Goal: Task Accomplishment & Management: Complete application form

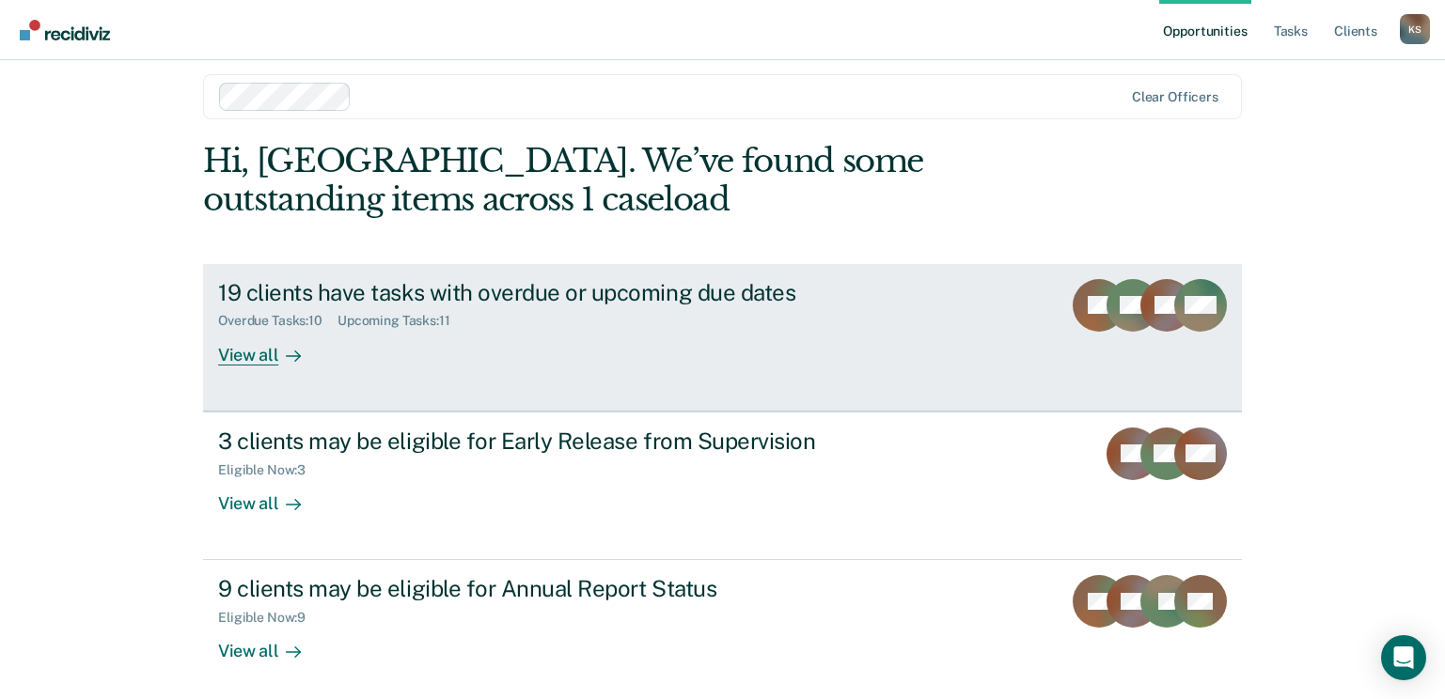
scroll to position [24, 0]
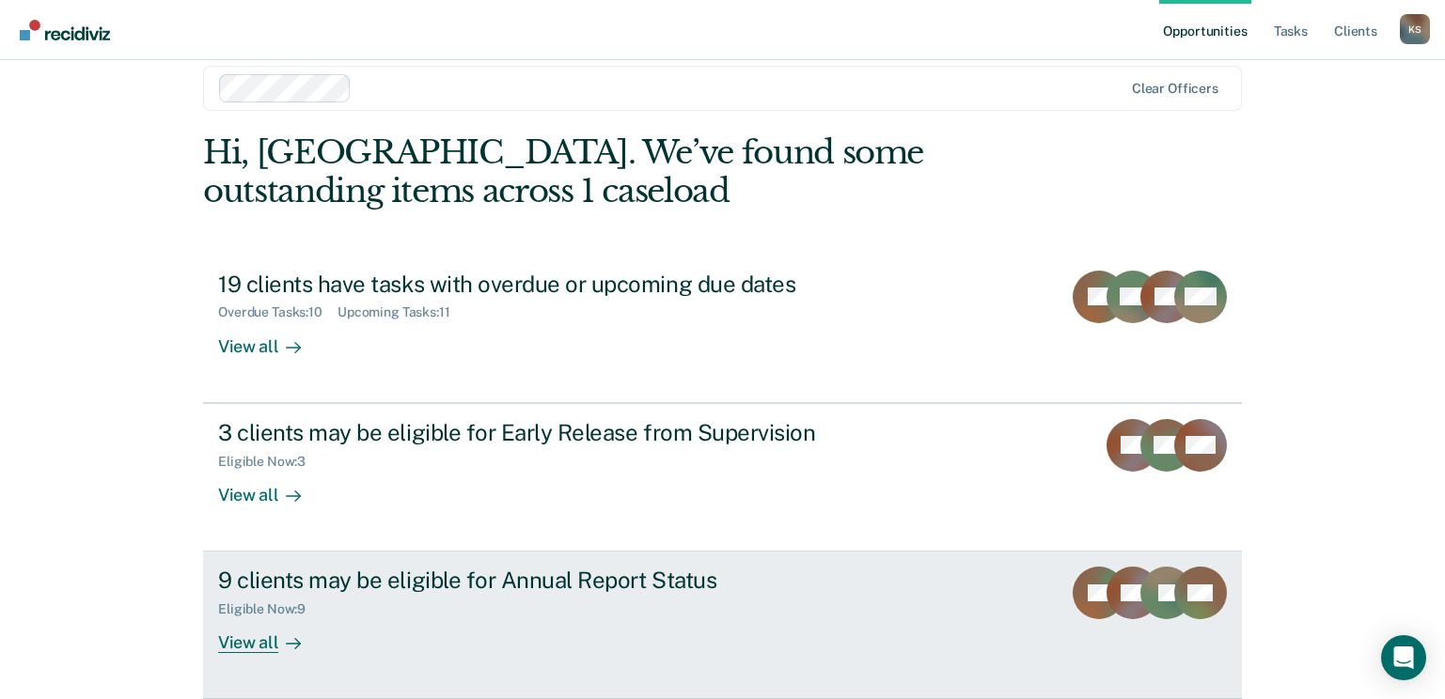
click at [278, 650] on div at bounding box center [289, 644] width 23 height 22
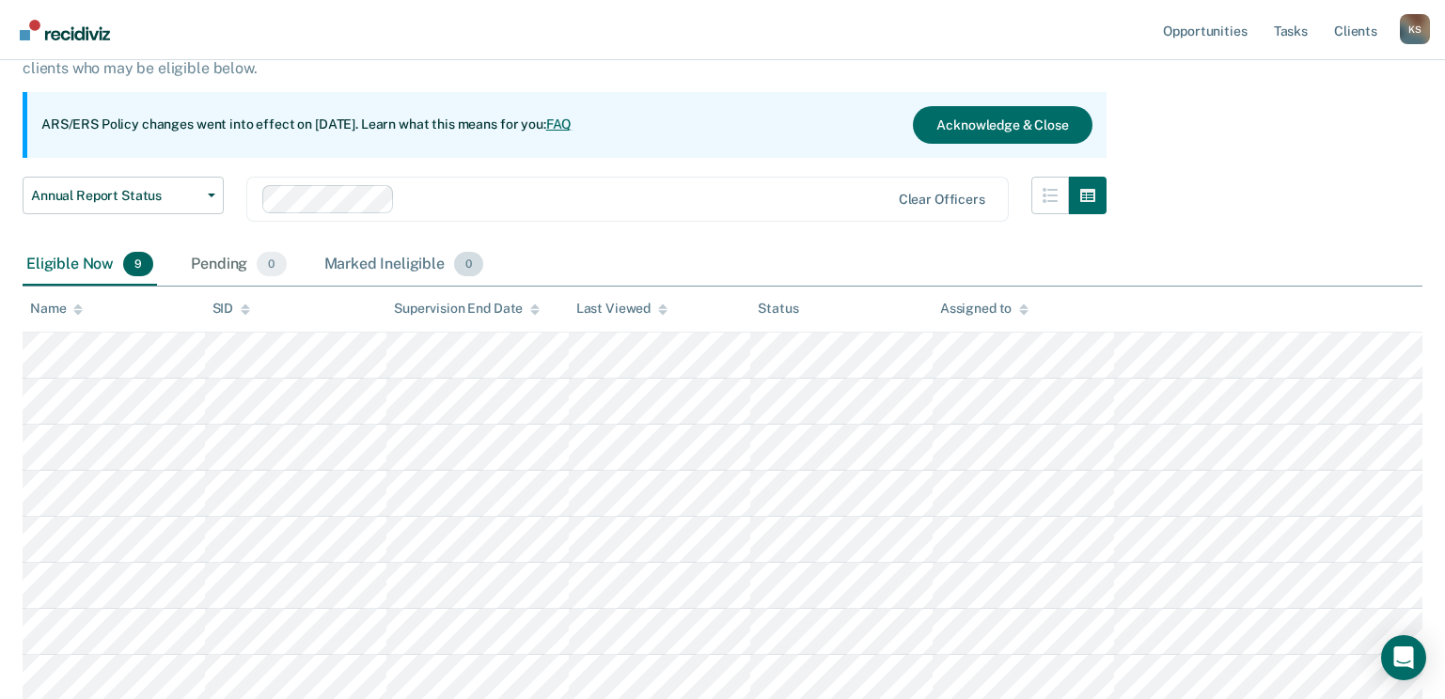
scroll to position [137, 0]
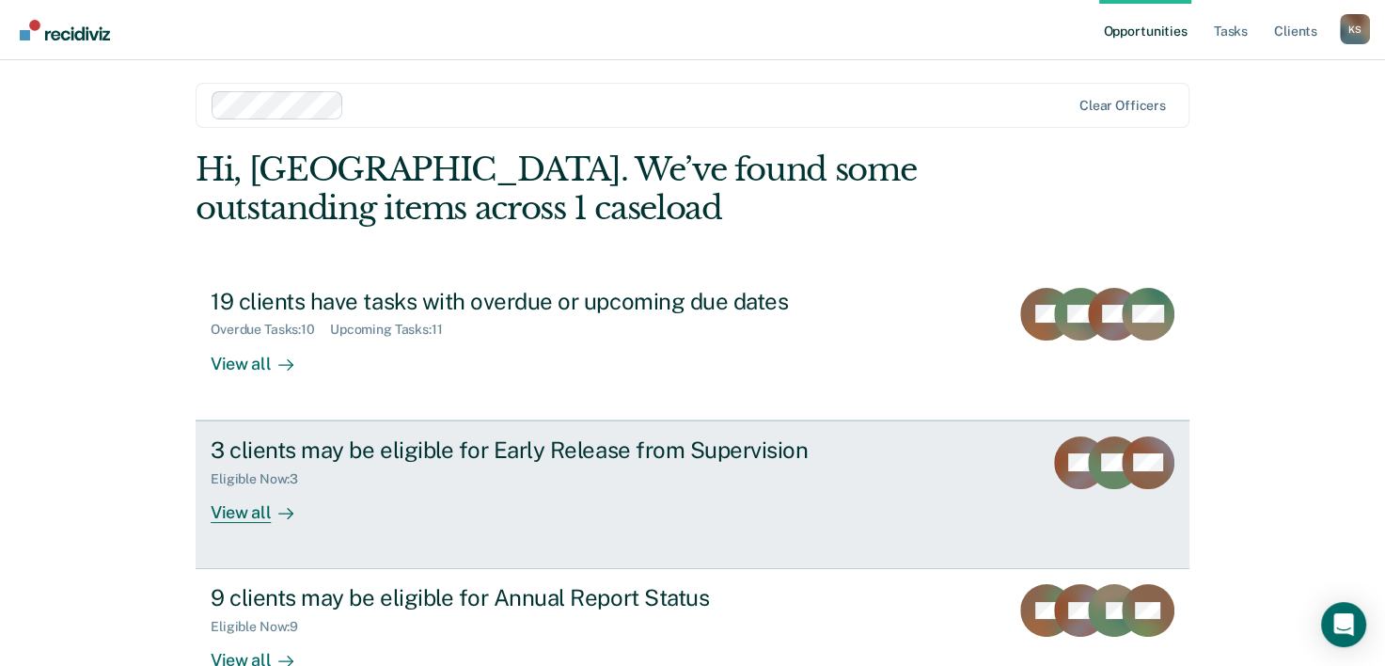
scroll to position [57, 0]
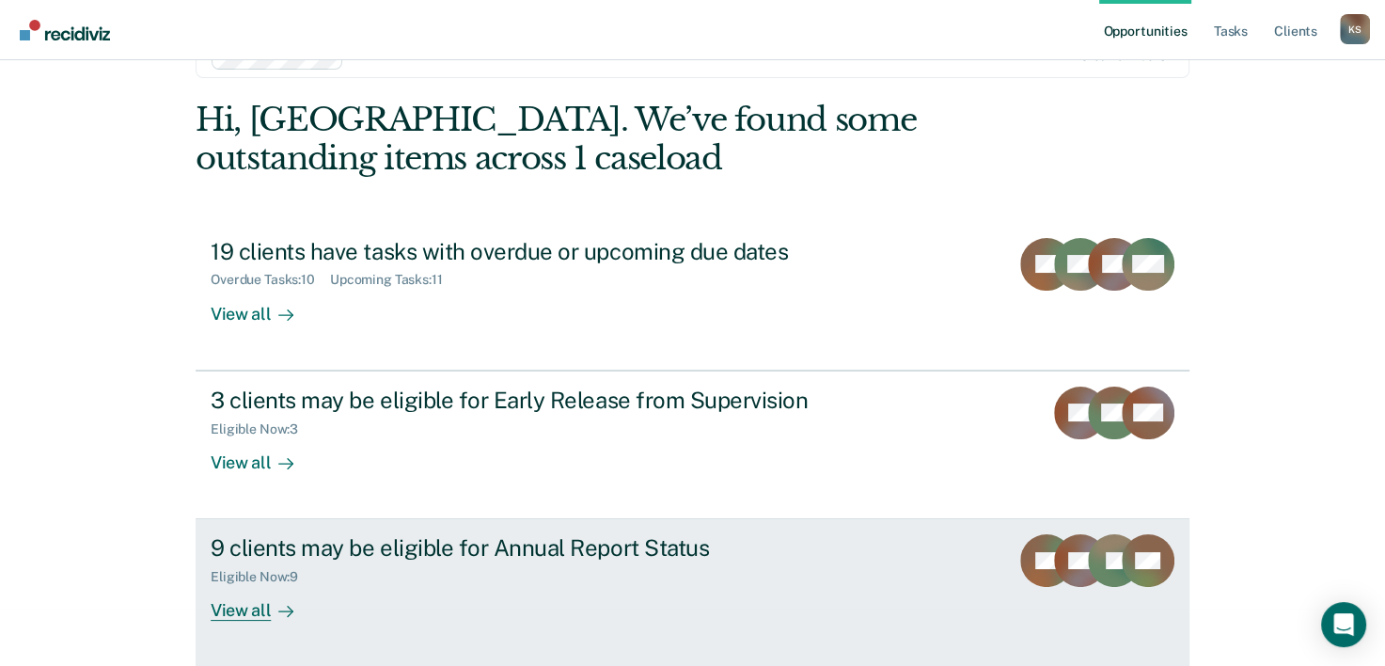
click at [259, 610] on div "View all" at bounding box center [263, 603] width 105 height 37
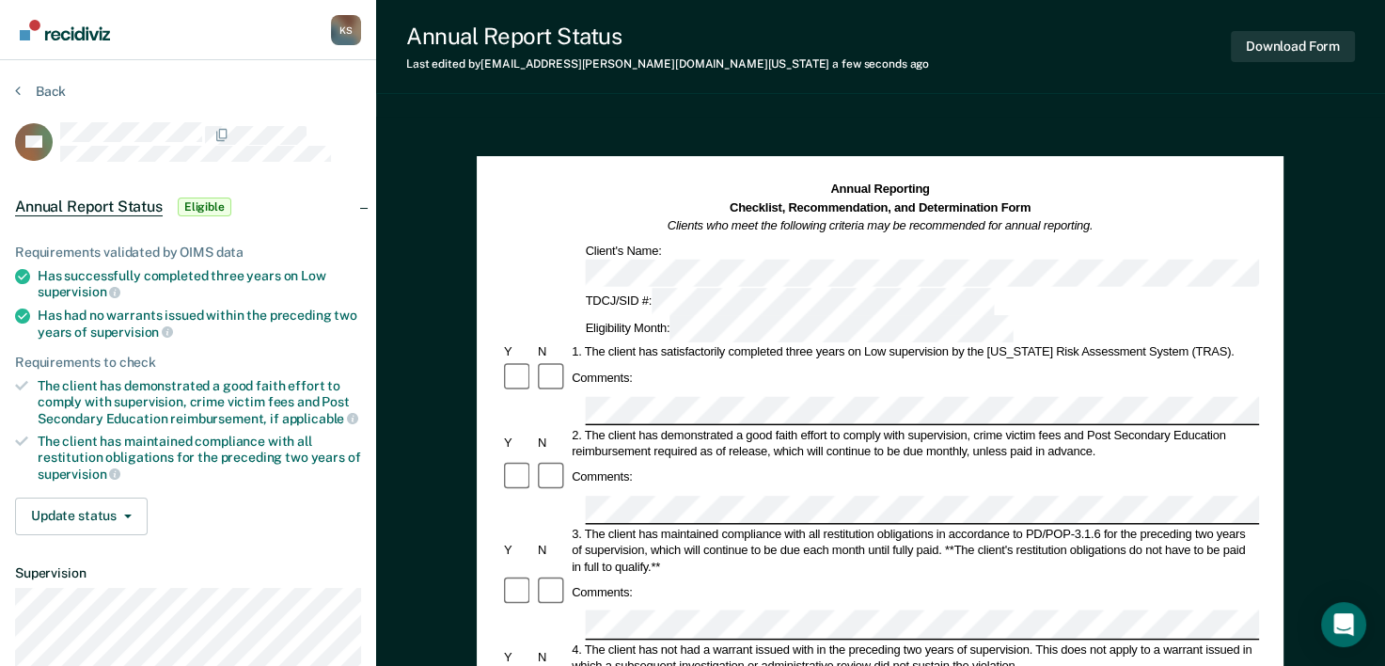
click at [637, 427] on div "2. The client has demonstrated a good faith effort to comply with supervision, …" at bounding box center [915, 443] width 690 height 33
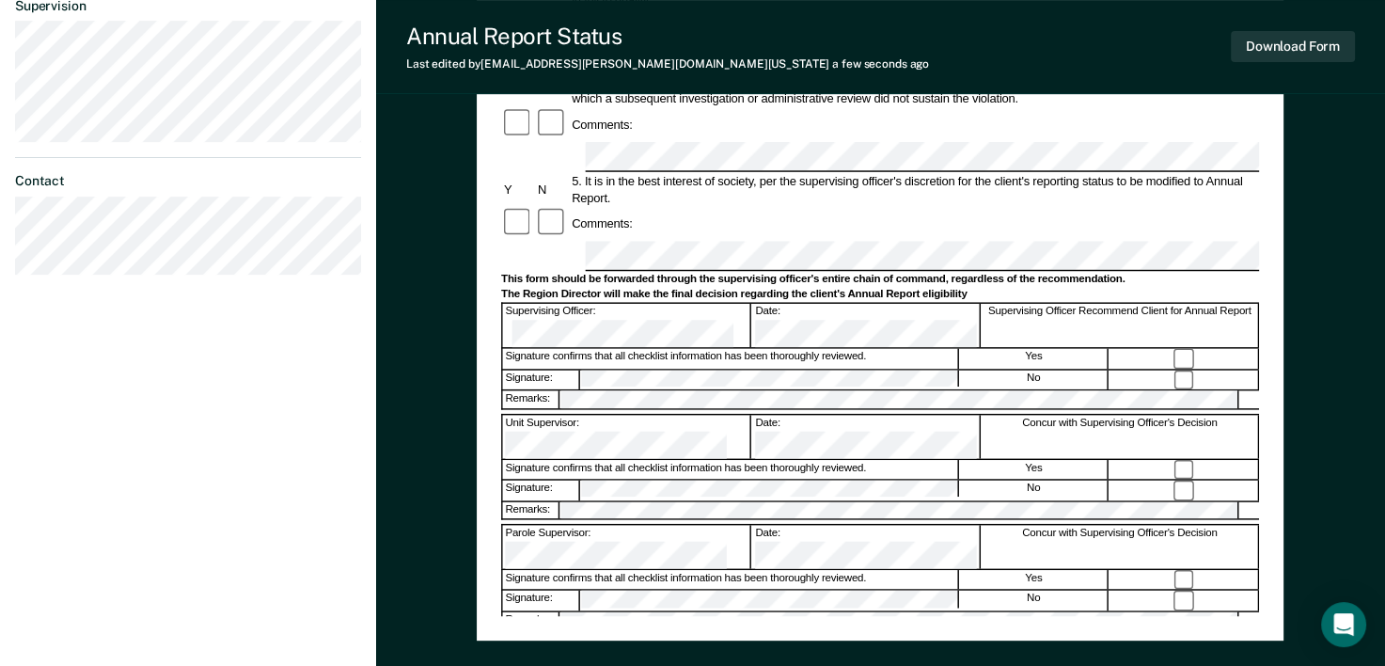
scroll to position [312, 0]
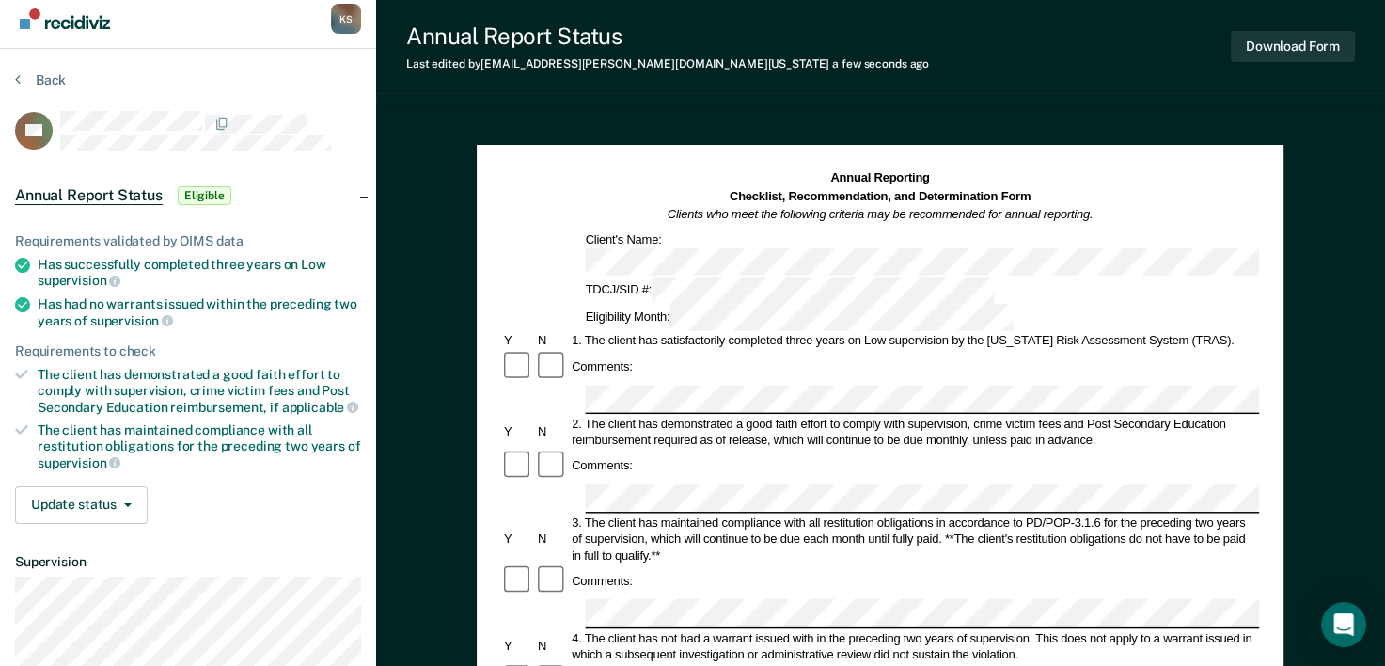
scroll to position [0, 0]
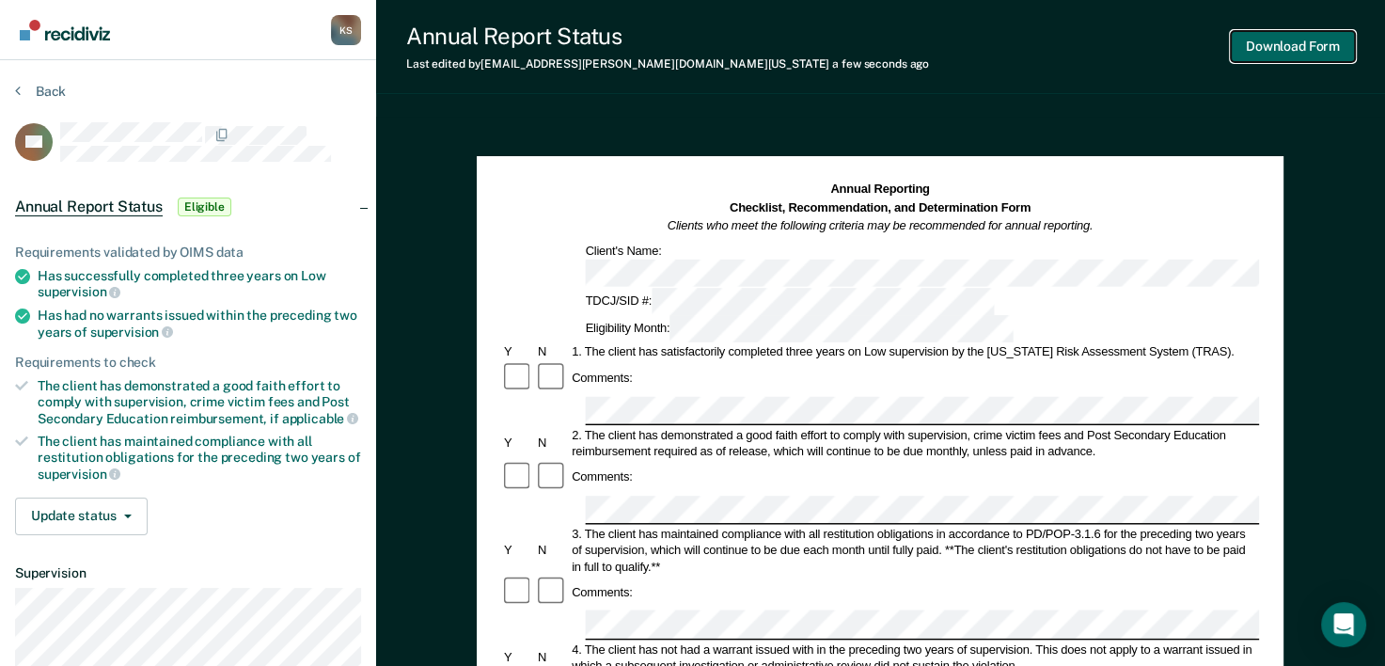
click at [1269, 49] on button "Download Form" at bounding box center [1293, 46] width 124 height 31
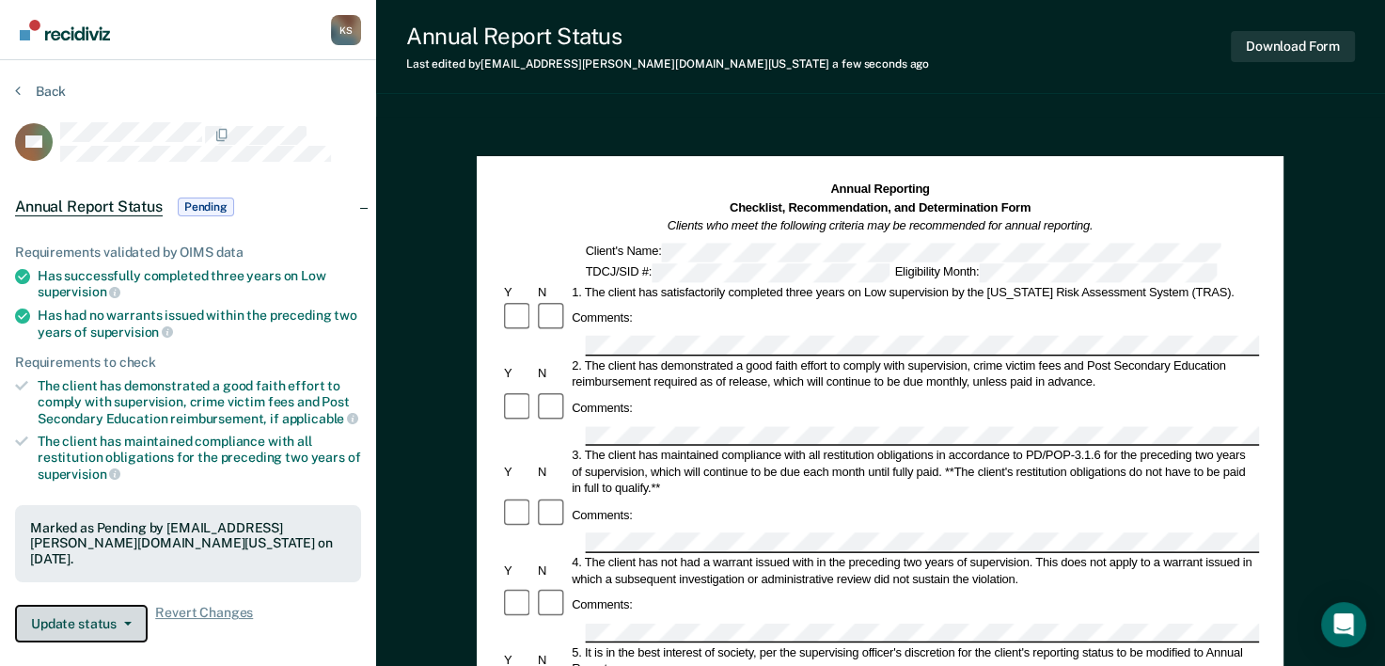
click at [126, 622] on button "Update status" at bounding box center [81, 623] width 133 height 38
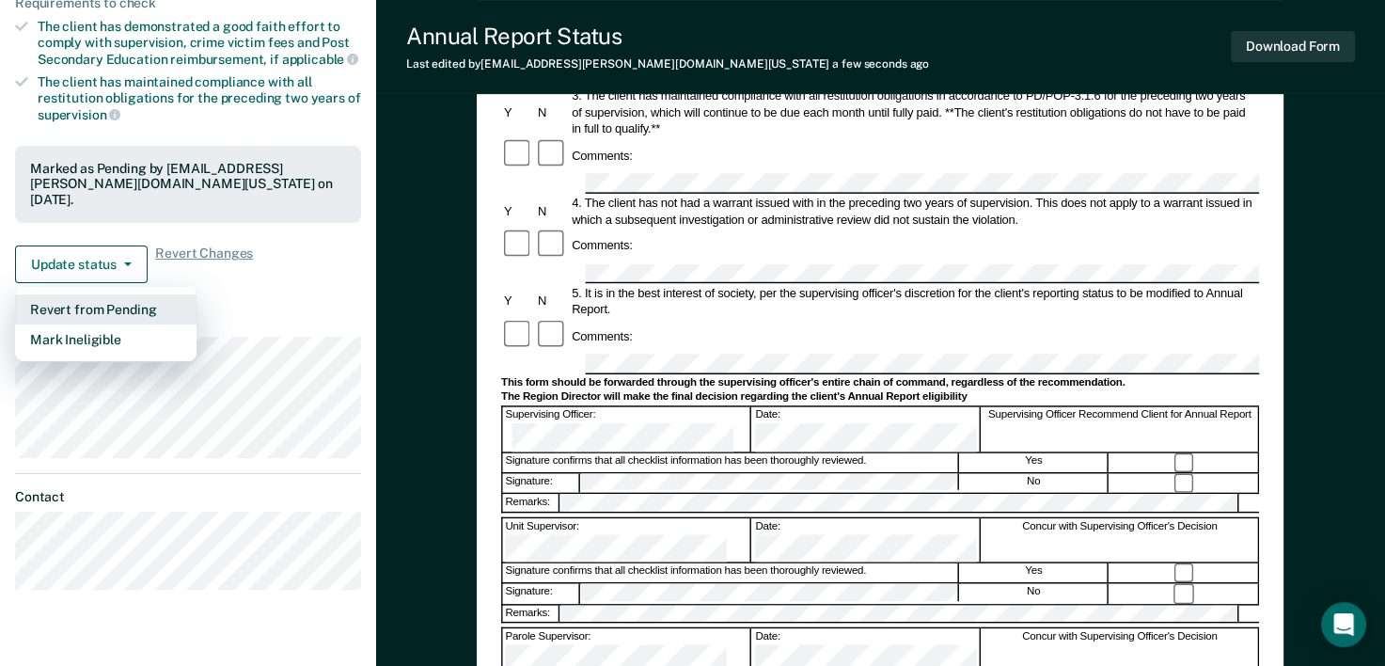
scroll to position [387, 0]
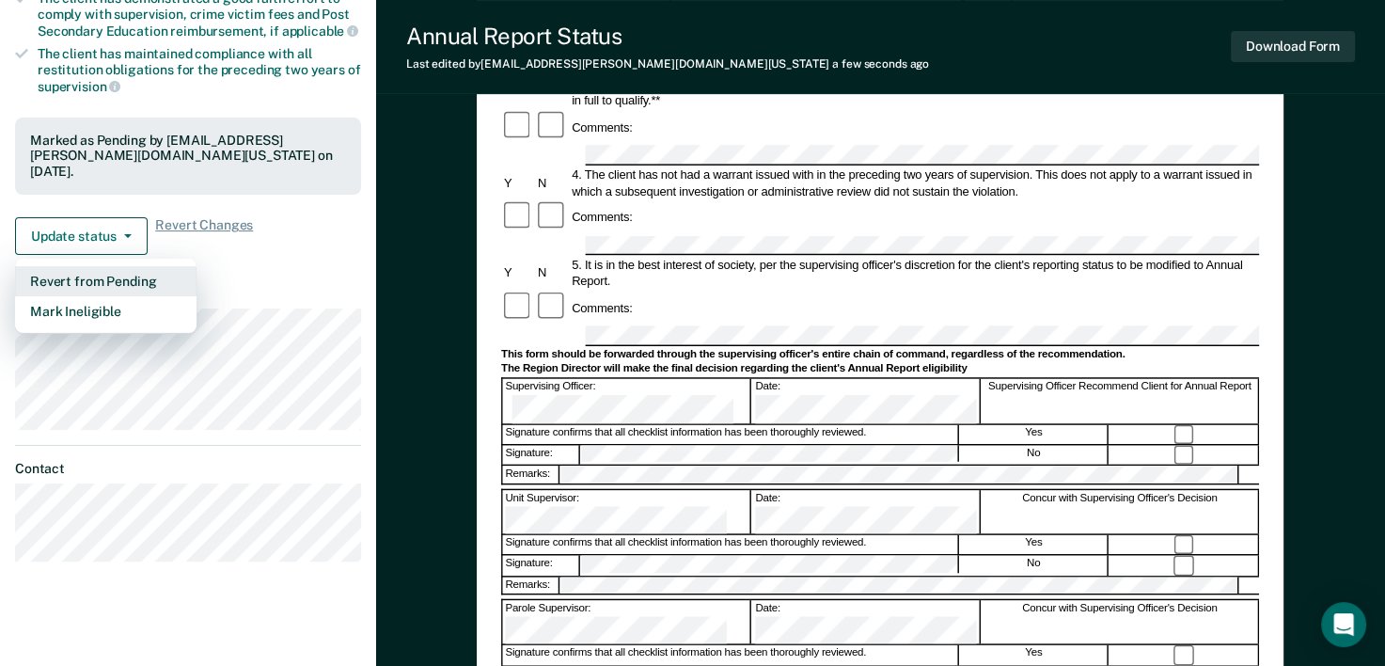
click at [159, 274] on button "Revert from Pending" at bounding box center [105, 281] width 181 height 30
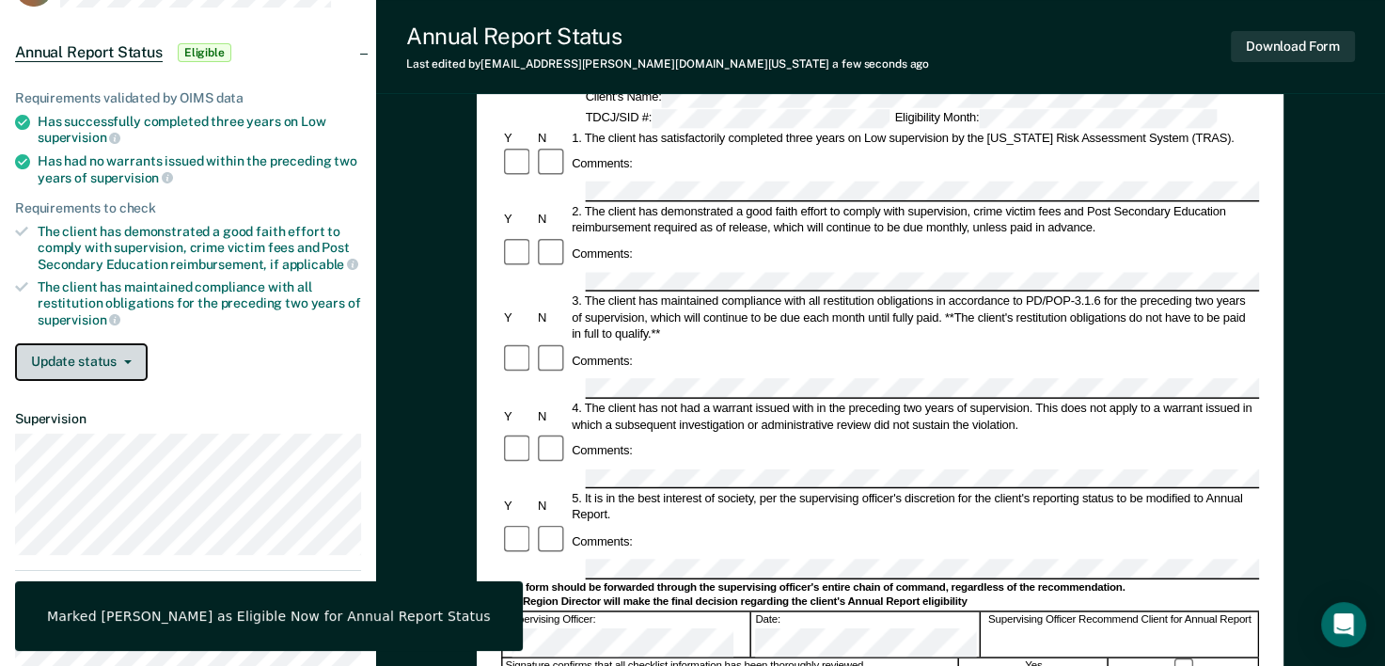
scroll to position [0, 0]
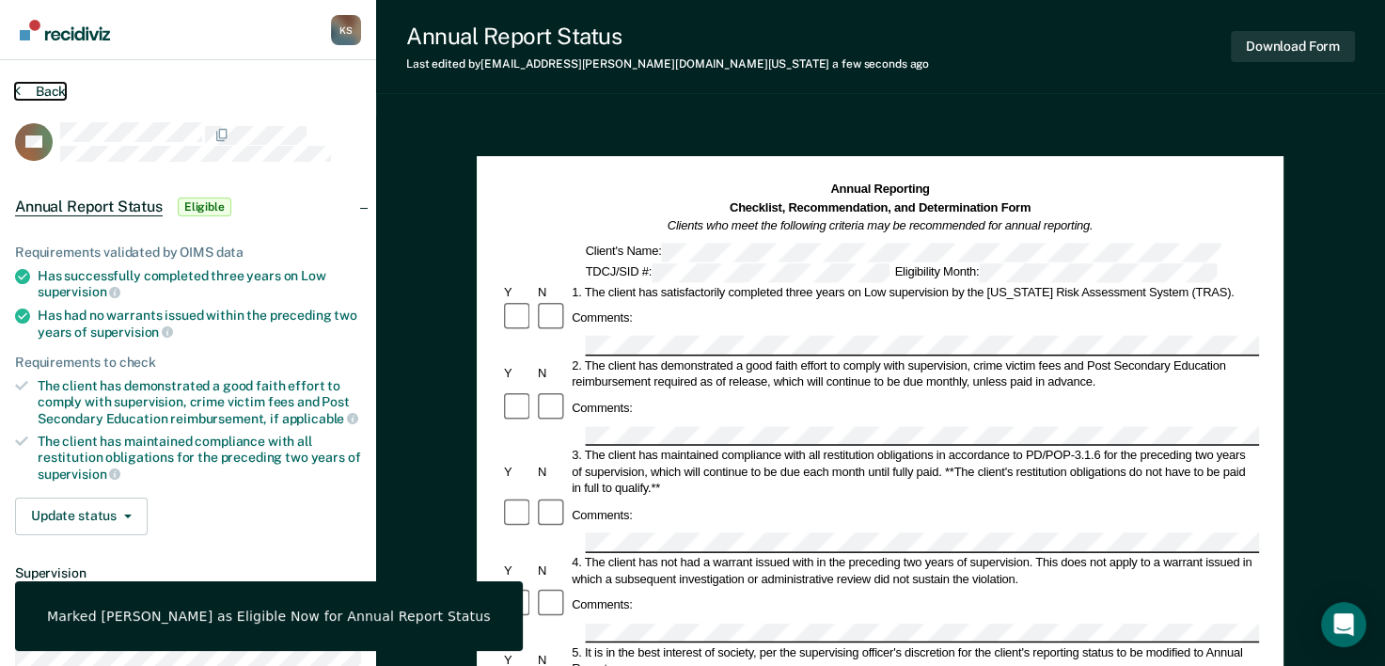
click at [34, 92] on button "Back" at bounding box center [40, 91] width 51 height 17
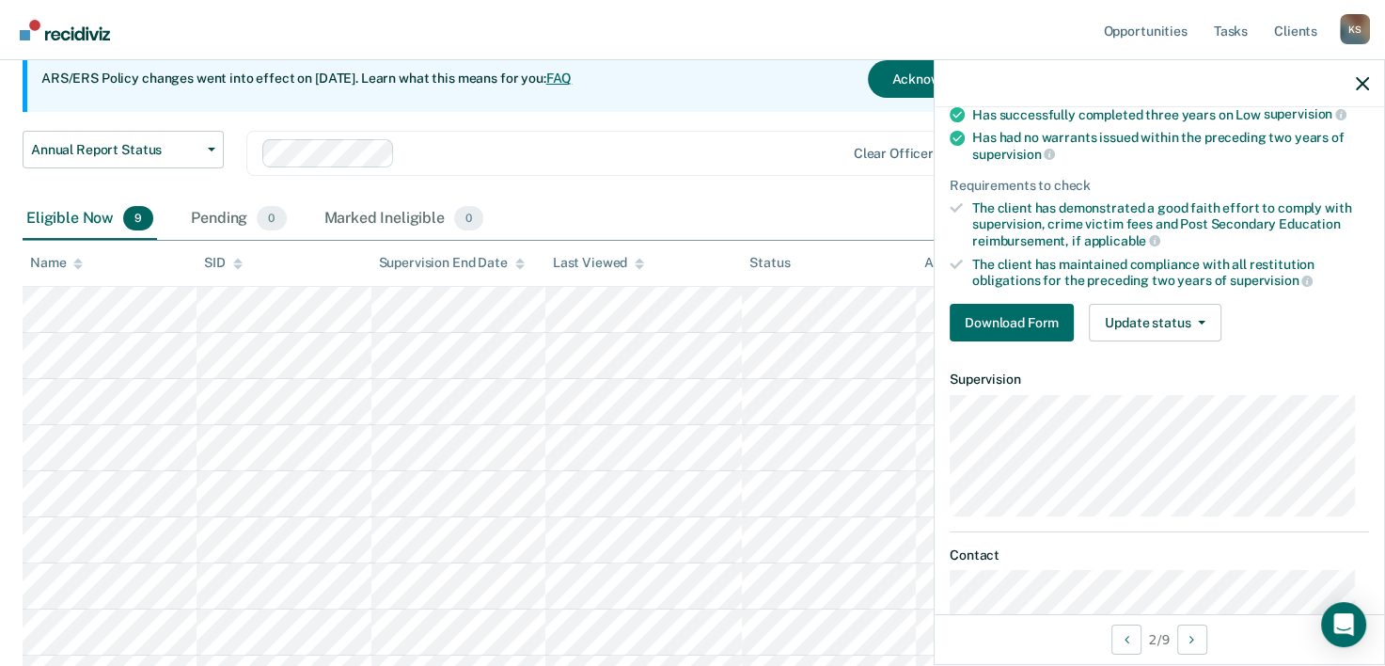
scroll to position [188, 0]
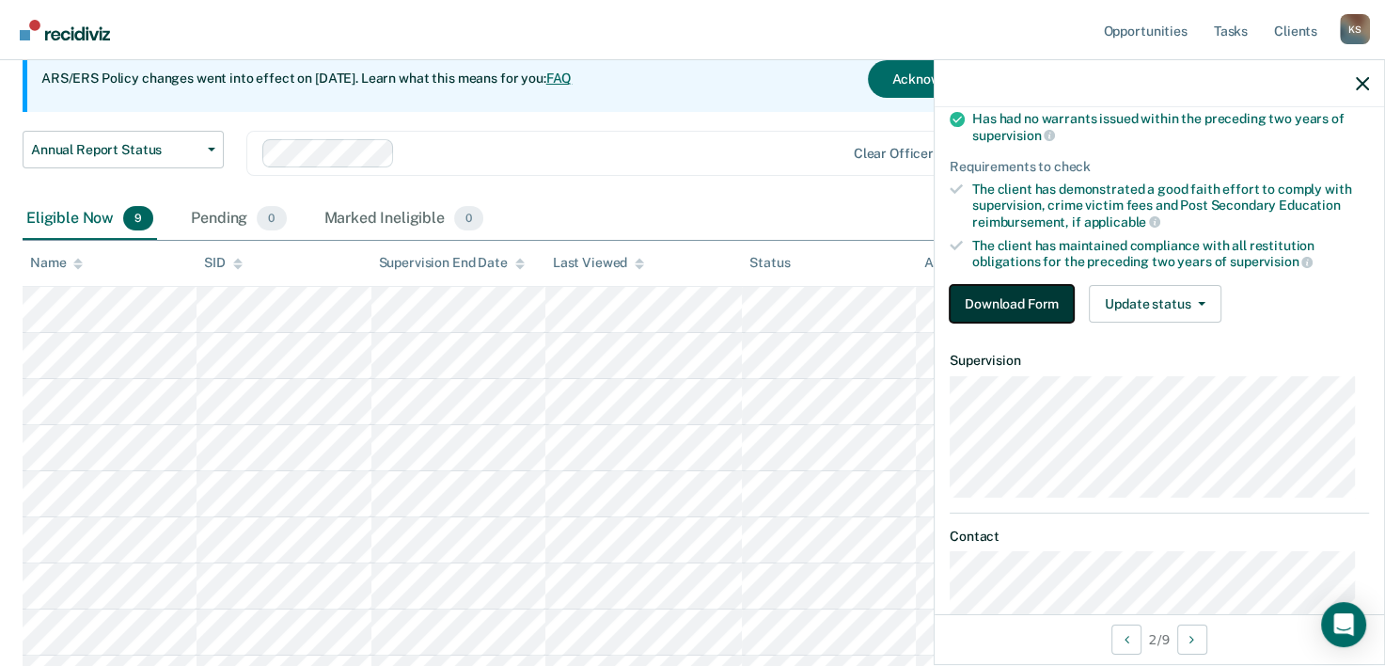
click at [1002, 312] on button "Download Form" at bounding box center [1012, 304] width 124 height 38
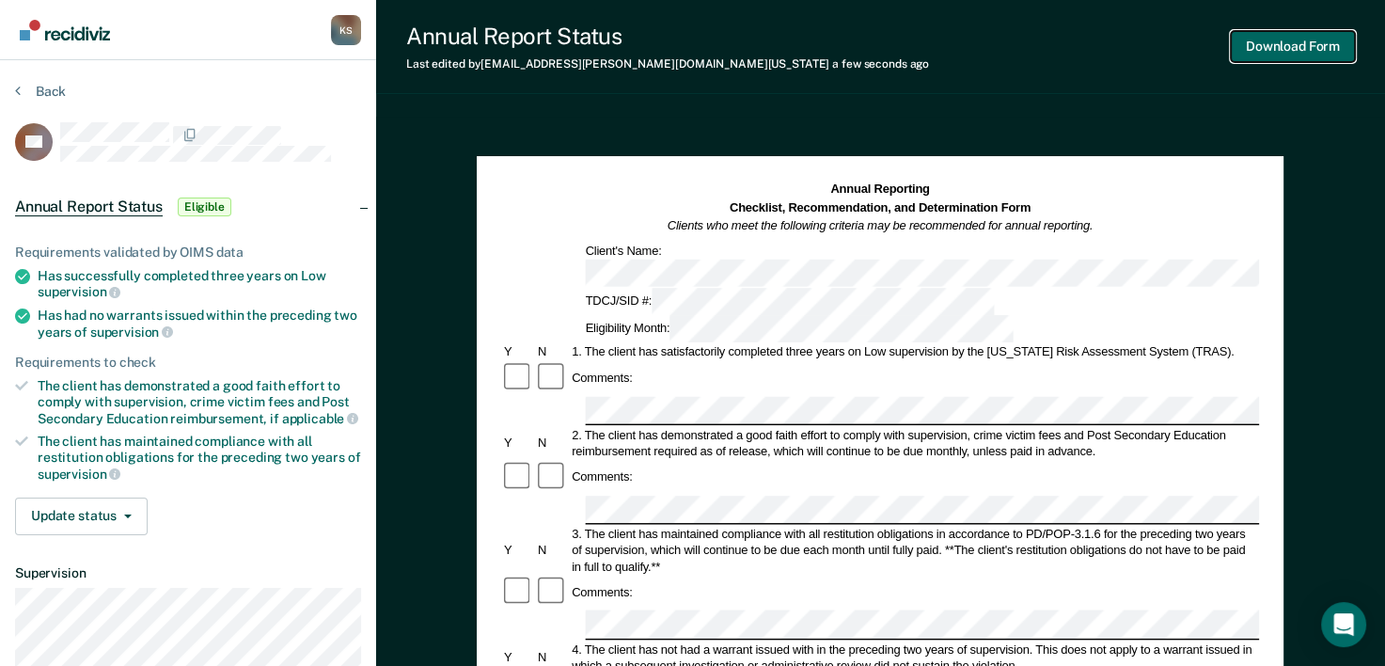
click at [1277, 53] on button "Download Form" at bounding box center [1293, 46] width 124 height 31
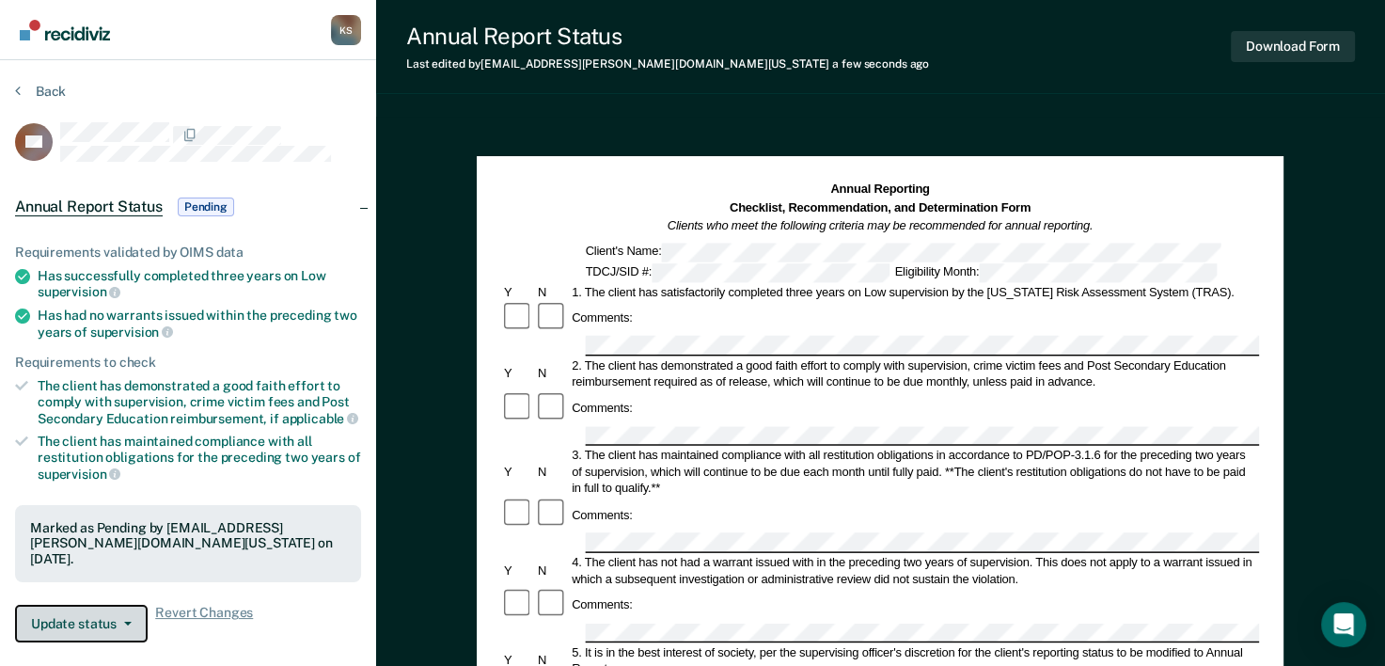
click at [111, 619] on button "Update status" at bounding box center [81, 623] width 133 height 38
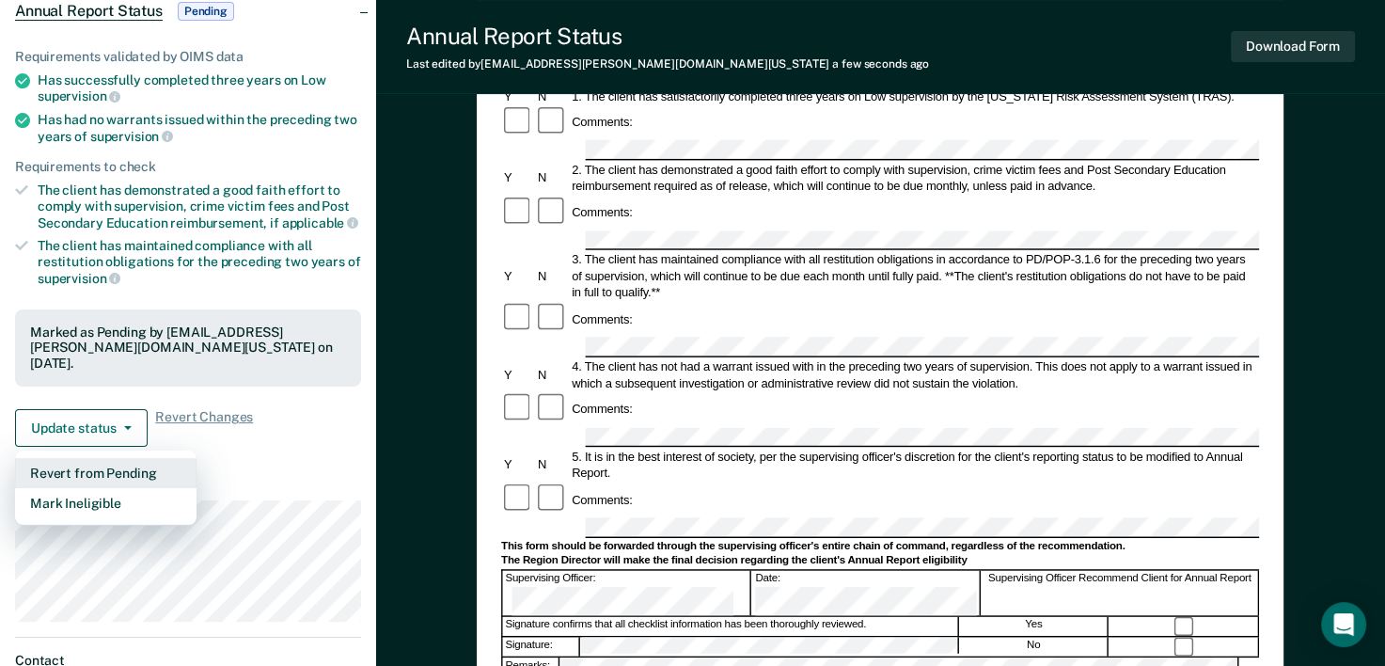
scroll to position [199, 0]
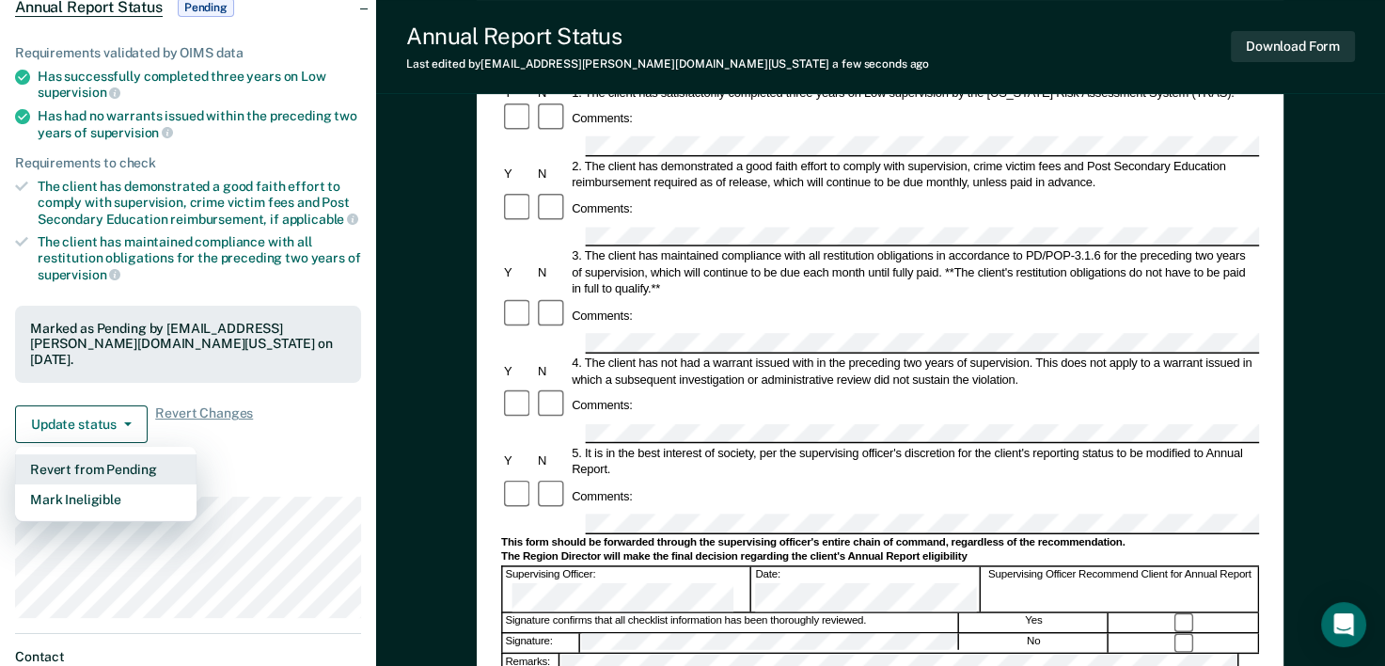
click at [111, 463] on button "Revert from Pending" at bounding box center [105, 469] width 181 height 30
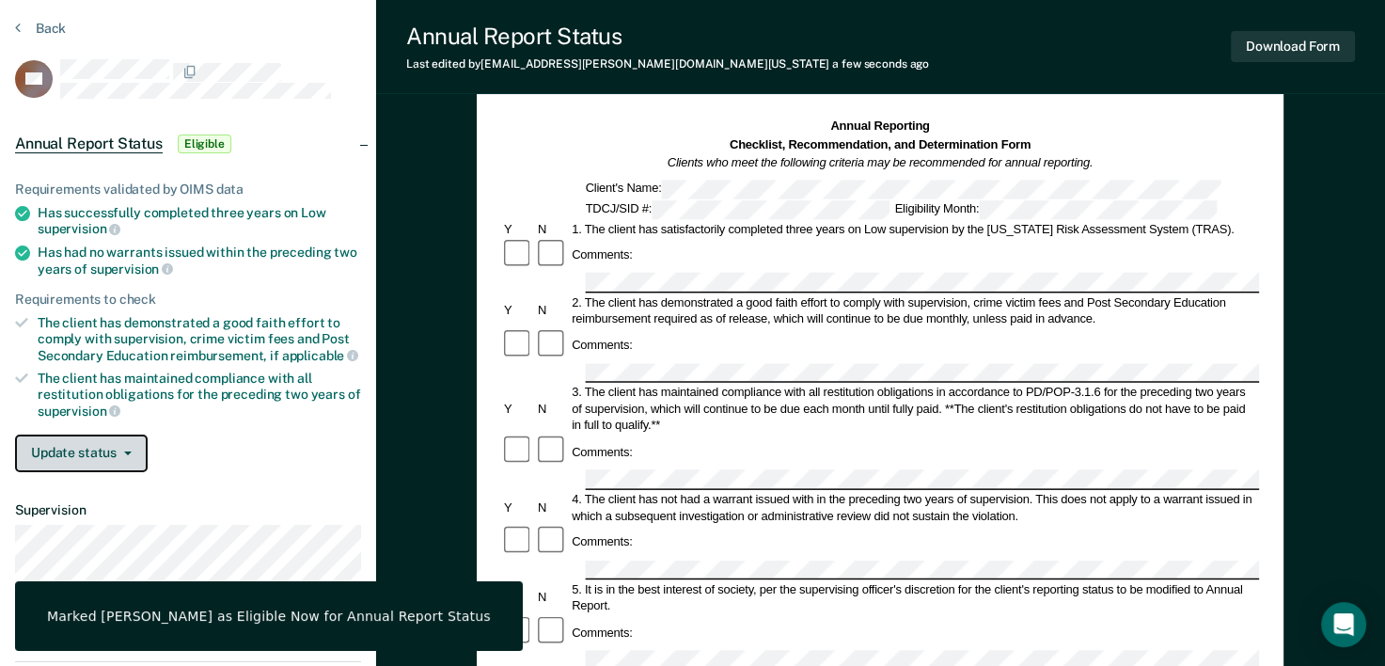
scroll to position [0, 0]
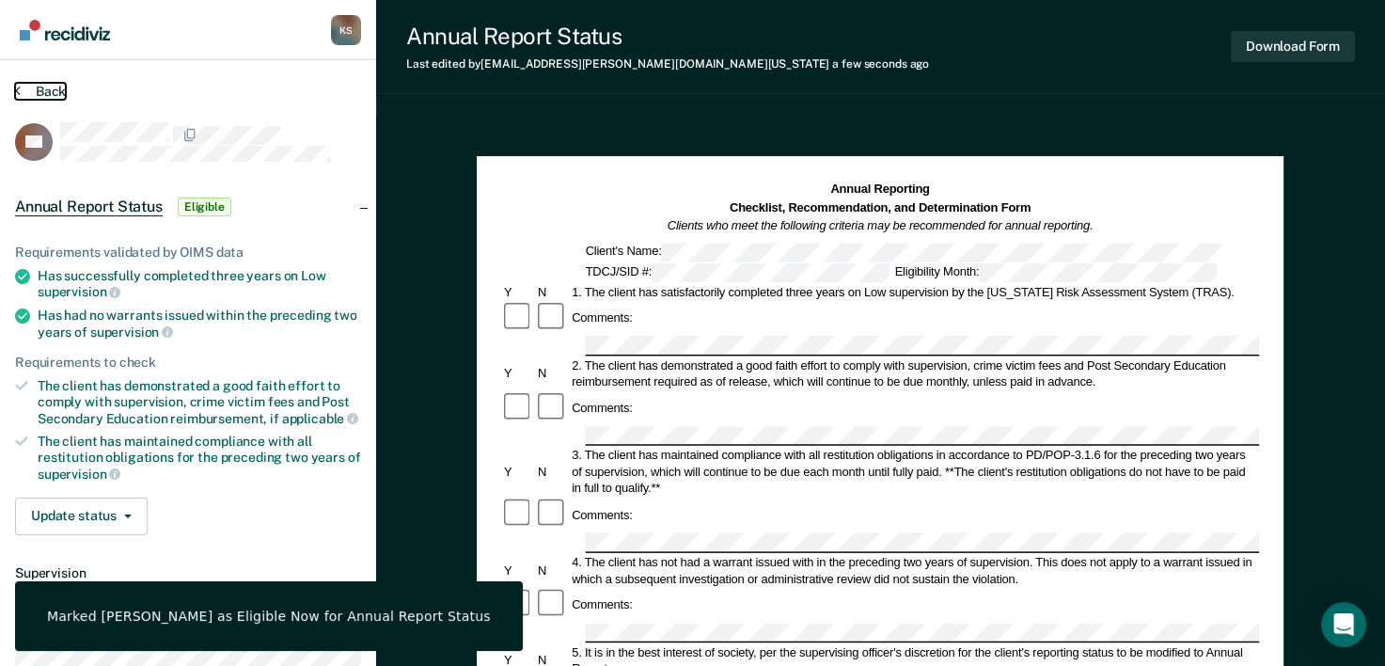
click at [49, 97] on button "Back" at bounding box center [40, 91] width 51 height 17
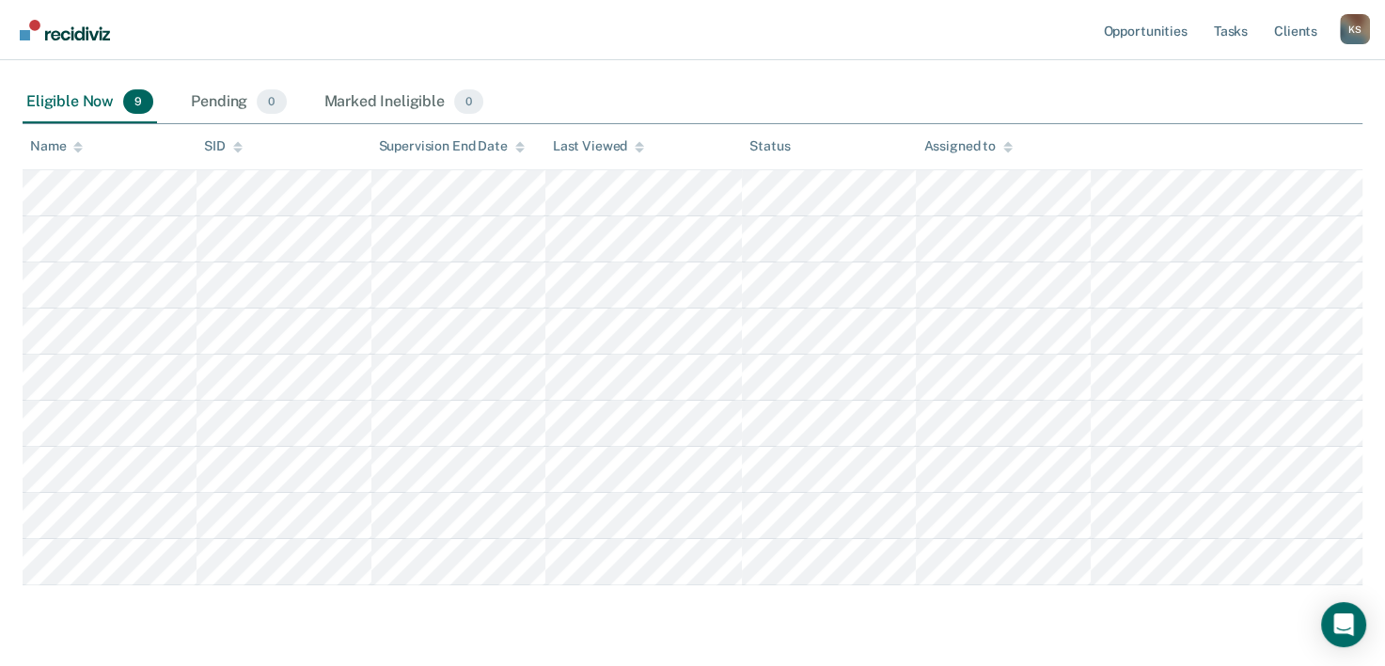
scroll to position [263, 0]
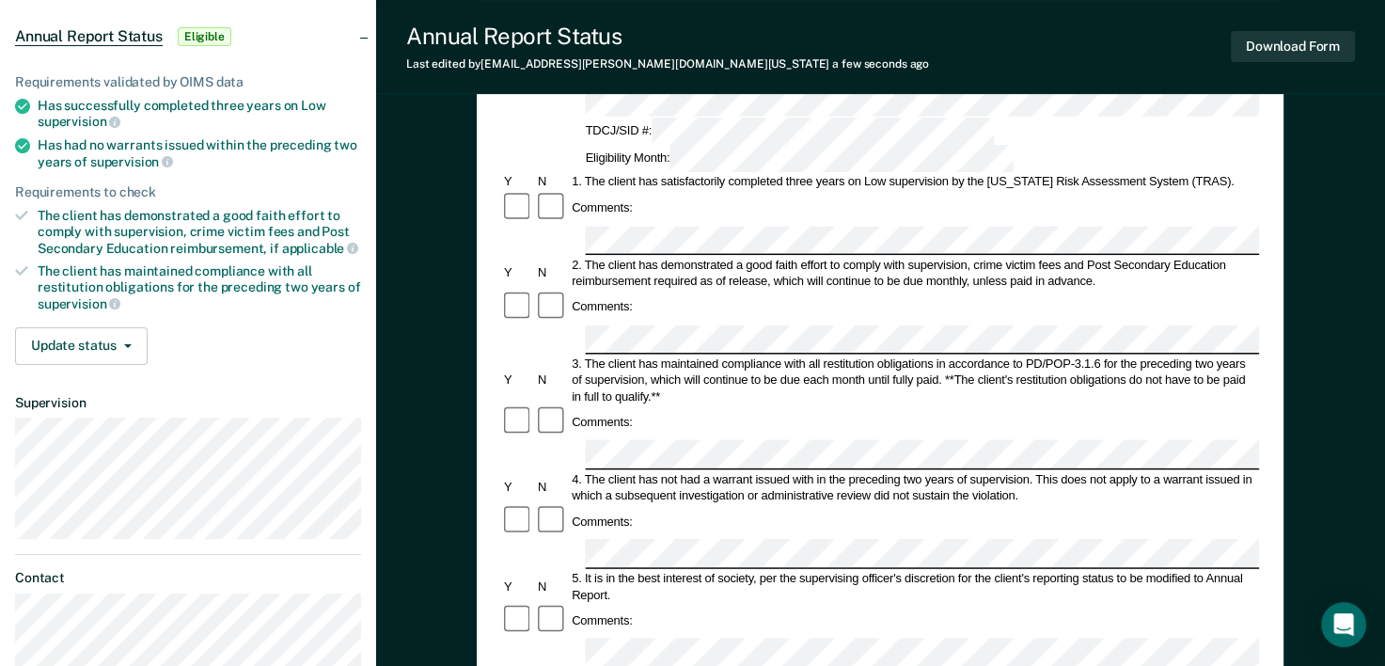
scroll to position [188, 0]
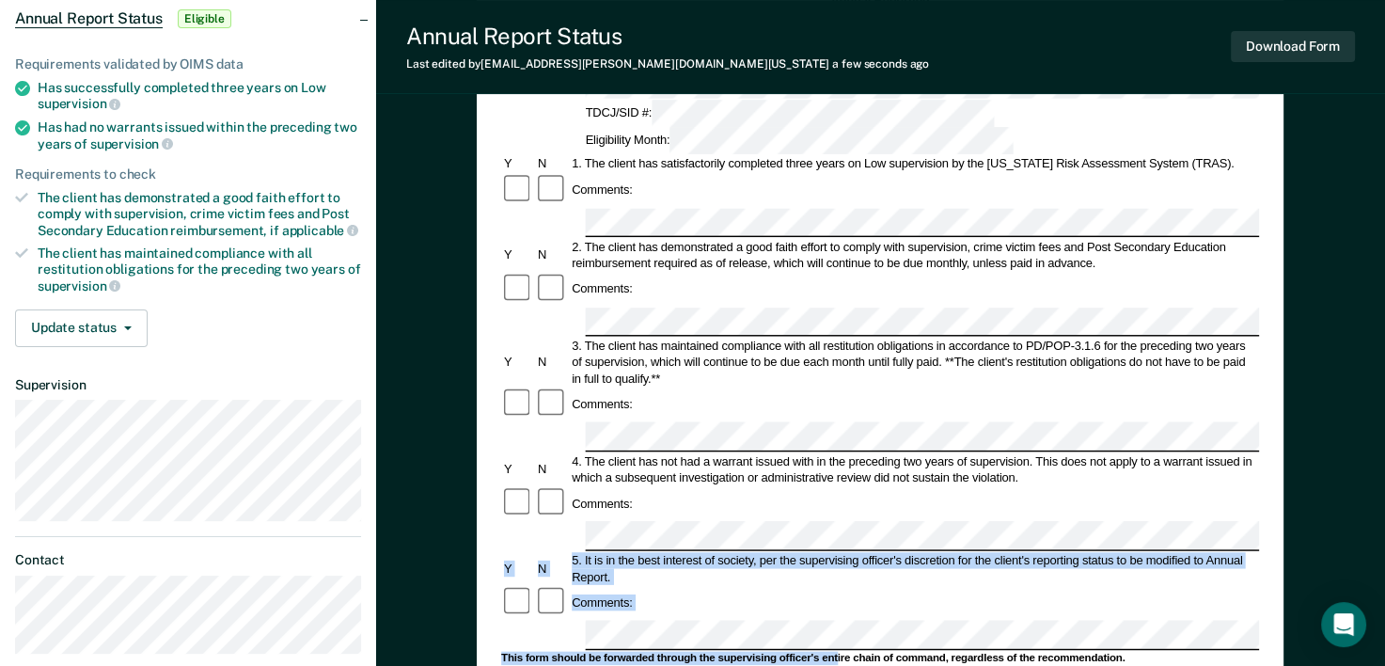
click at [668, 404] on form "Annual Reporting Checklist, Recommendation, and Determination Form Clients who …" at bounding box center [880, 618] width 758 height 1252
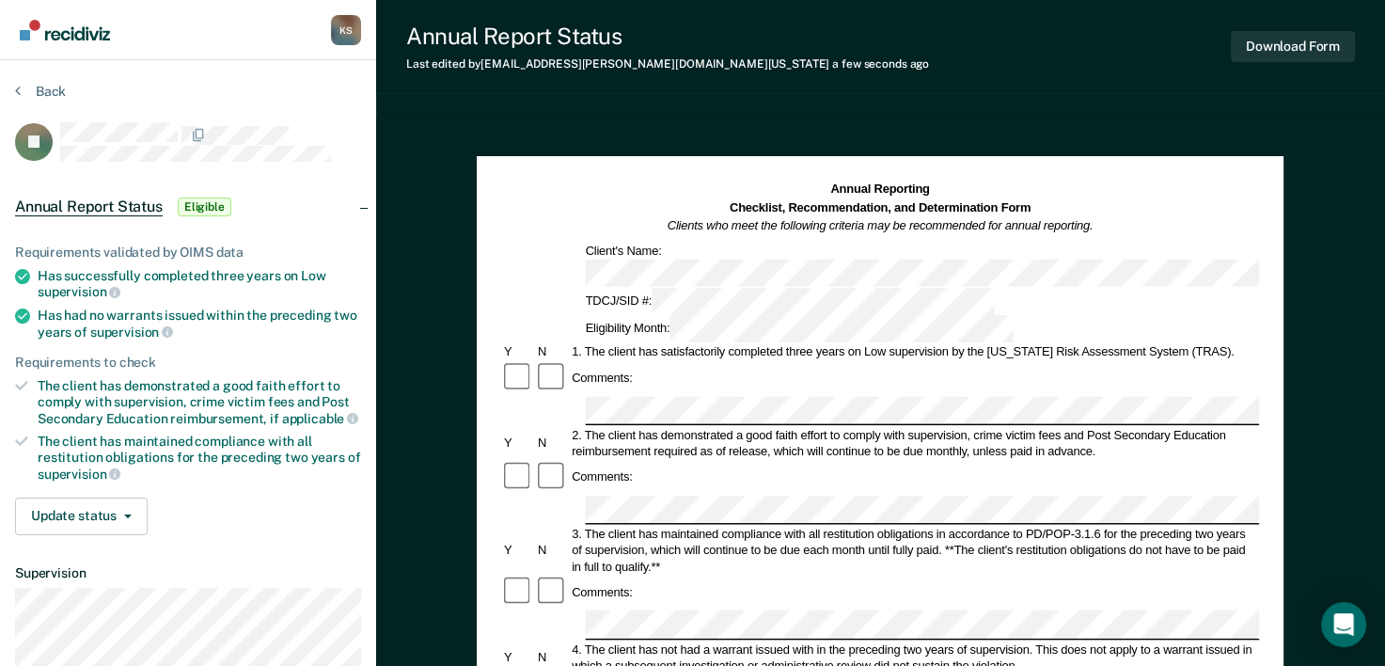
scroll to position [470, 0]
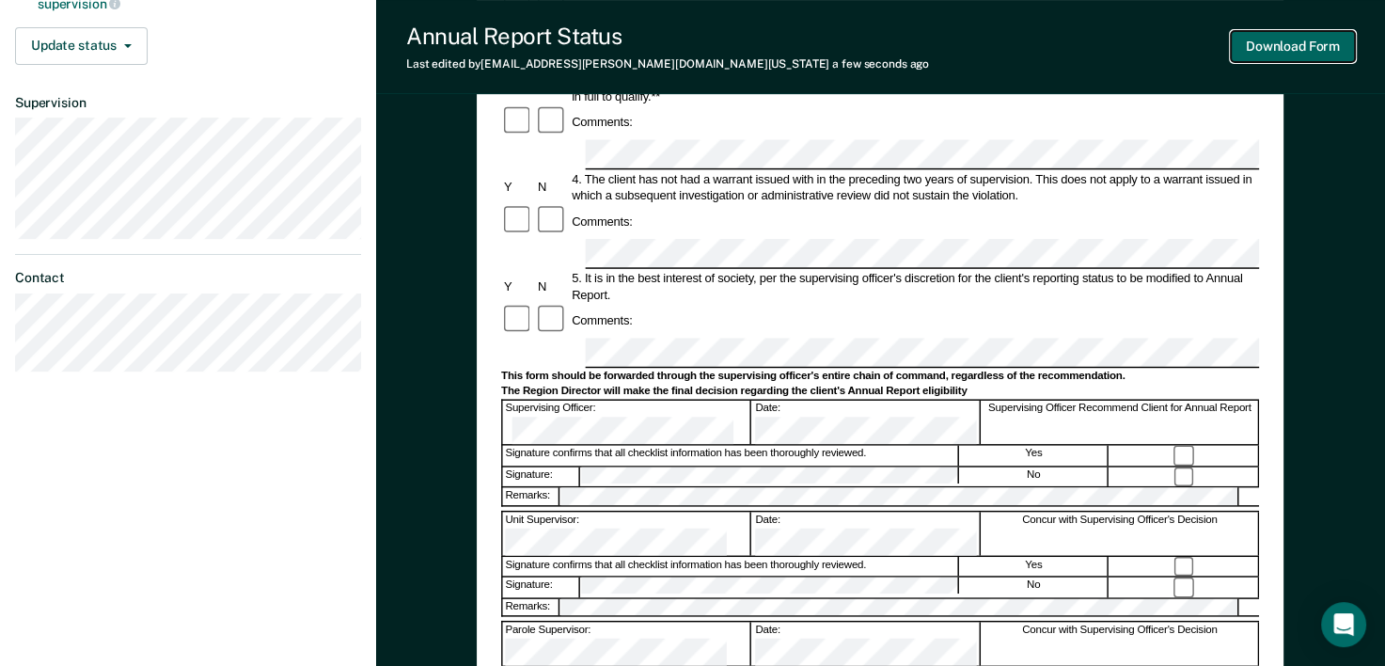
click at [1320, 55] on button "Download Form" at bounding box center [1293, 46] width 124 height 31
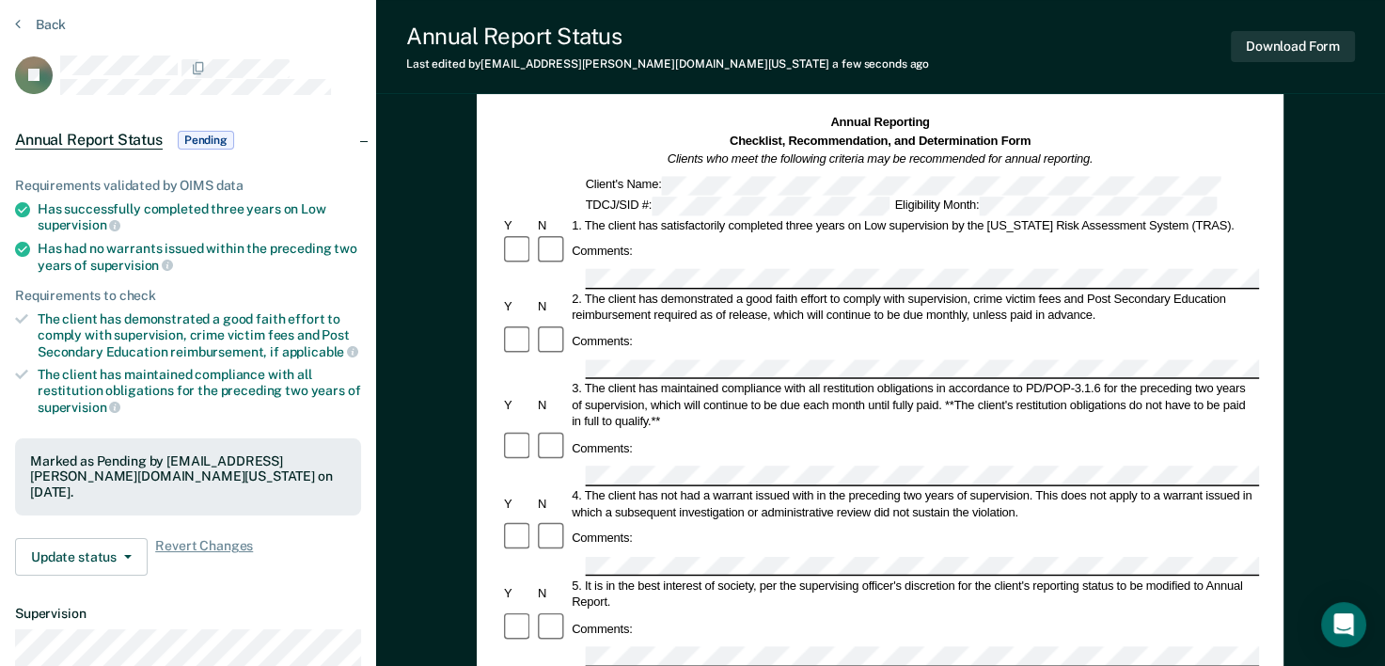
scroll to position [0, 0]
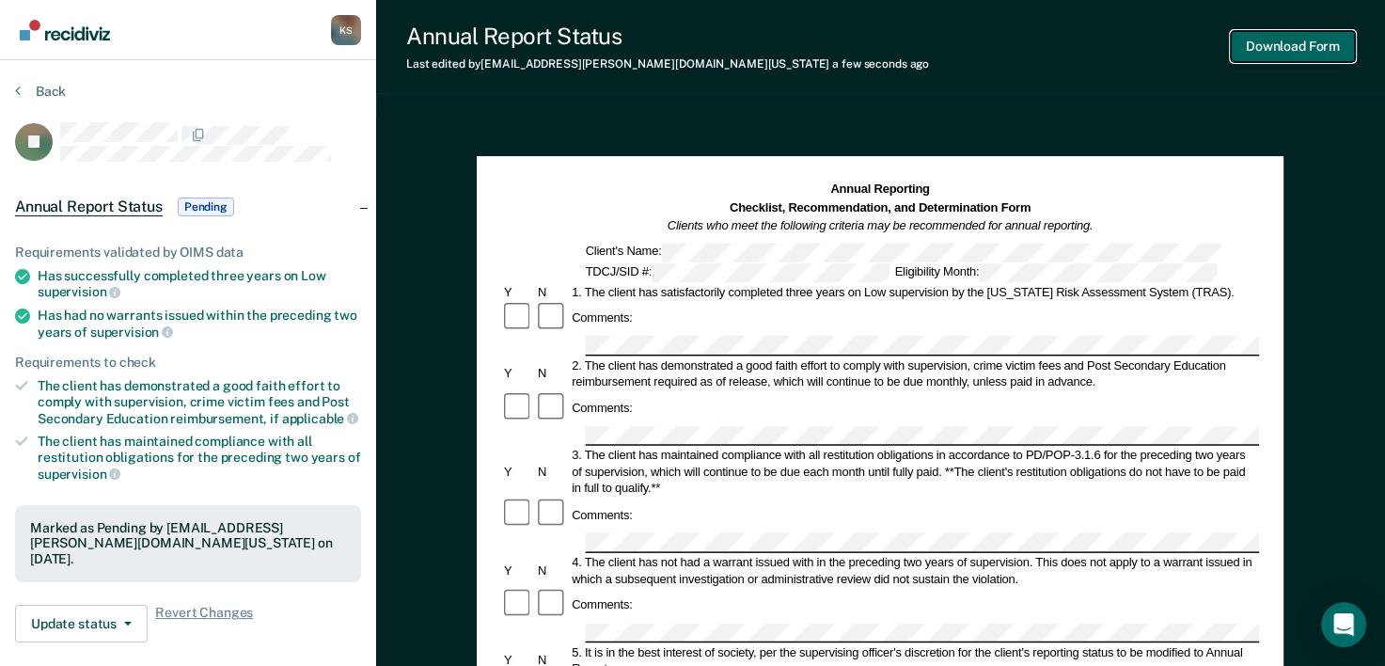
click at [1316, 53] on button "Download Form" at bounding box center [1293, 46] width 124 height 31
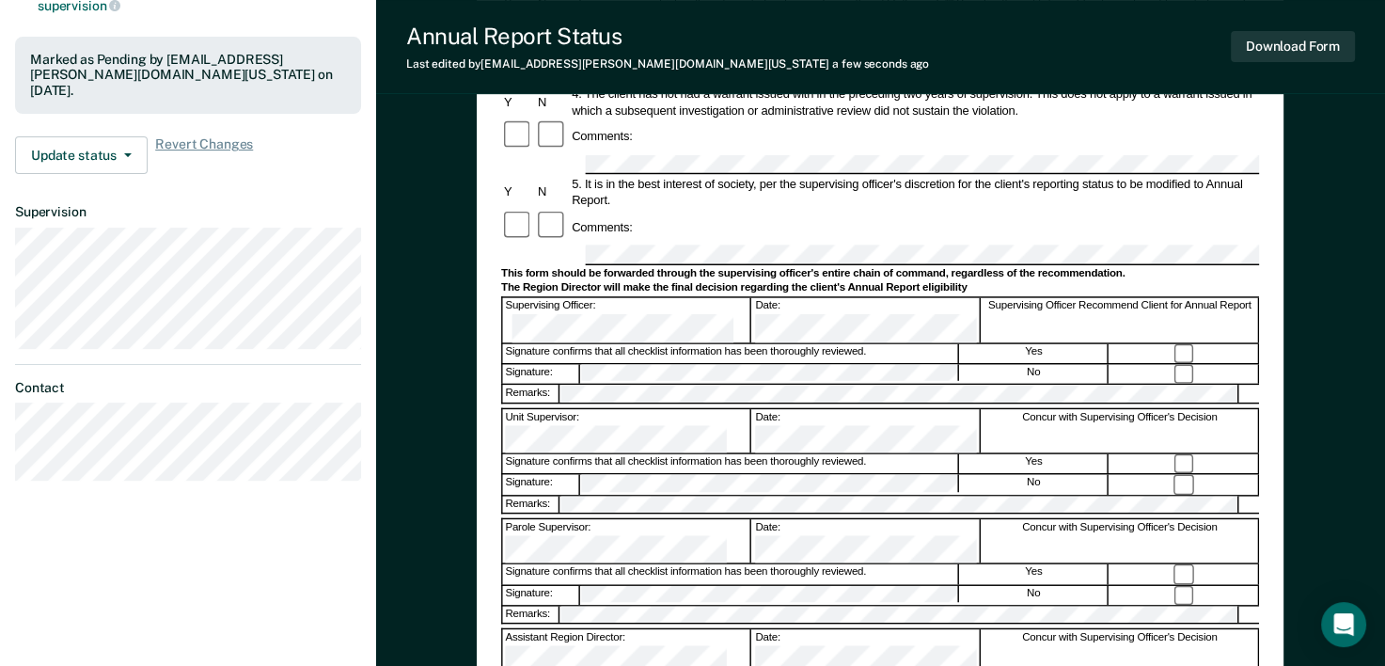
scroll to position [470, 0]
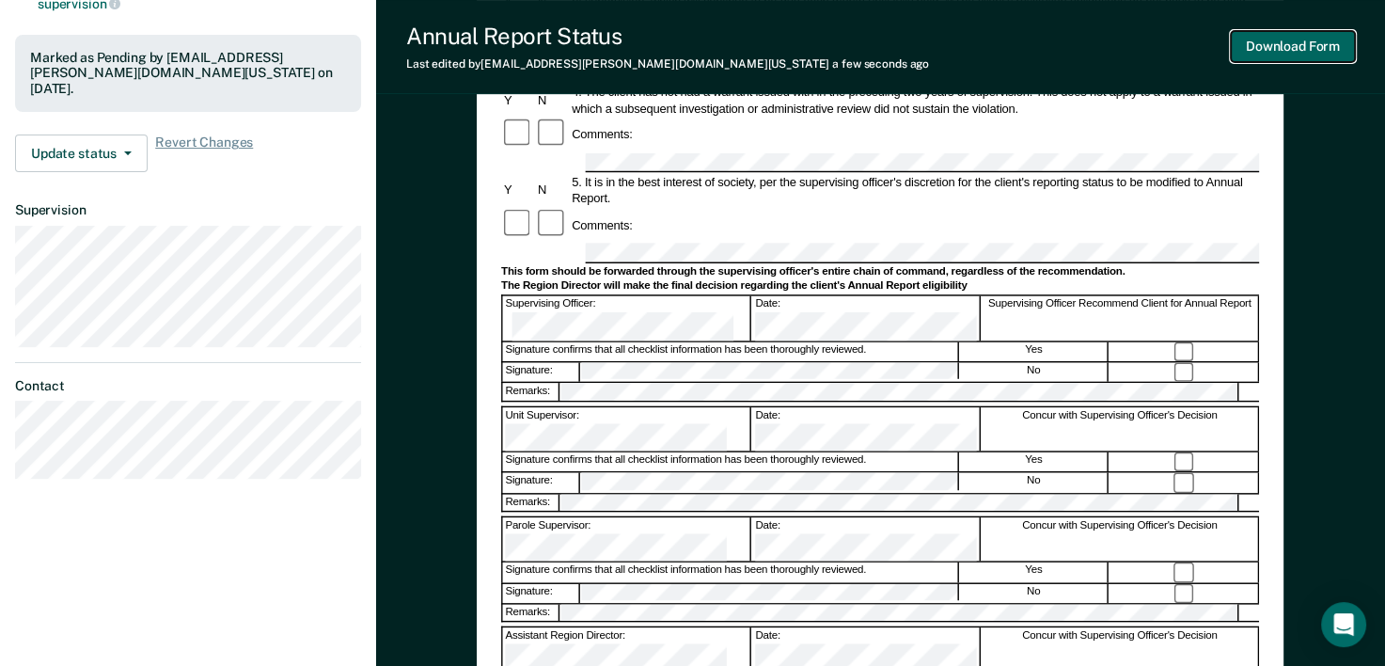
click at [1344, 45] on button "Download Form" at bounding box center [1293, 46] width 124 height 31
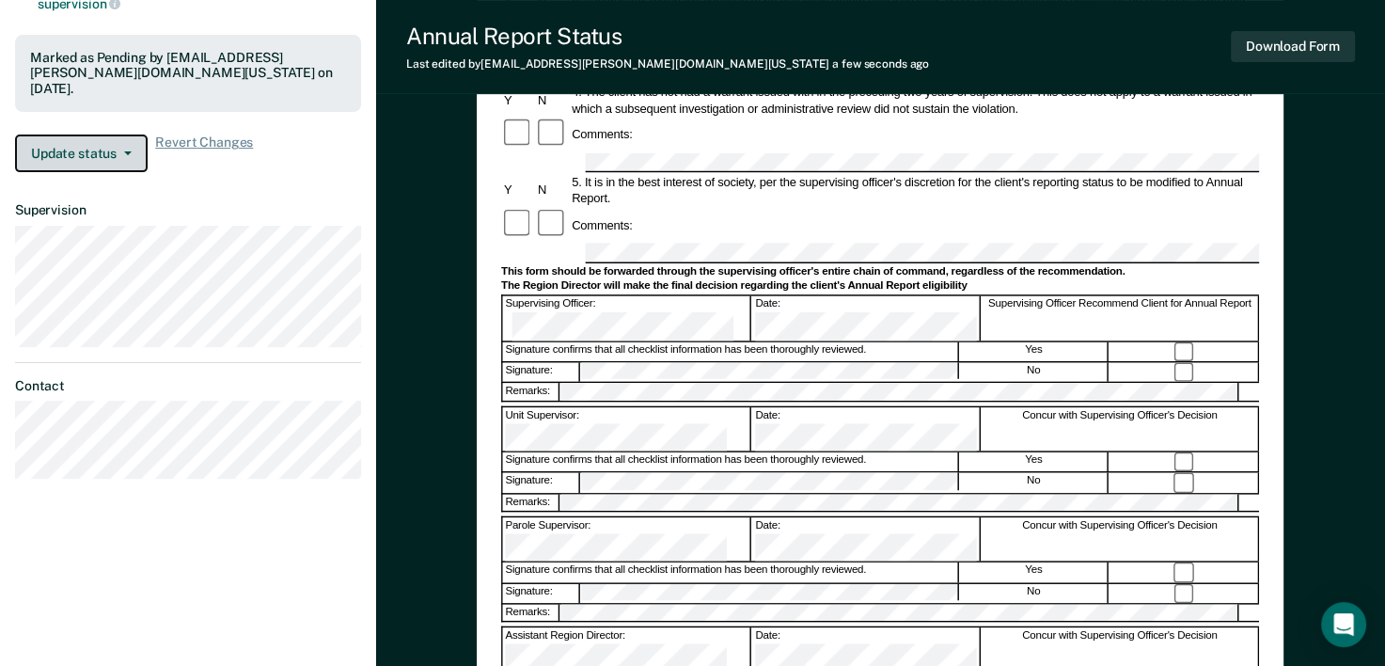
click at [105, 155] on button "Update status" at bounding box center [81, 153] width 133 height 38
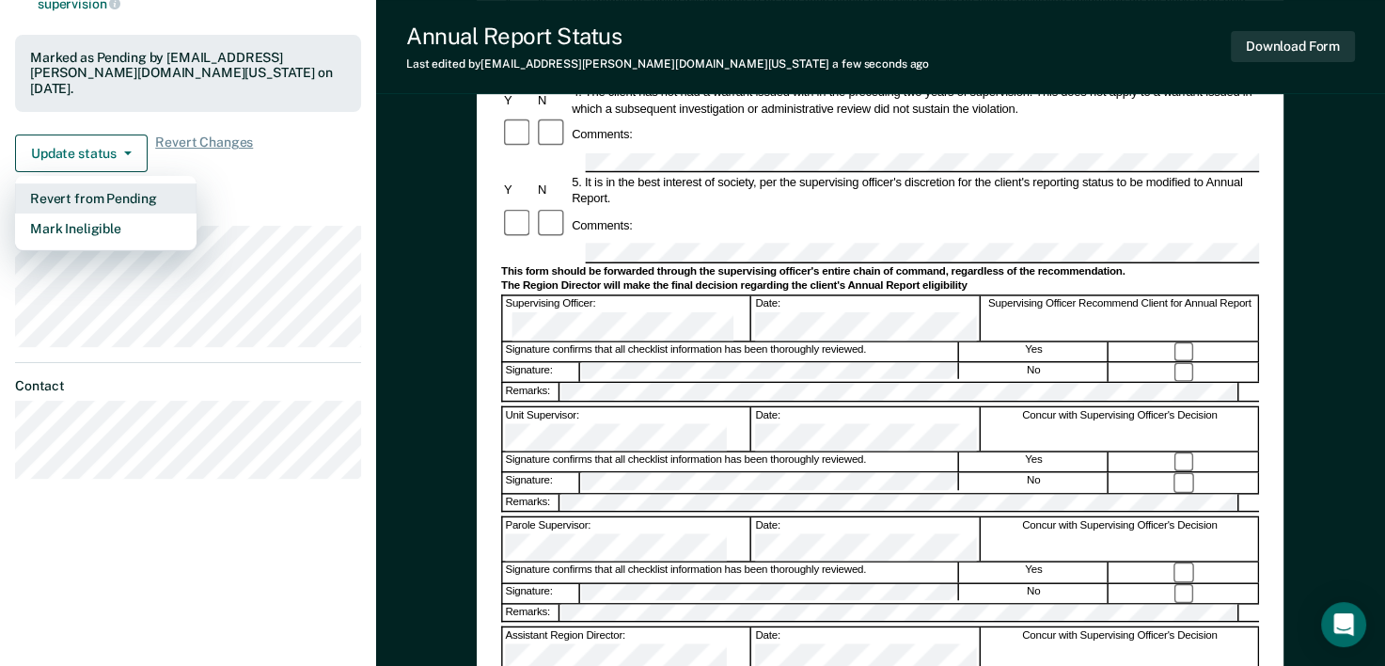
click at [104, 196] on button "Revert from Pending" at bounding box center [105, 198] width 181 height 30
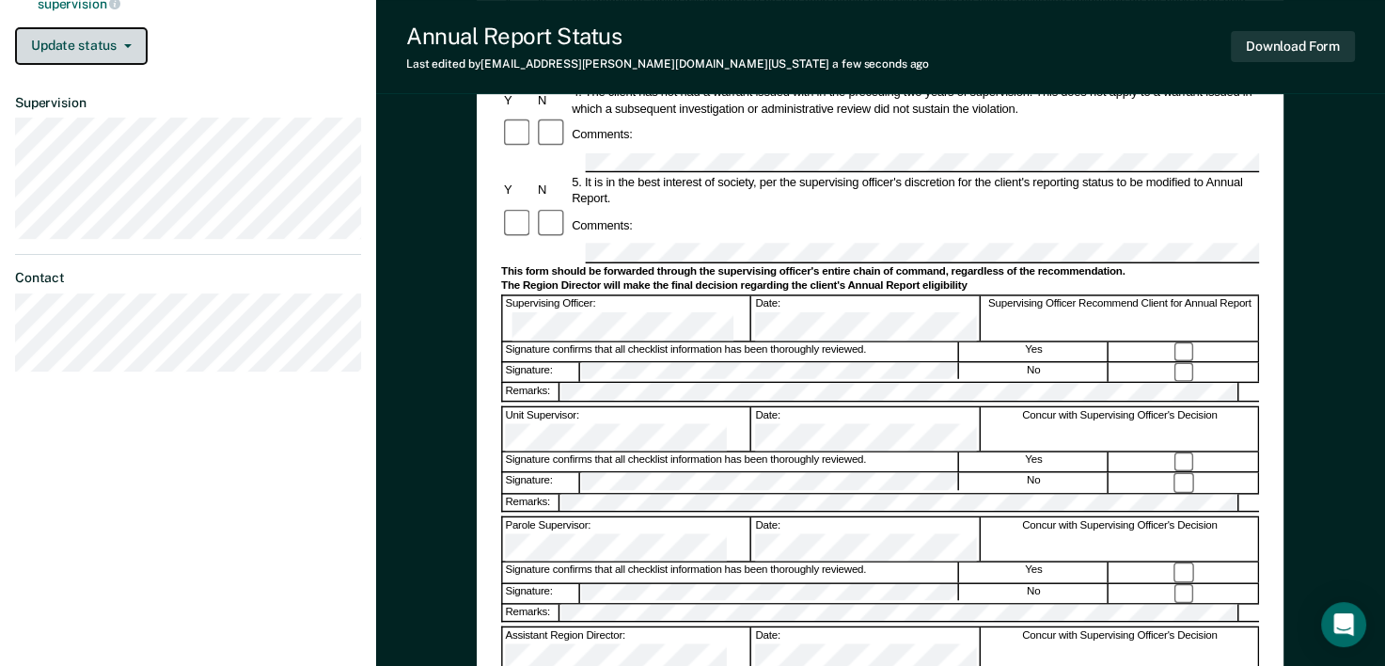
click at [125, 41] on button "Update status" at bounding box center [81, 46] width 133 height 38
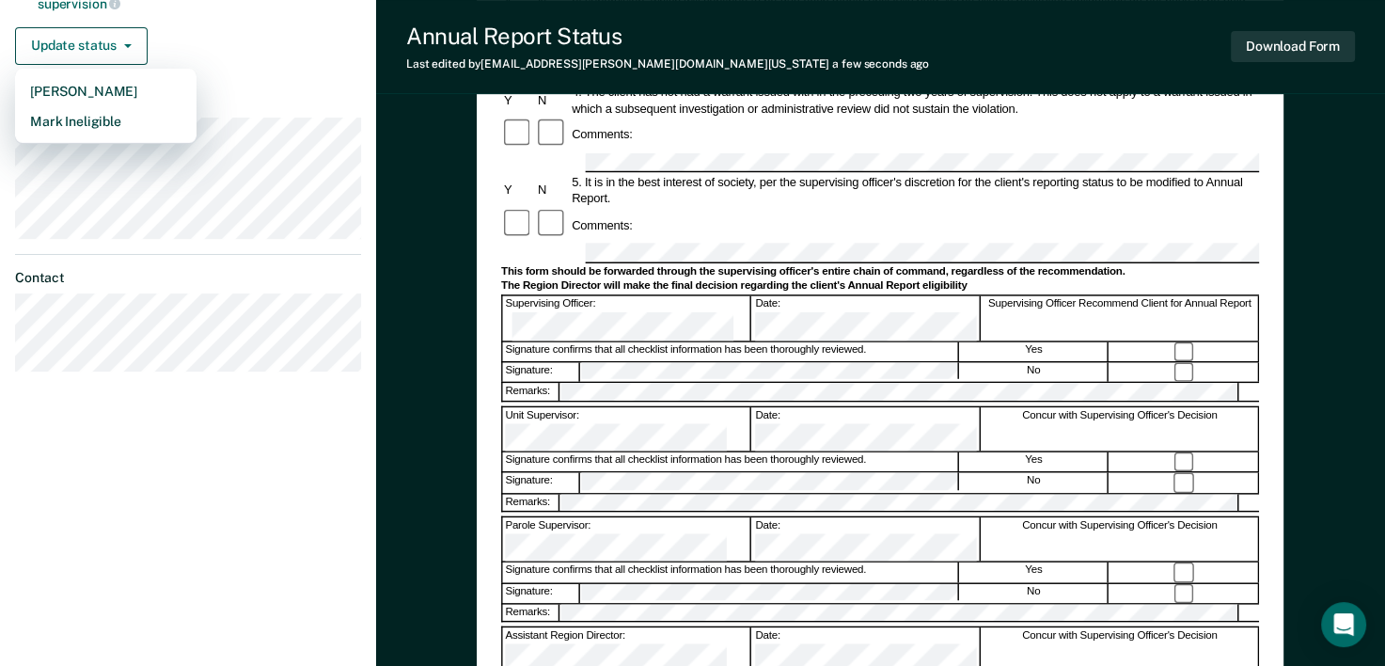
click at [290, 95] on dt "Supervision" at bounding box center [188, 103] width 346 height 16
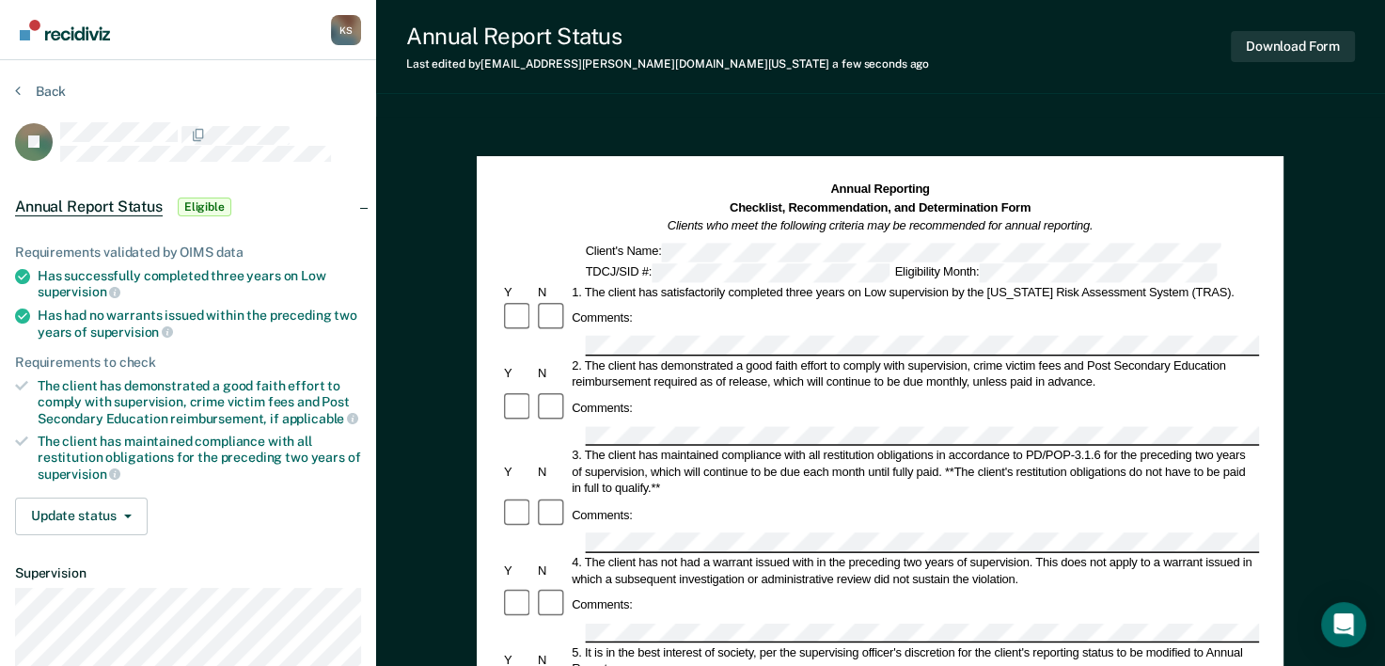
click at [25, 81] on section "Back PJ Annual Report Status Eligible Requirements validated by OIMS data Has s…" at bounding box center [188, 469] width 376 height 819
click at [30, 88] on button "Back" at bounding box center [40, 91] width 51 height 17
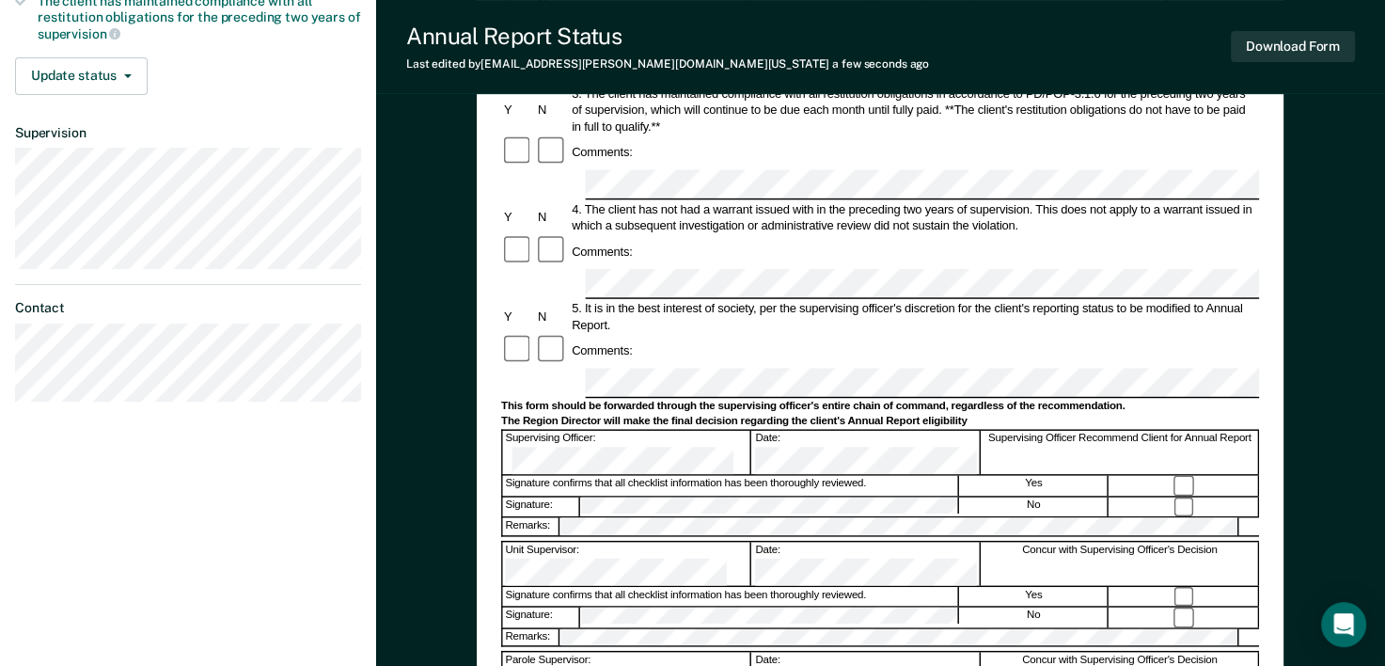
scroll to position [470, 0]
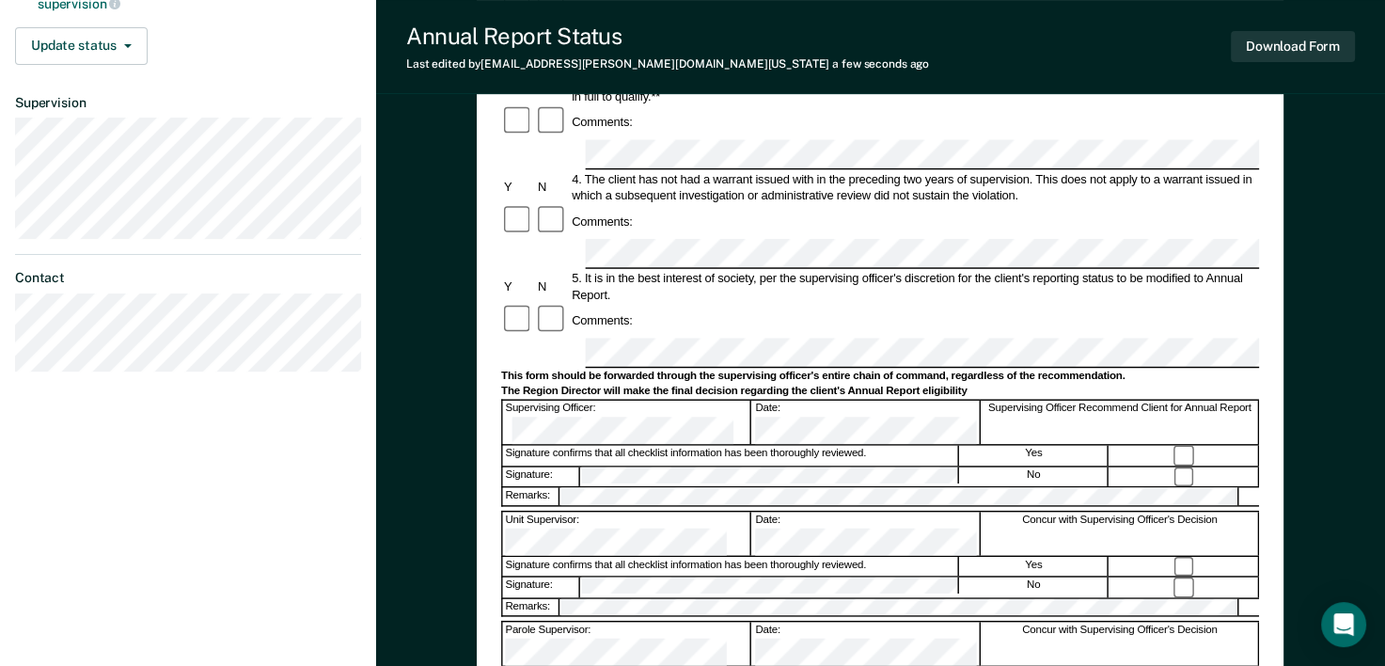
click at [541, 575] on div "Signature: No" at bounding box center [880, 585] width 758 height 21
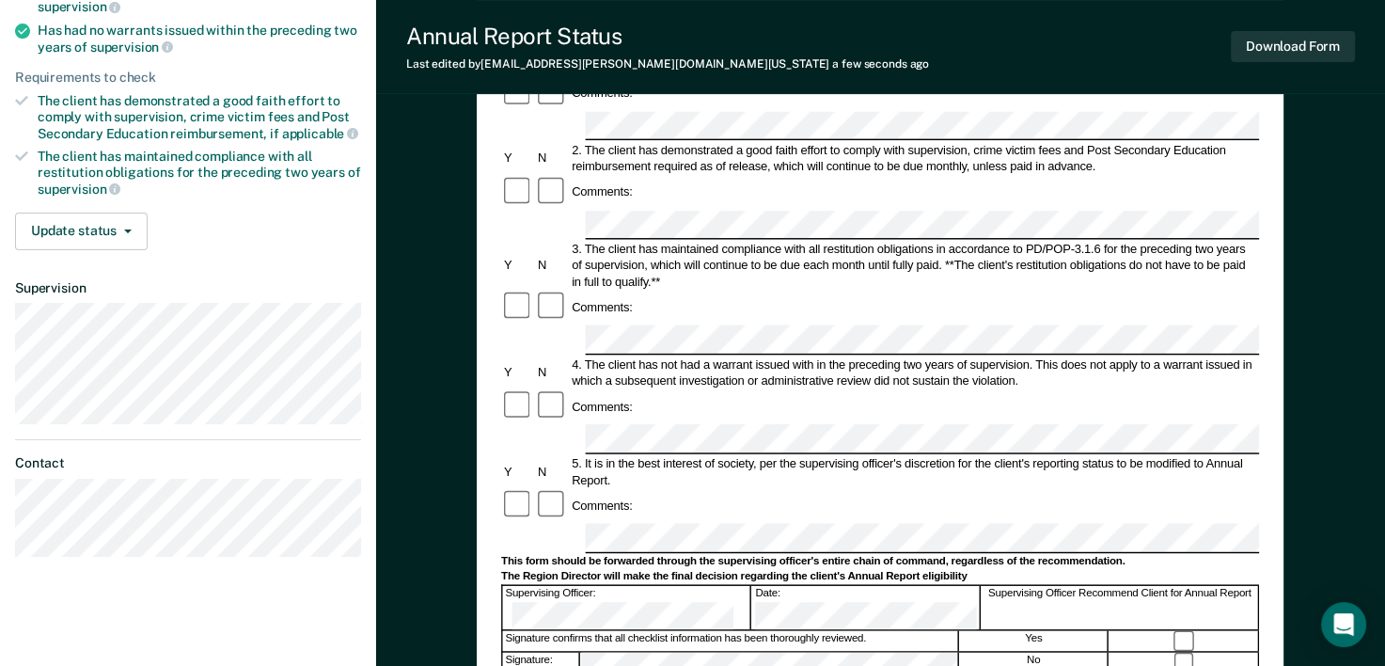
scroll to position [0, 0]
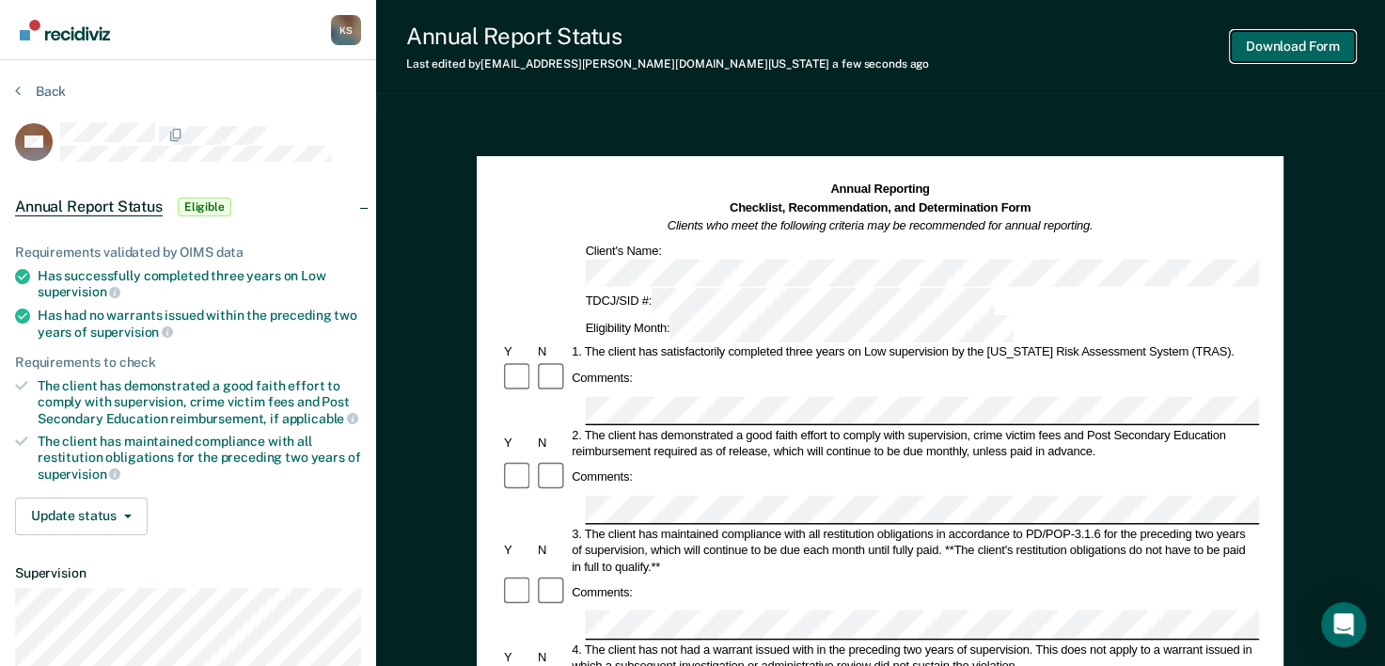
click at [1274, 51] on button "Download Form" at bounding box center [1293, 46] width 124 height 31
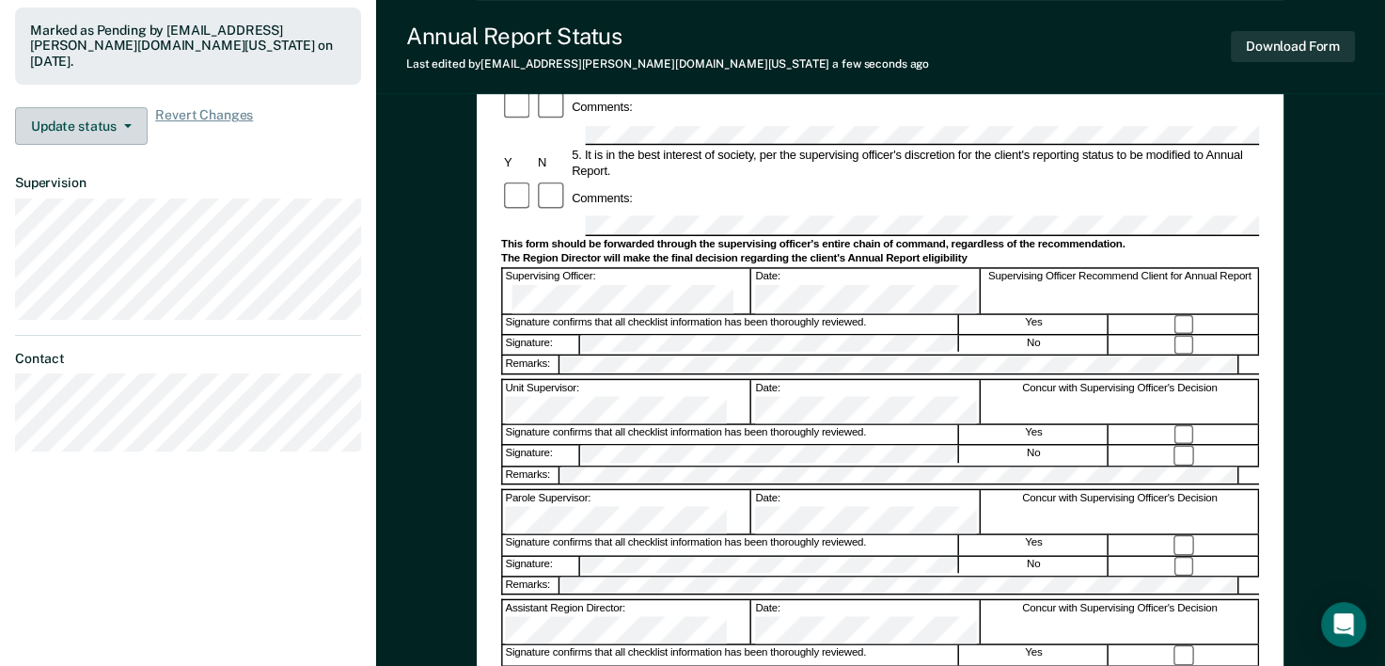
scroll to position [470, 0]
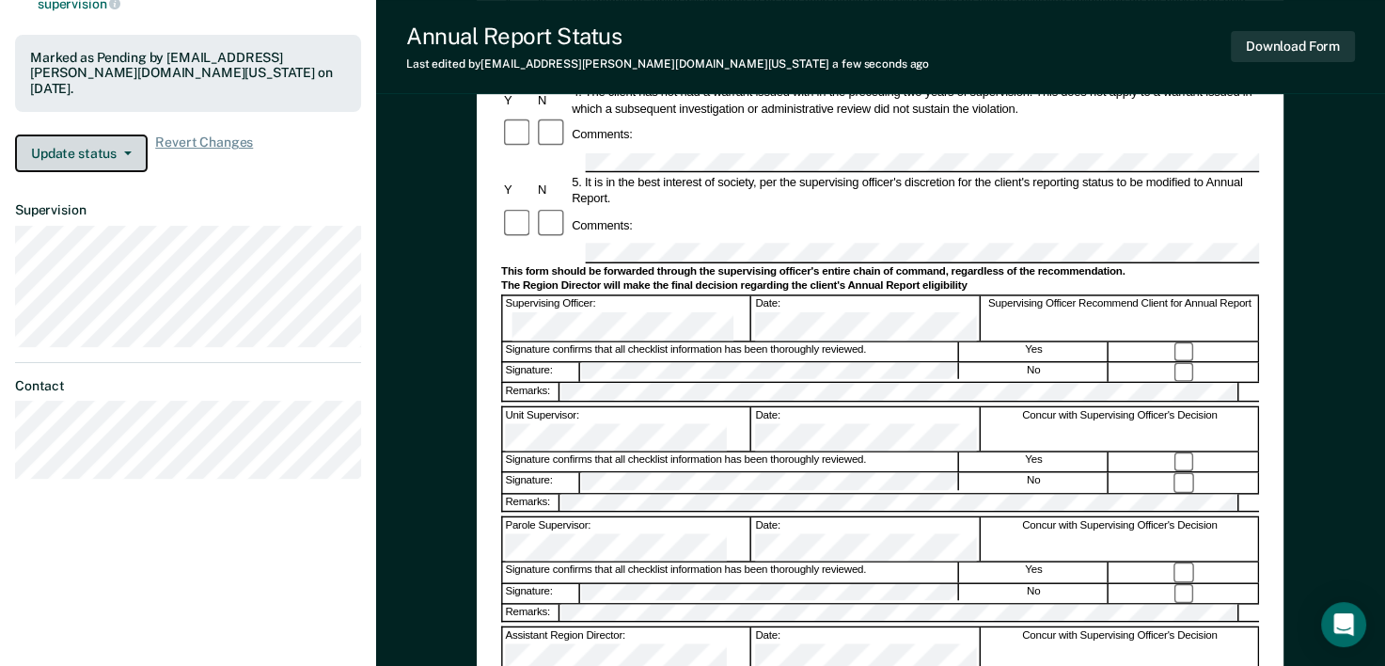
click at [110, 154] on button "Update status" at bounding box center [81, 153] width 133 height 38
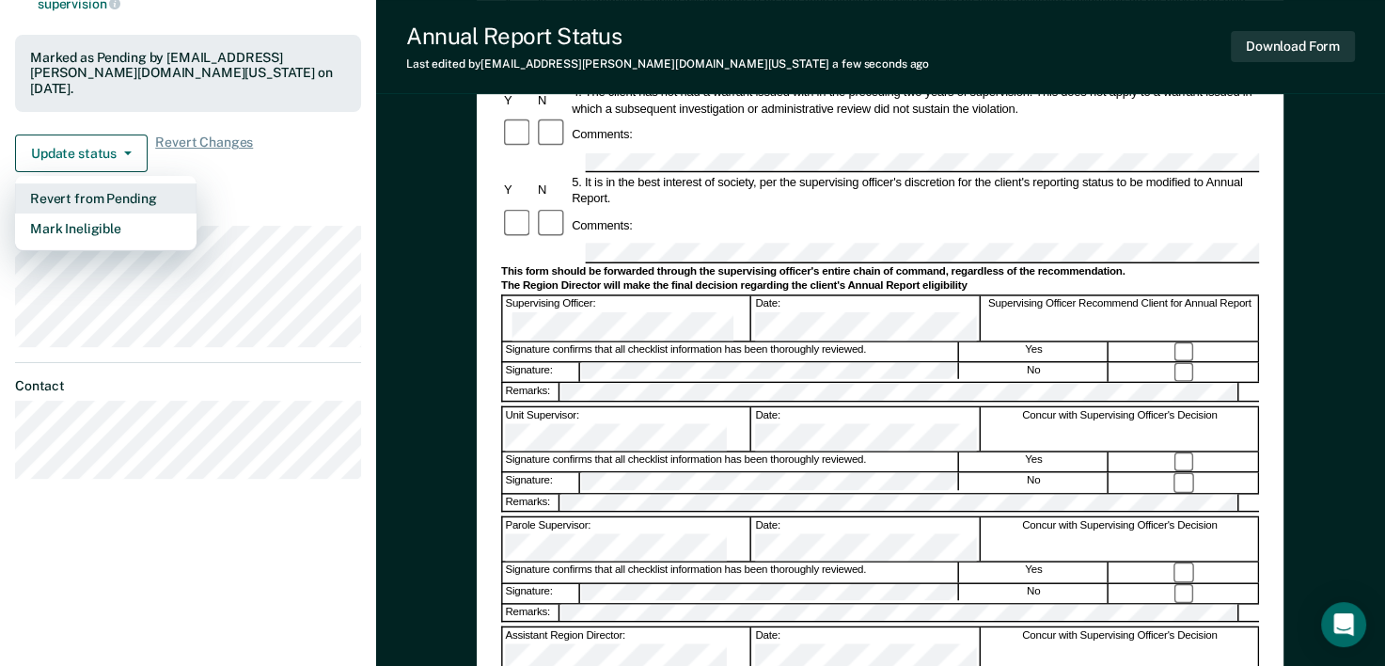
click at [122, 199] on button "Revert from Pending" at bounding box center [105, 198] width 181 height 30
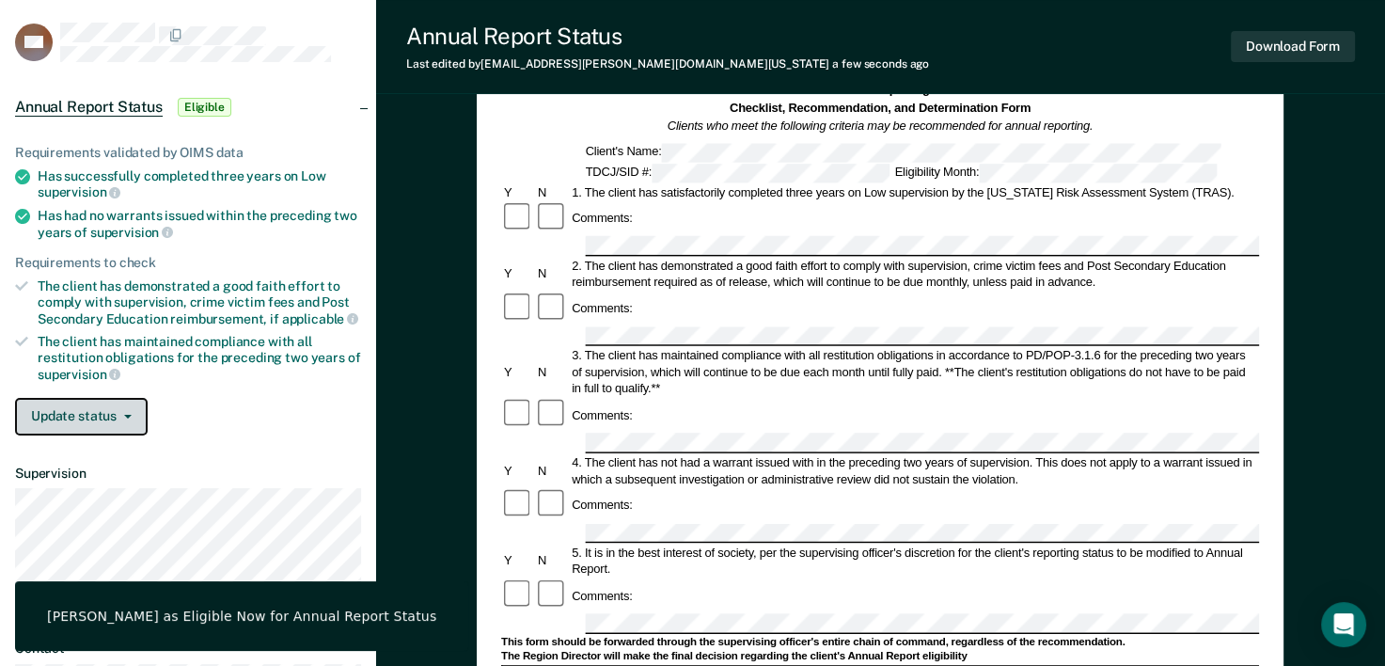
scroll to position [0, 0]
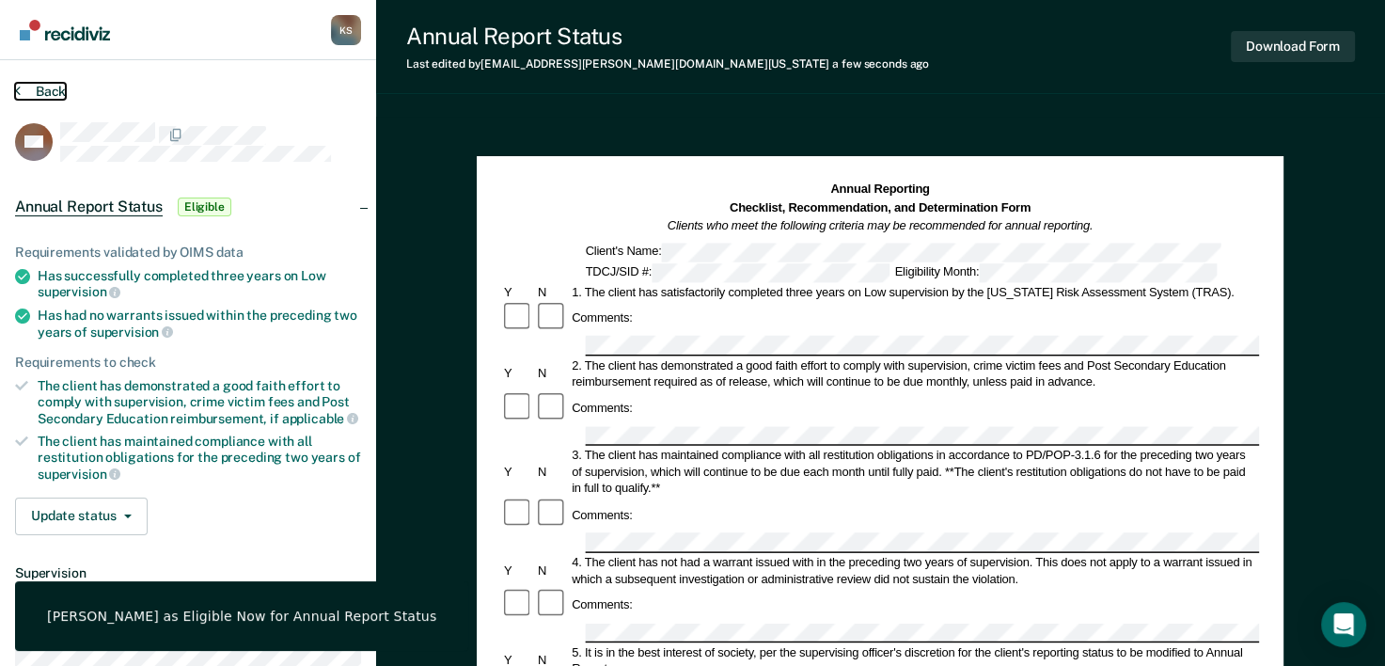
click at [56, 90] on button "Back" at bounding box center [40, 91] width 51 height 17
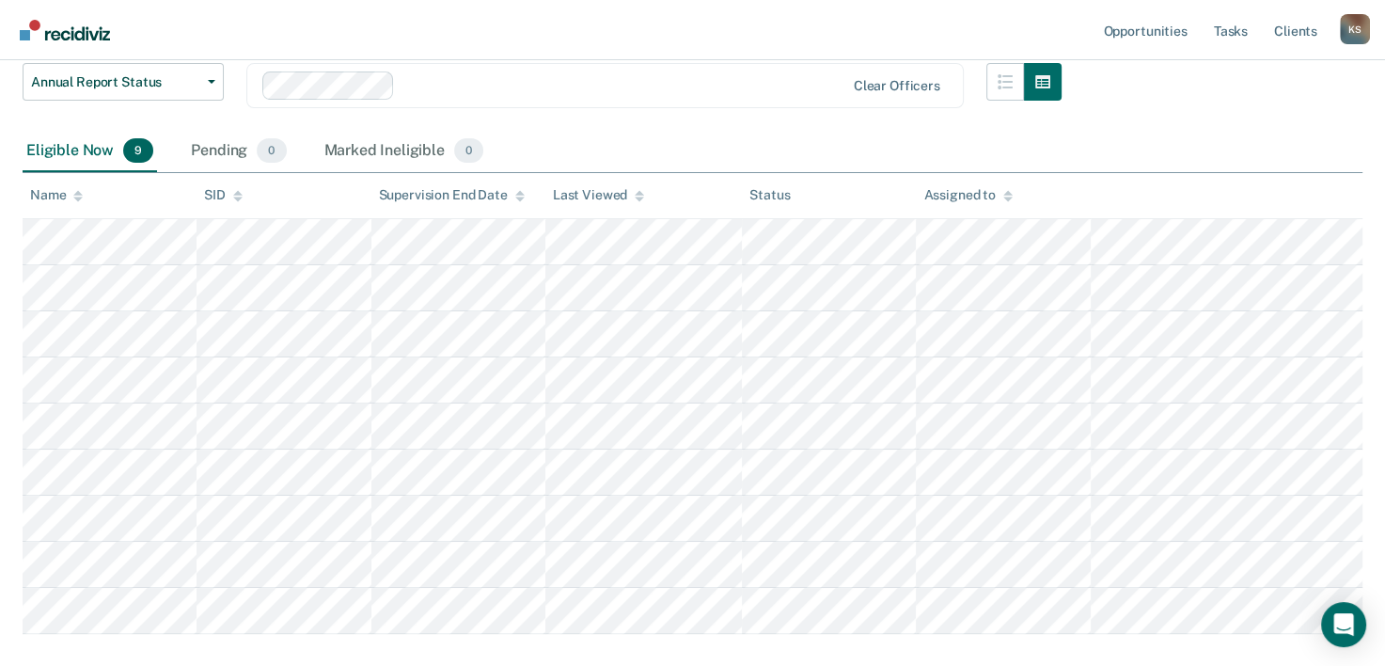
scroll to position [357, 0]
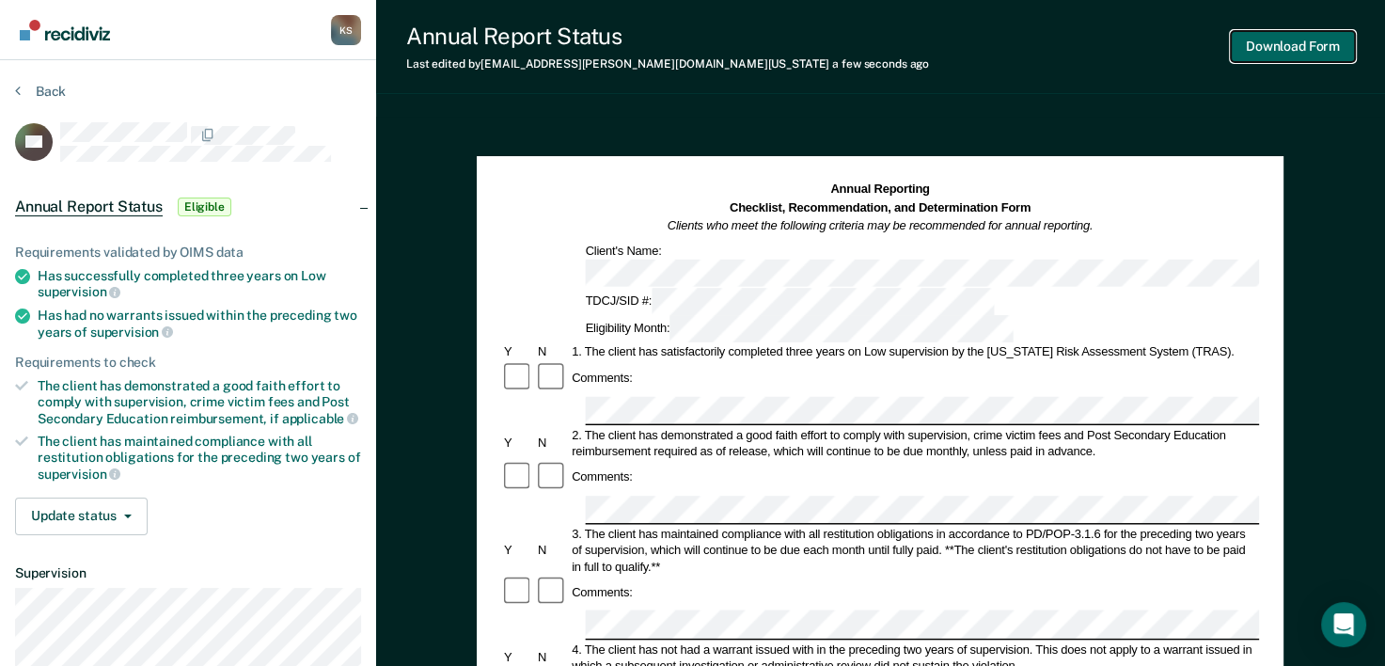
click at [1274, 52] on button "Download Form" at bounding box center [1293, 46] width 124 height 31
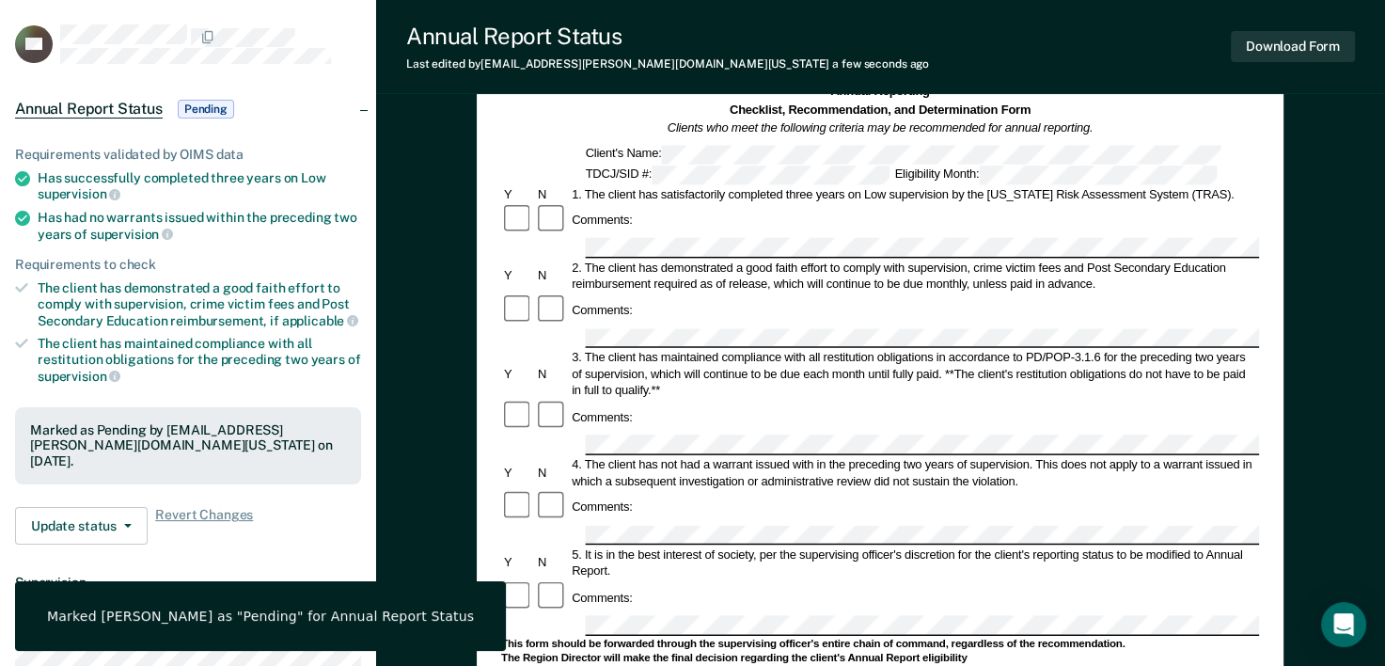
scroll to position [94, 0]
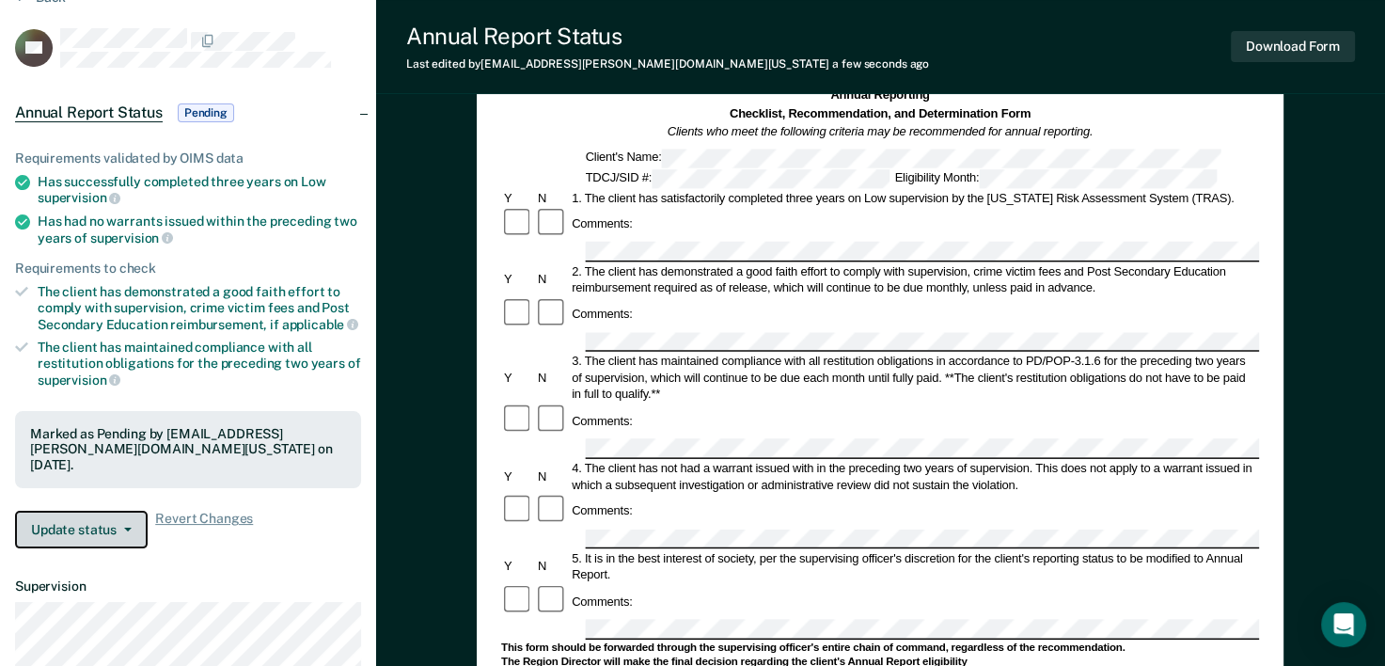
click at [108, 541] on button "Update status" at bounding box center [81, 529] width 133 height 38
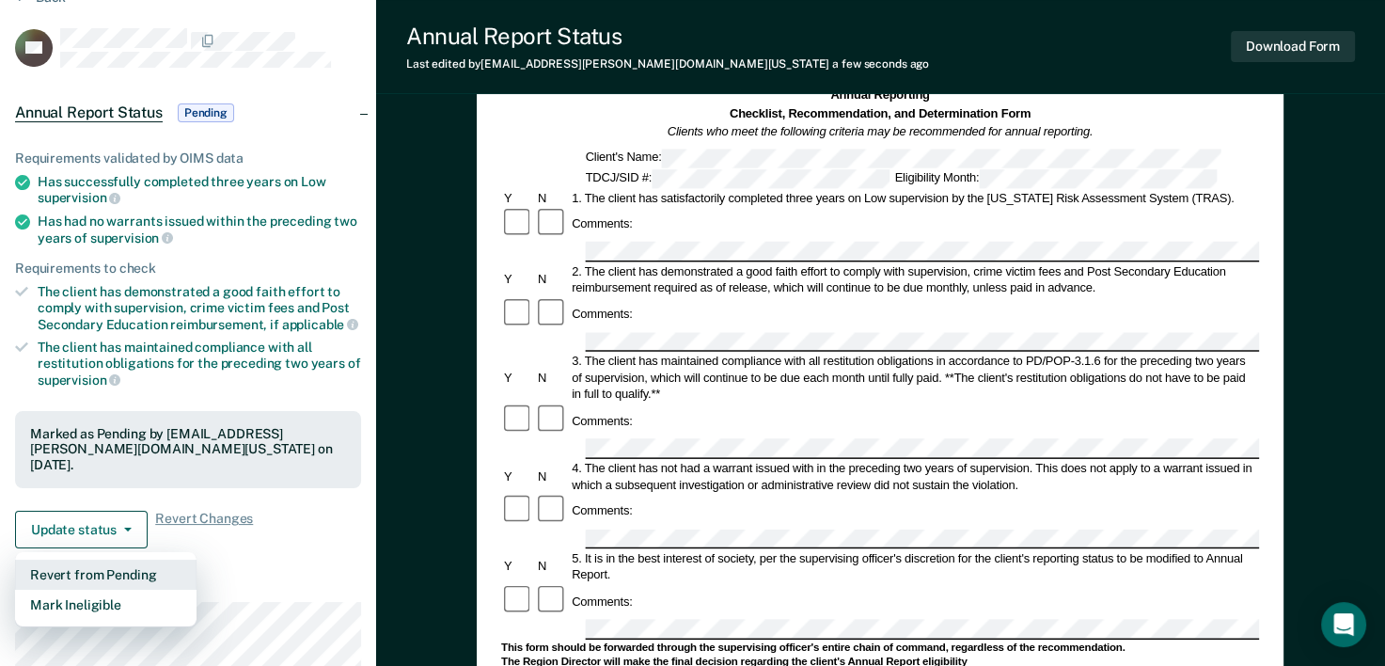
click at [106, 562] on button "Revert from Pending" at bounding box center [105, 574] width 181 height 30
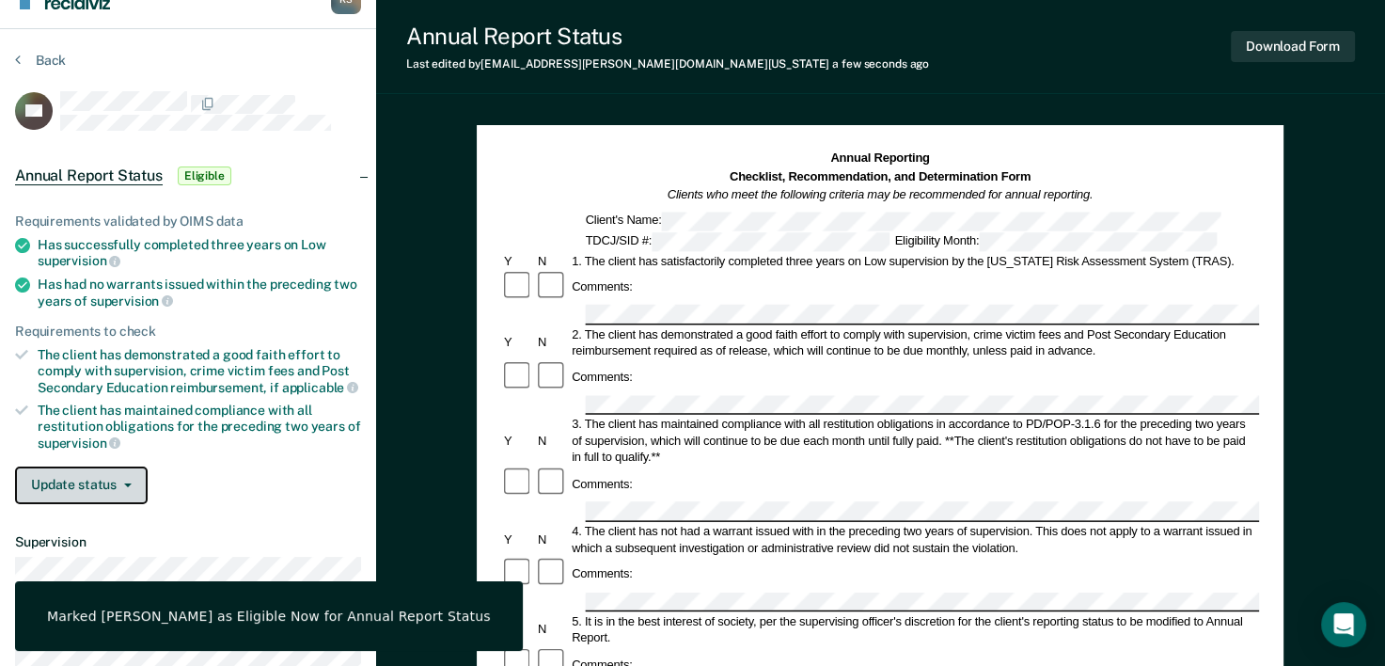
scroll to position [0, 0]
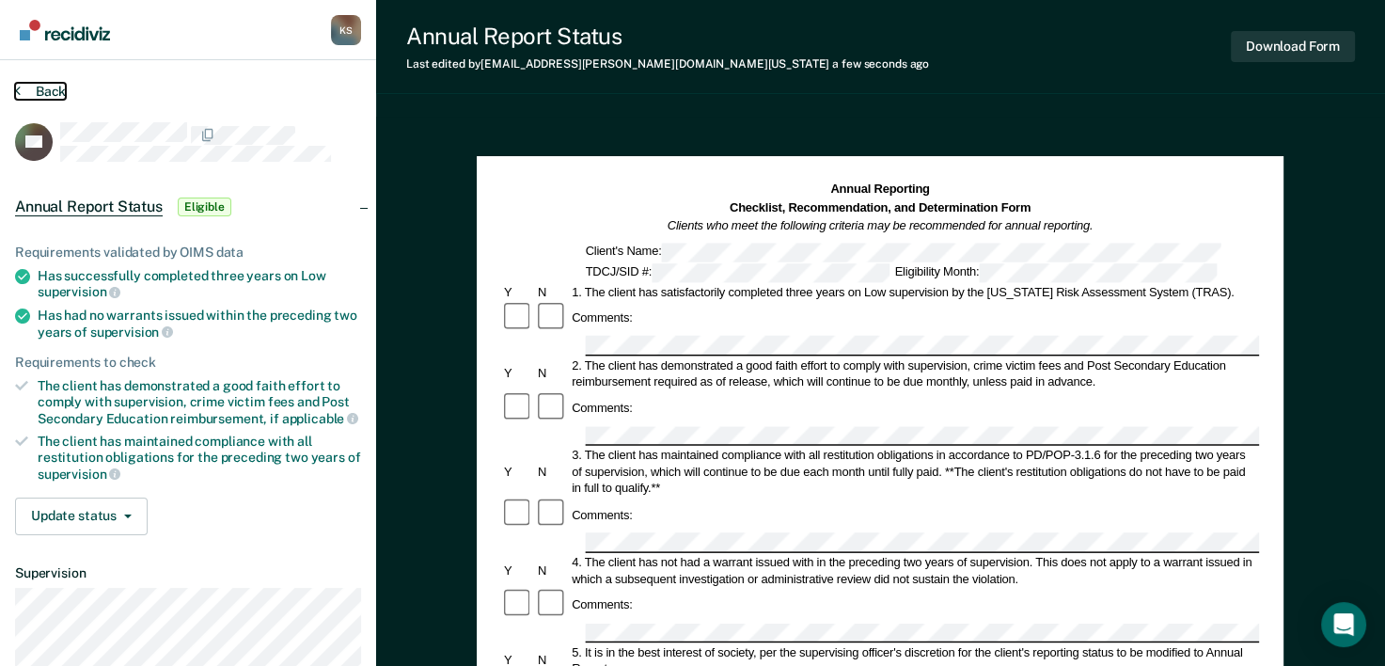
click at [39, 89] on button "Back" at bounding box center [40, 91] width 51 height 17
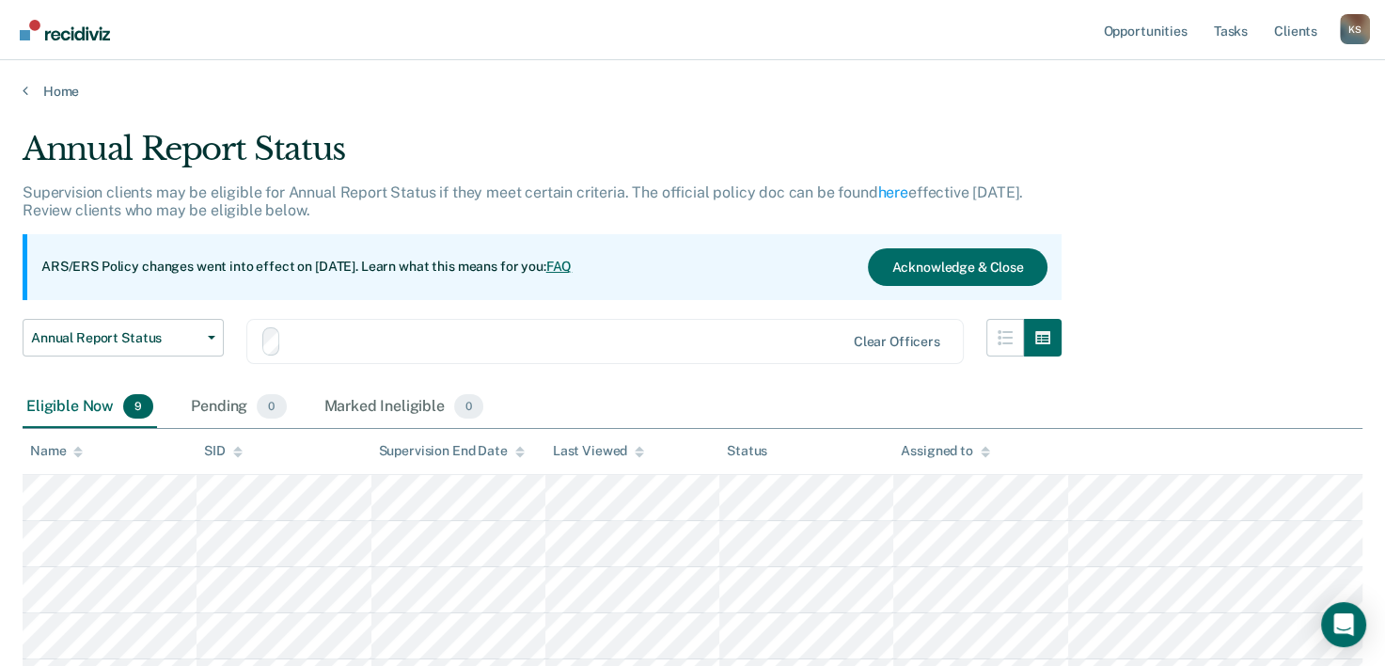
scroll to position [357, 0]
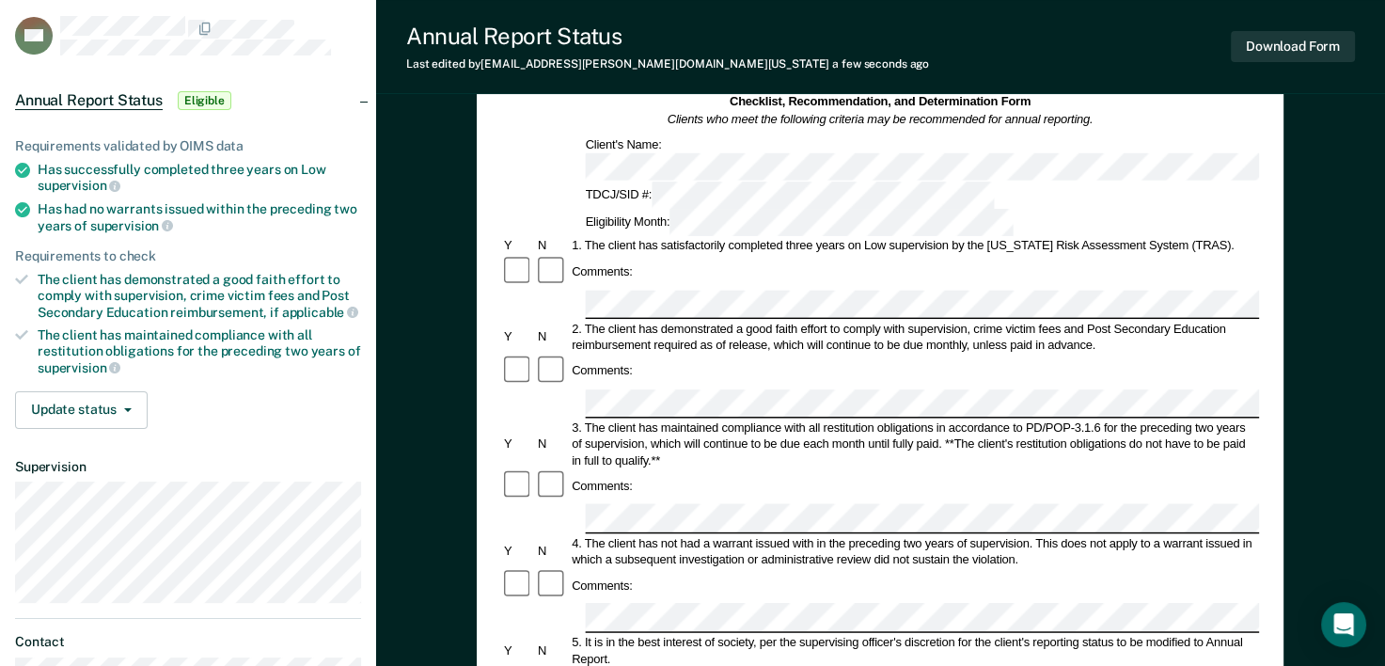
scroll to position [282, 0]
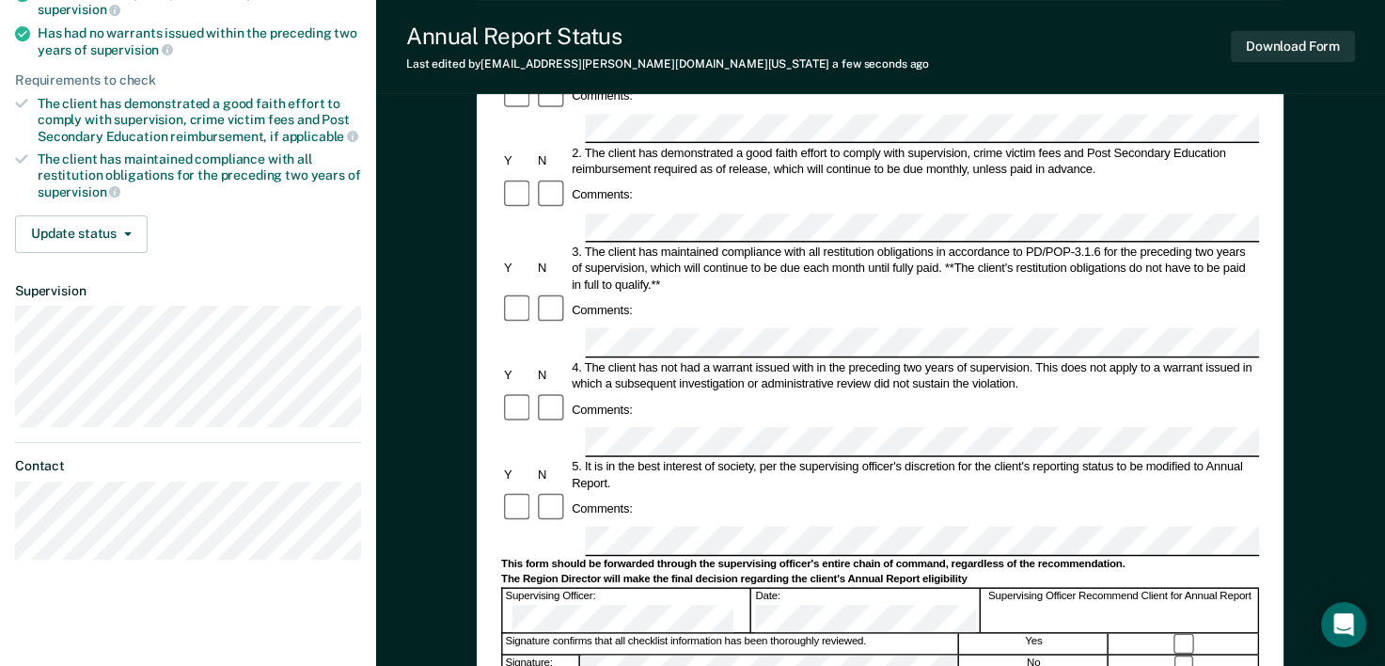
click at [1173, 655] on div at bounding box center [1184, 665] width 149 height 20
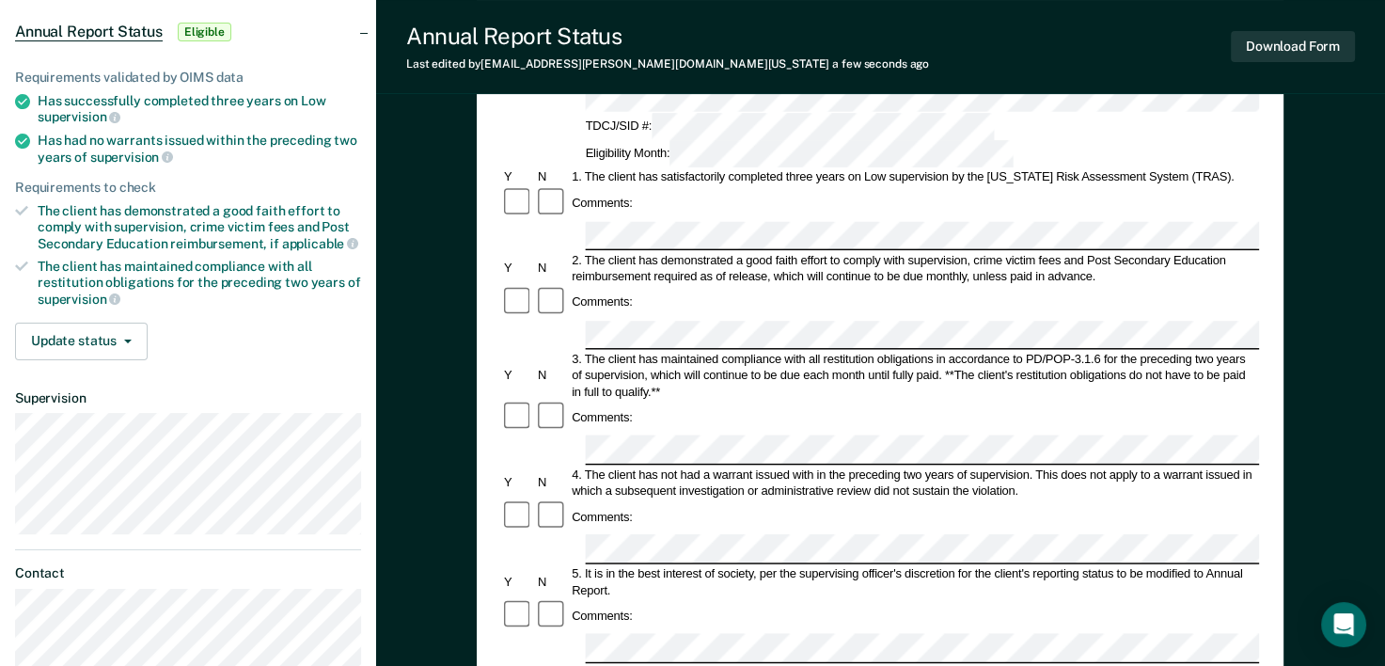
scroll to position [0, 0]
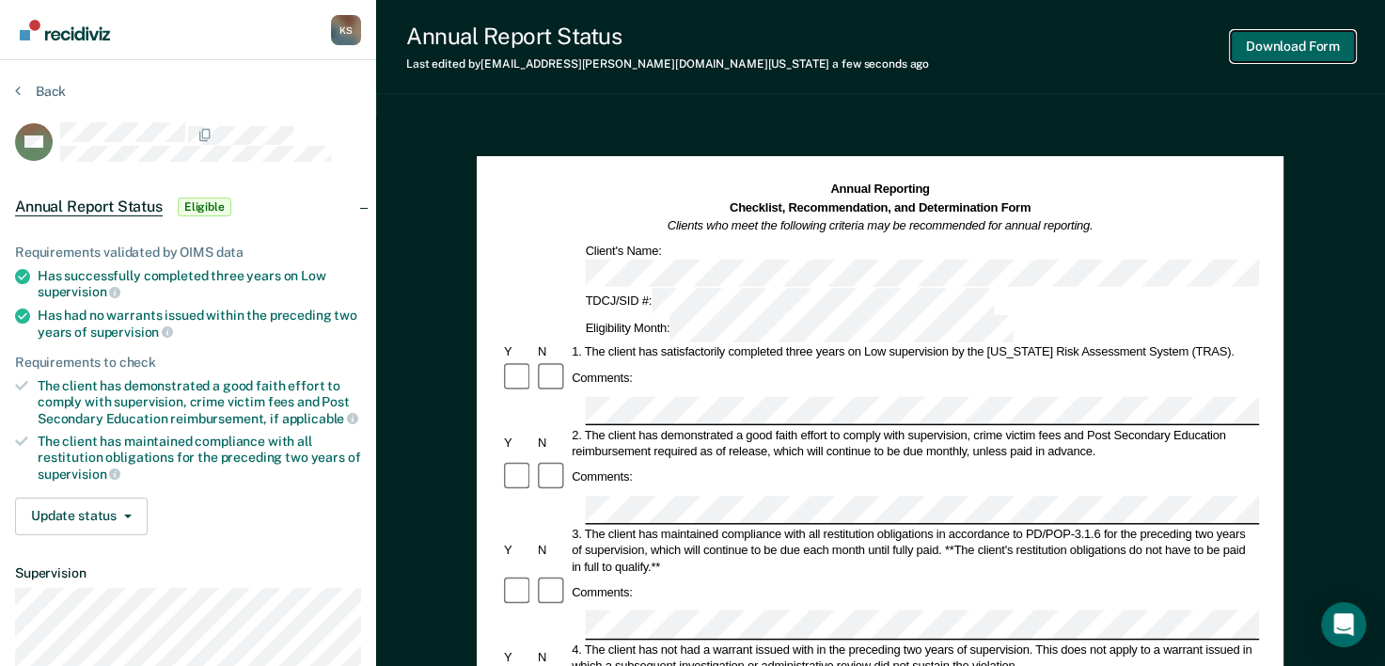
click at [1265, 39] on button "Download Form" at bounding box center [1293, 46] width 124 height 31
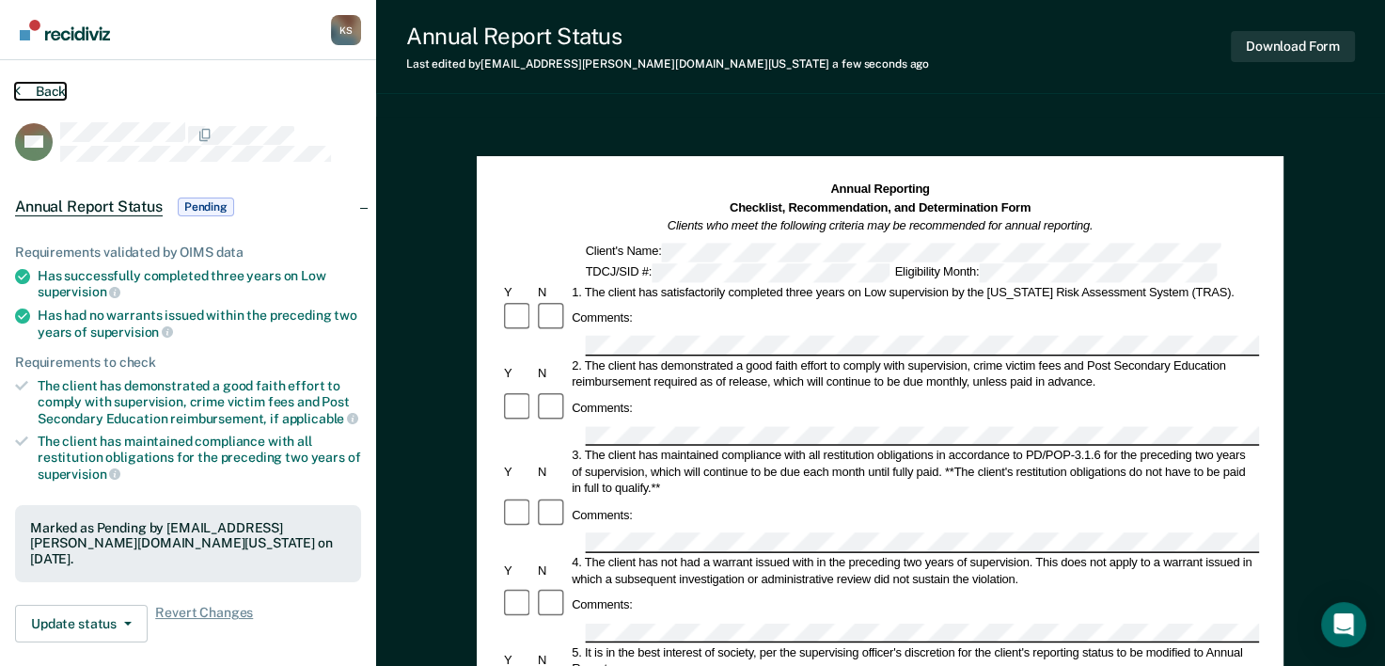
click at [45, 95] on button "Back" at bounding box center [40, 91] width 51 height 17
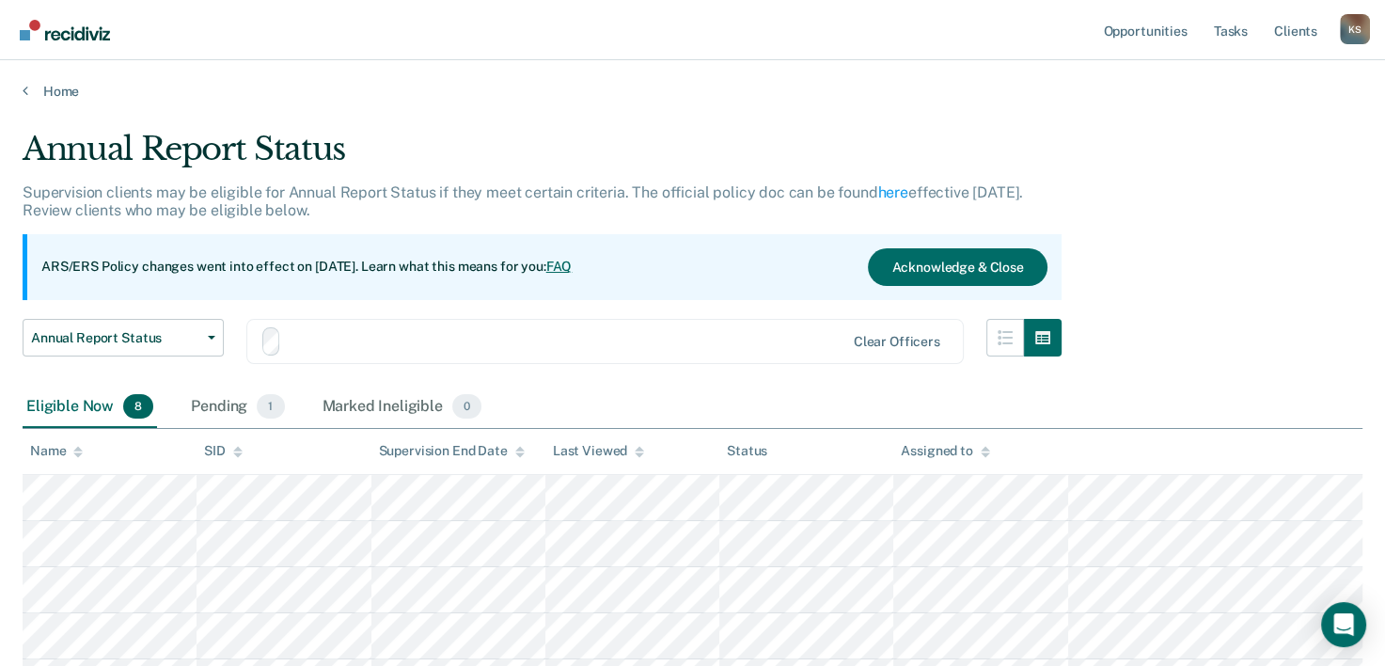
scroll to position [311, 0]
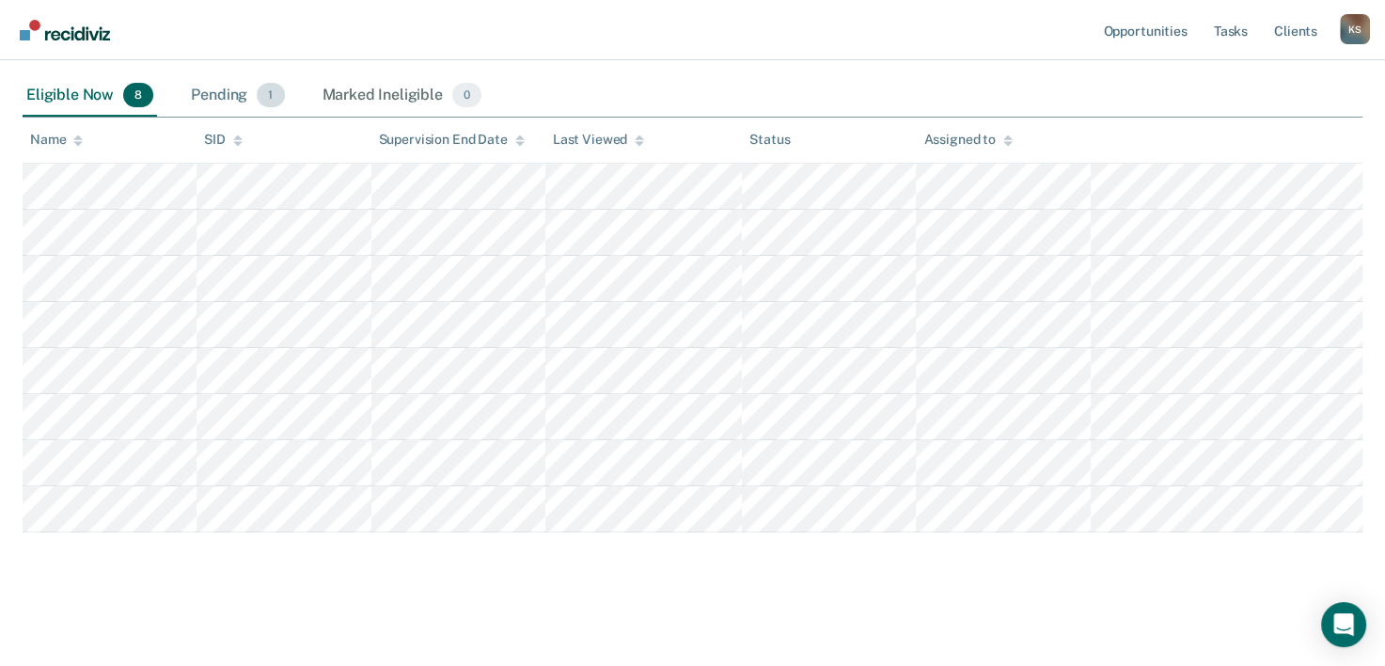
click at [241, 98] on div "Pending 1" at bounding box center [237, 95] width 101 height 41
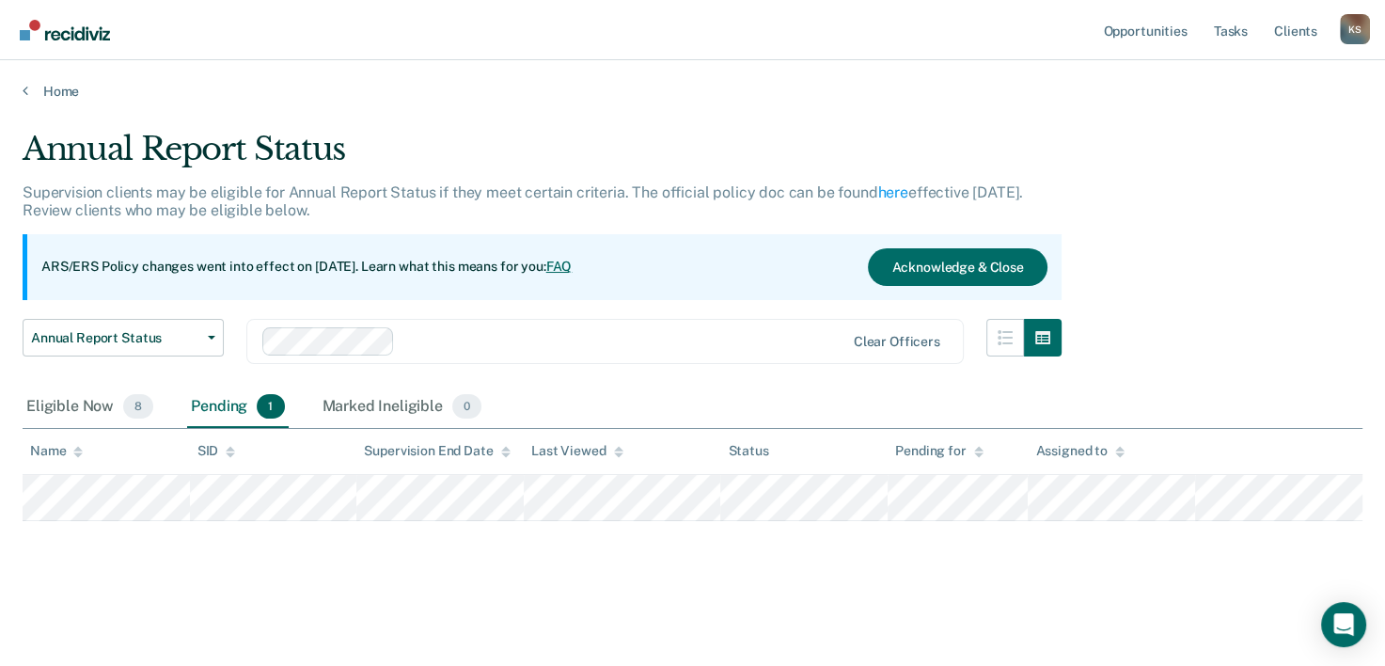
scroll to position [0, 0]
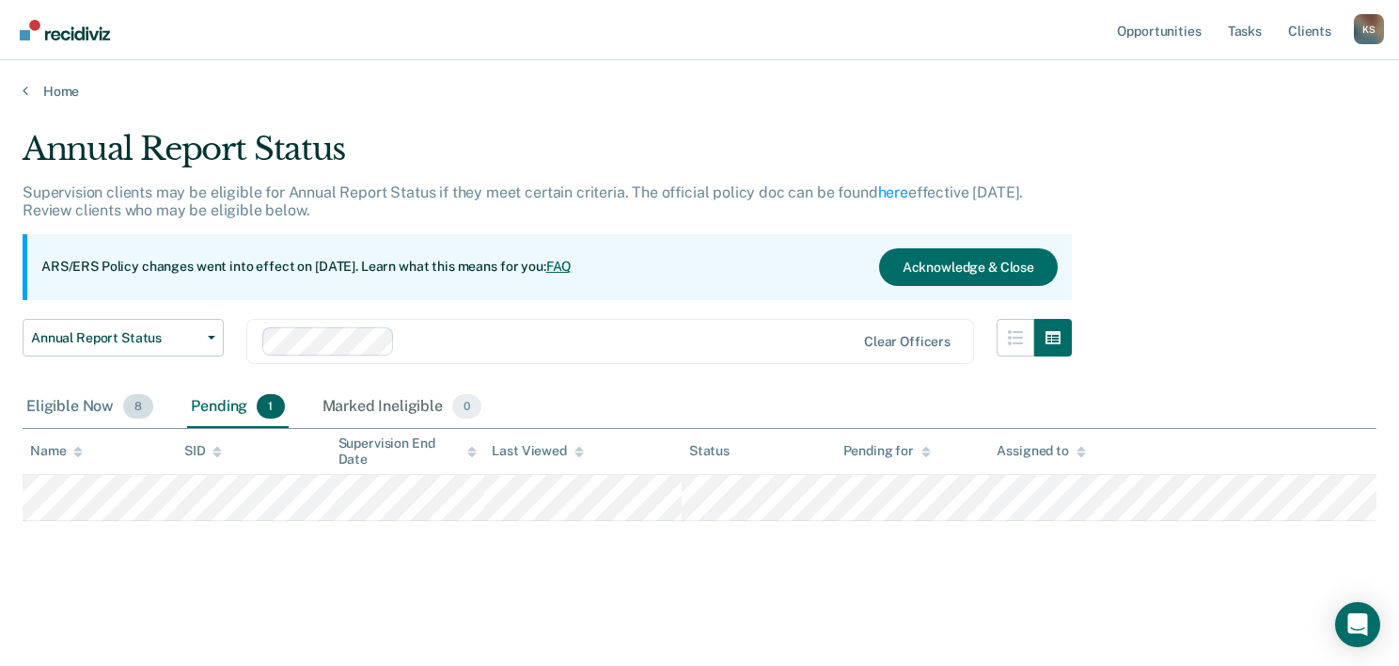
click at [71, 407] on div "Eligible Now 8" at bounding box center [90, 406] width 134 height 41
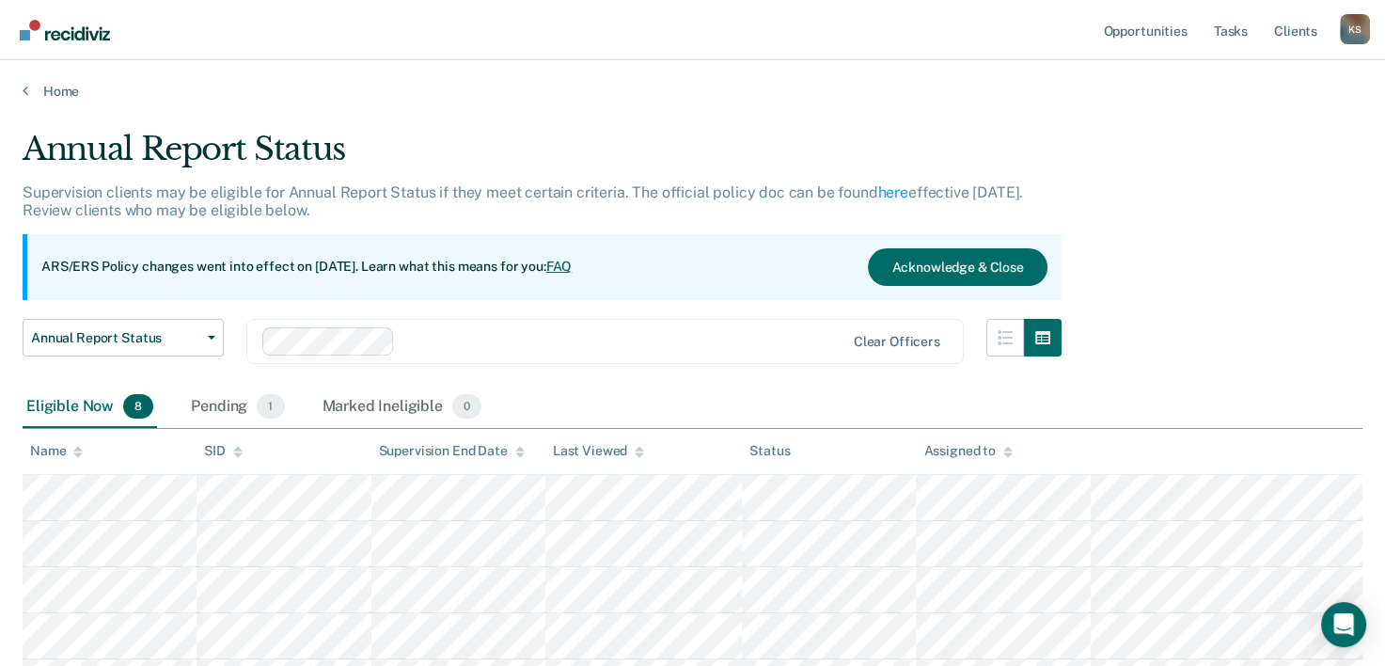
click at [768, 451] on div "Status" at bounding box center [769, 451] width 40 height 16
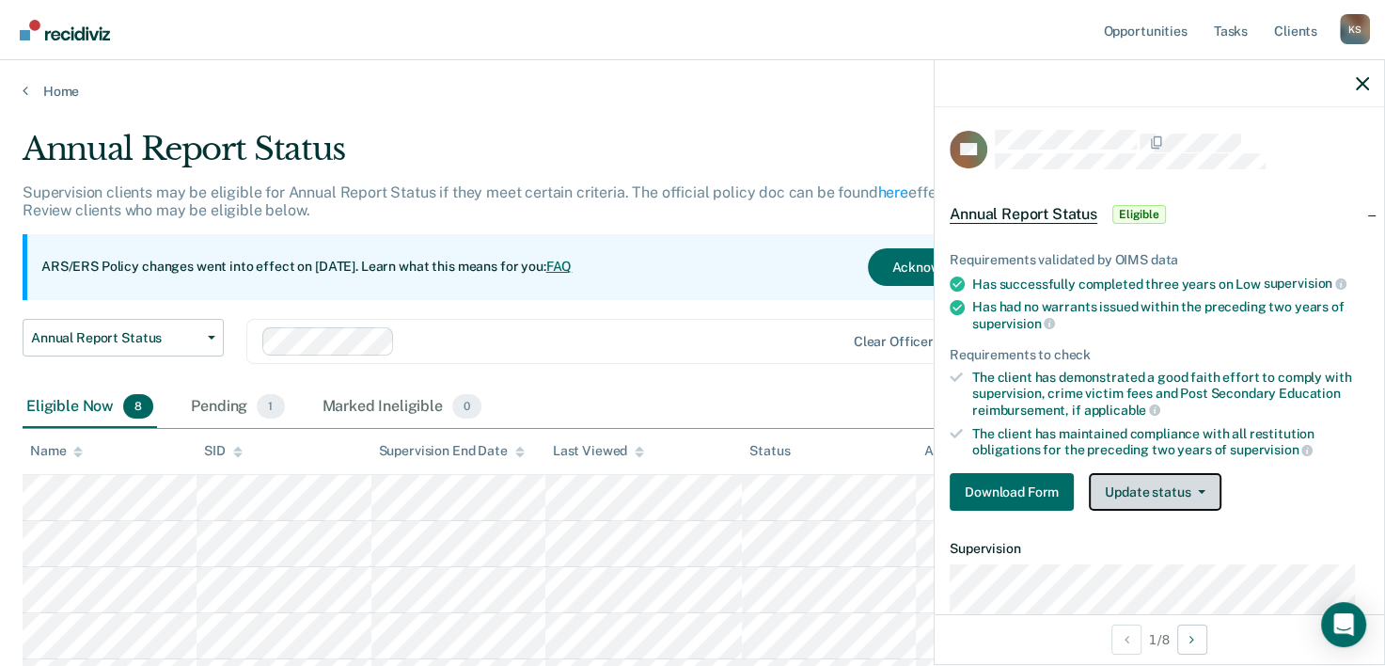
click at [1192, 474] on button "Update status" at bounding box center [1155, 492] width 133 height 38
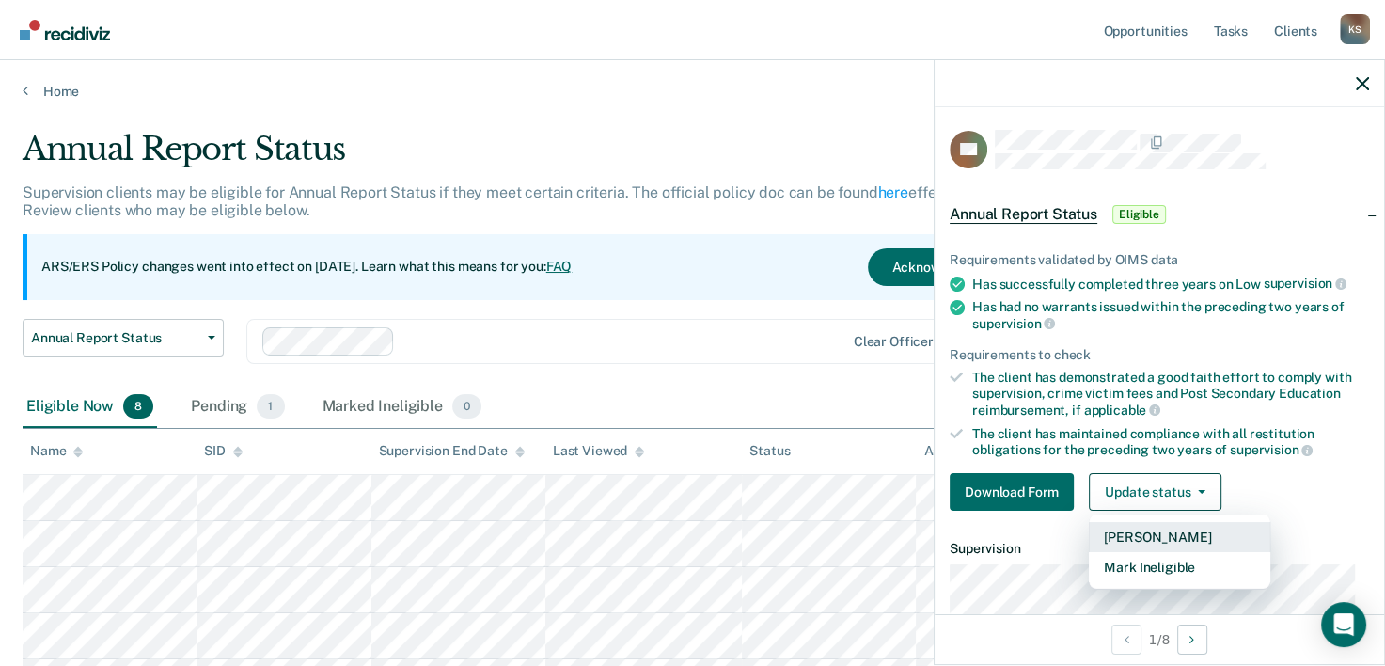
click at [1168, 526] on button "[PERSON_NAME]" at bounding box center [1179, 537] width 181 height 30
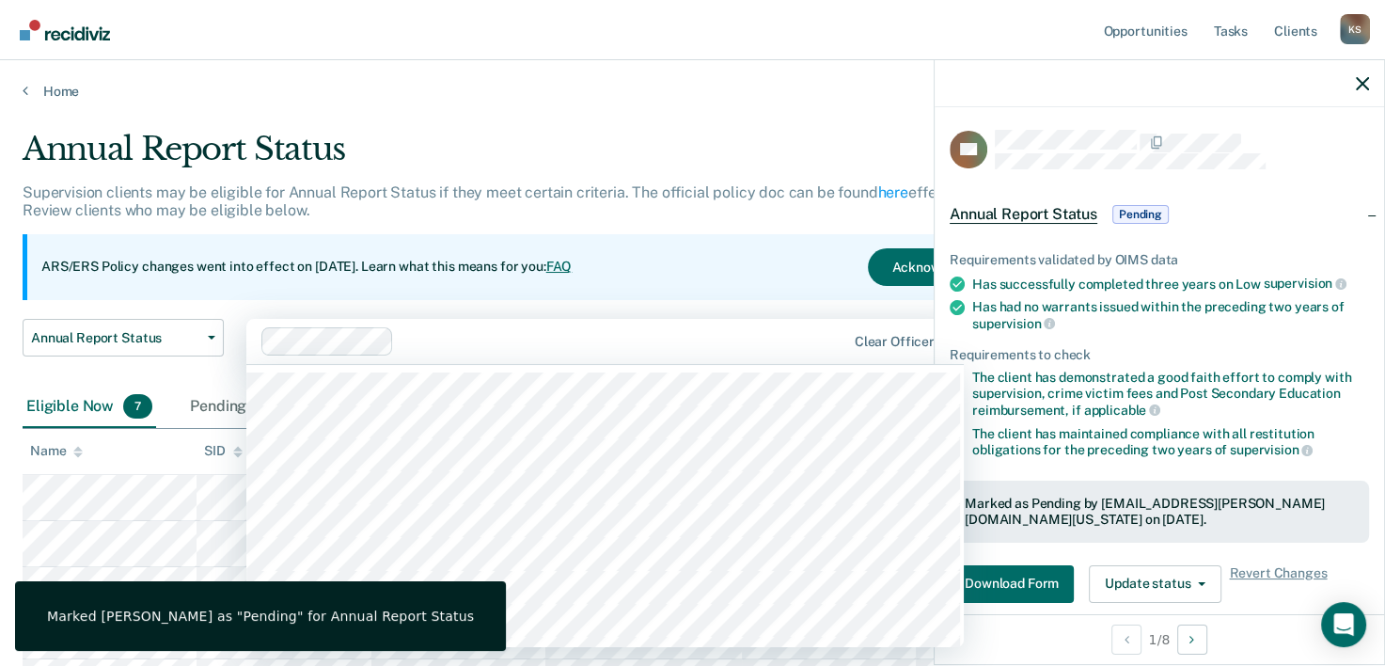
click at [798, 357] on div "Clear officers" at bounding box center [604, 341] width 717 height 45
drag, startPoint x: 732, startPoint y: 188, endPoint x: 731, endPoint y: 178, distance: 10.4
click at [732, 183] on p "Supervision clients may be eligible for Annual Report Status if they meet certa…" at bounding box center [523, 201] width 1000 height 36
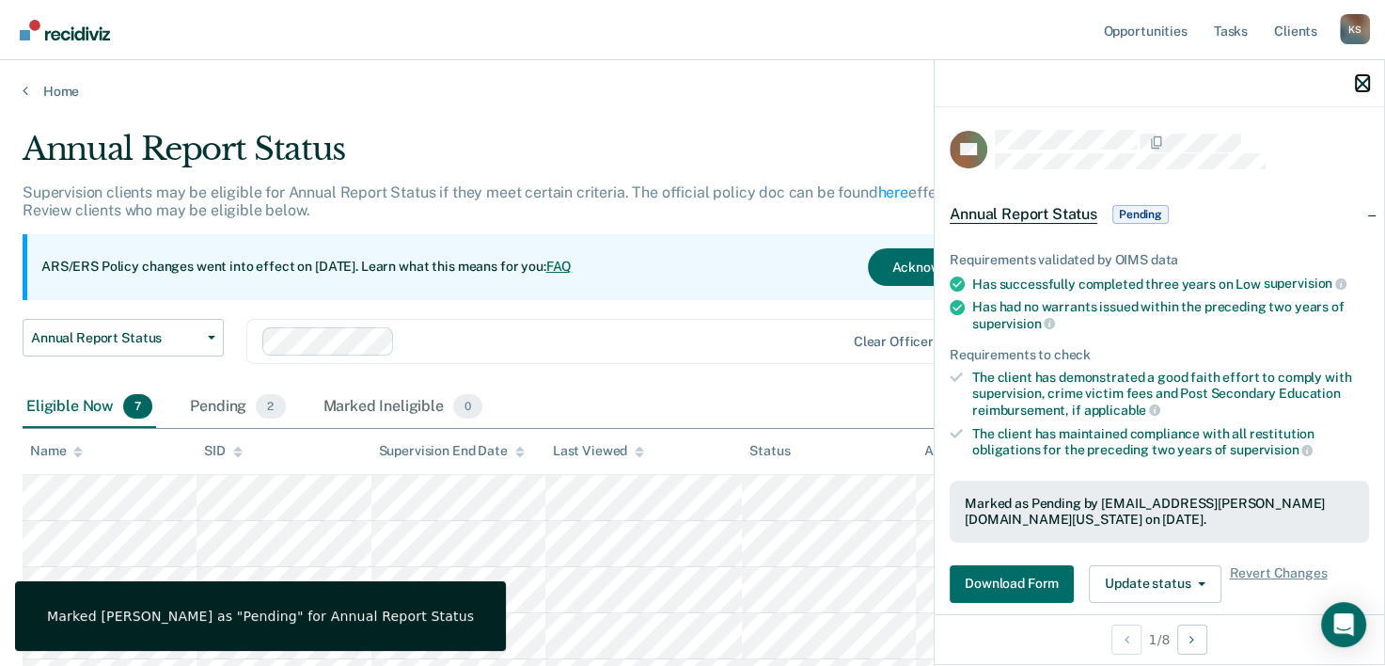
click at [1360, 82] on icon "button" at bounding box center [1362, 83] width 13 height 13
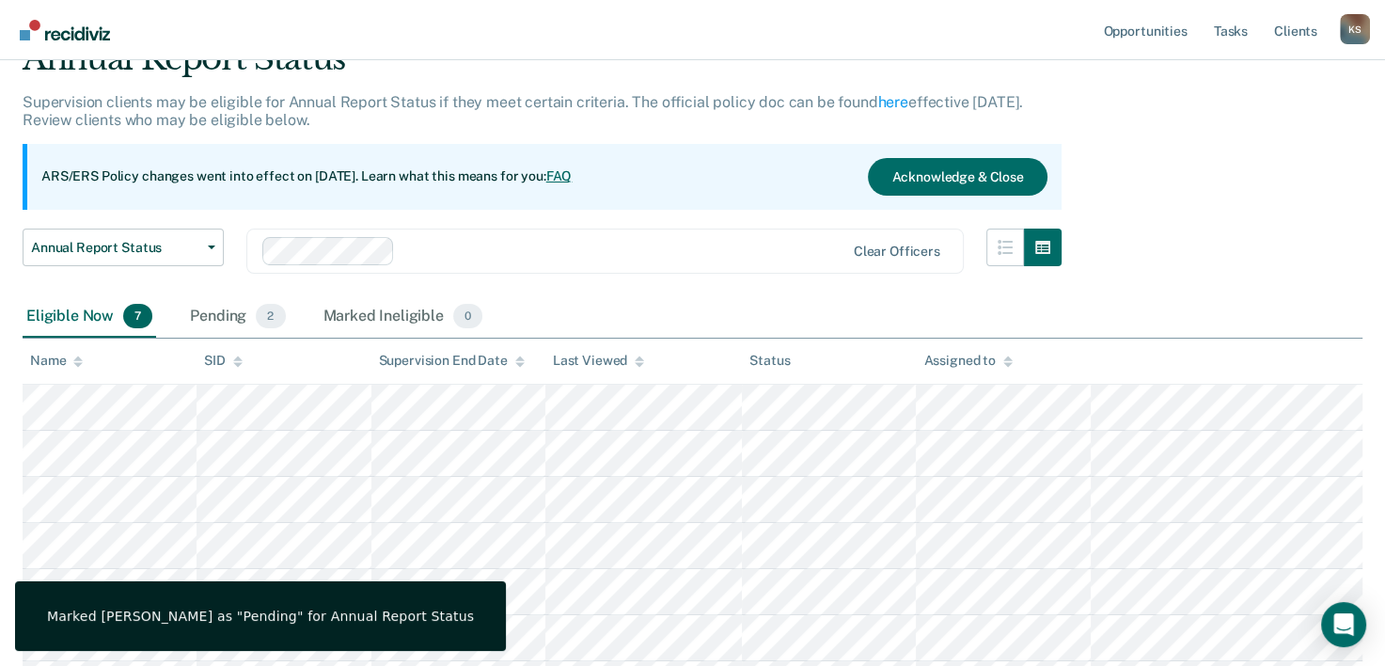
scroll to position [94, 0]
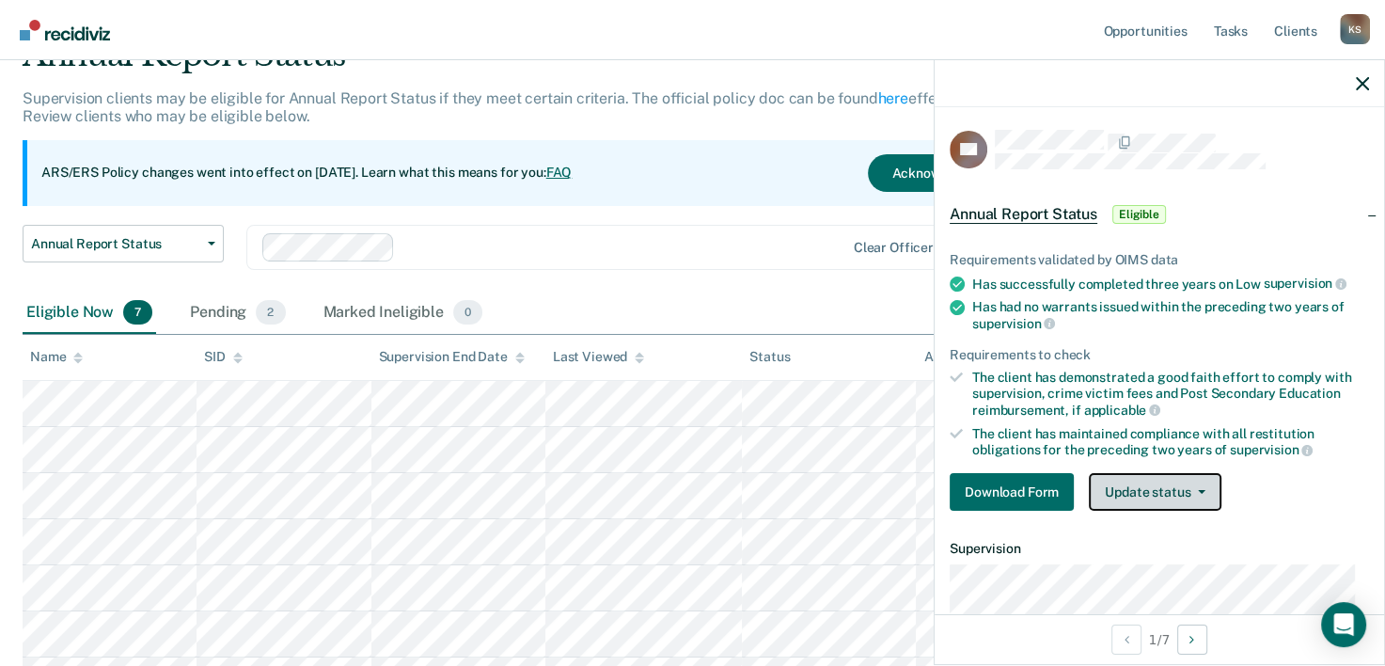
click at [1164, 494] on button "Update status" at bounding box center [1155, 492] width 133 height 38
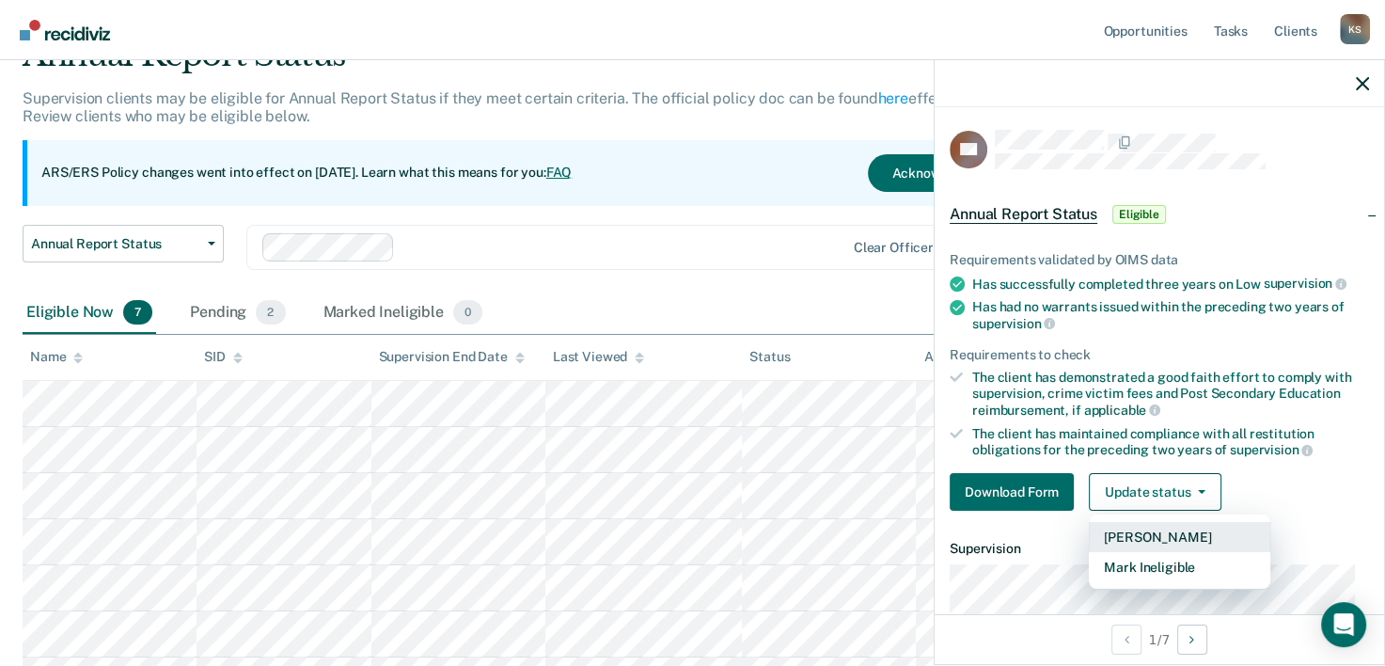
click at [1155, 538] on button "[PERSON_NAME]" at bounding box center [1179, 537] width 181 height 30
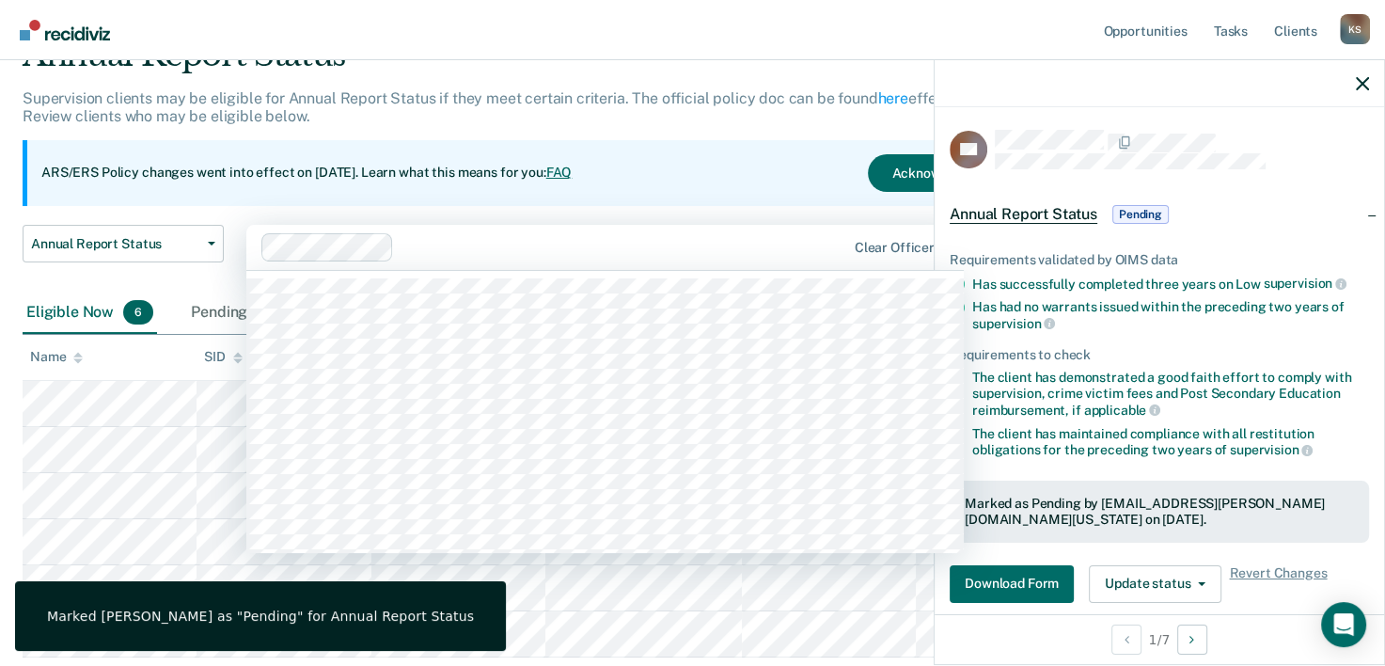
click at [728, 233] on div at bounding box center [554, 247] width 586 height 28
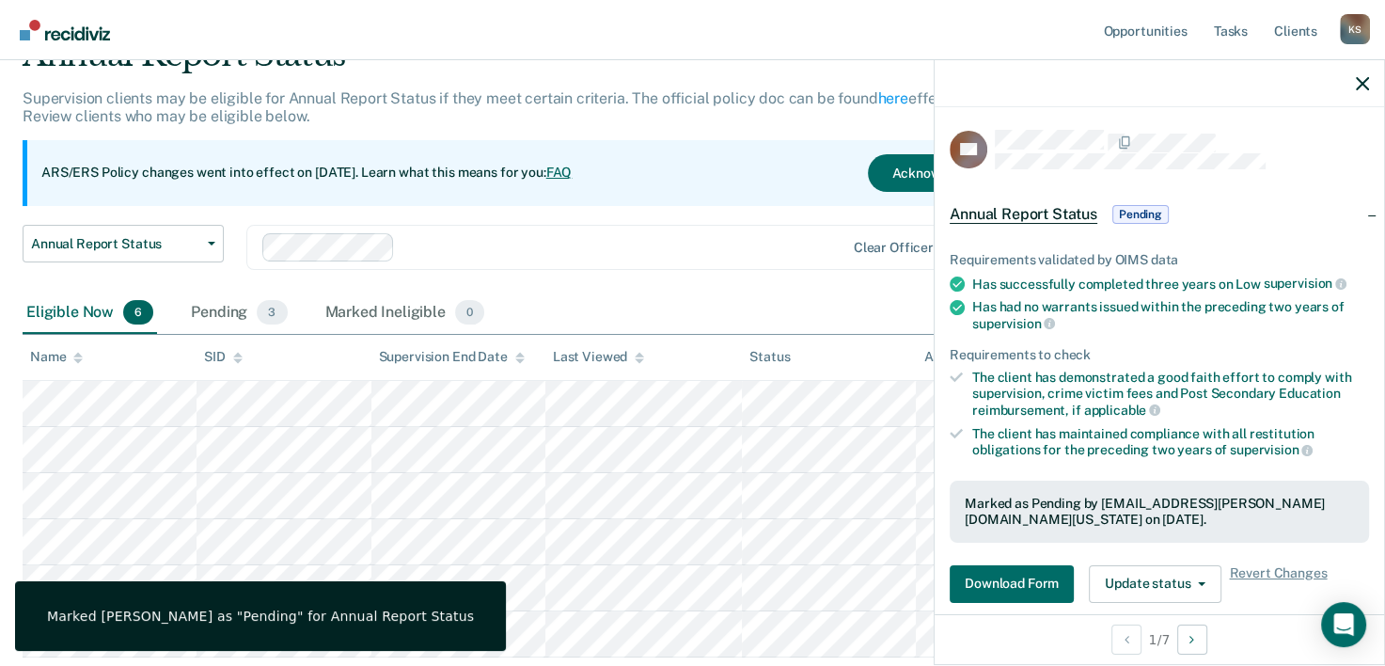
click at [786, 62] on div "Annual Report Status" at bounding box center [542, 63] width 1039 height 54
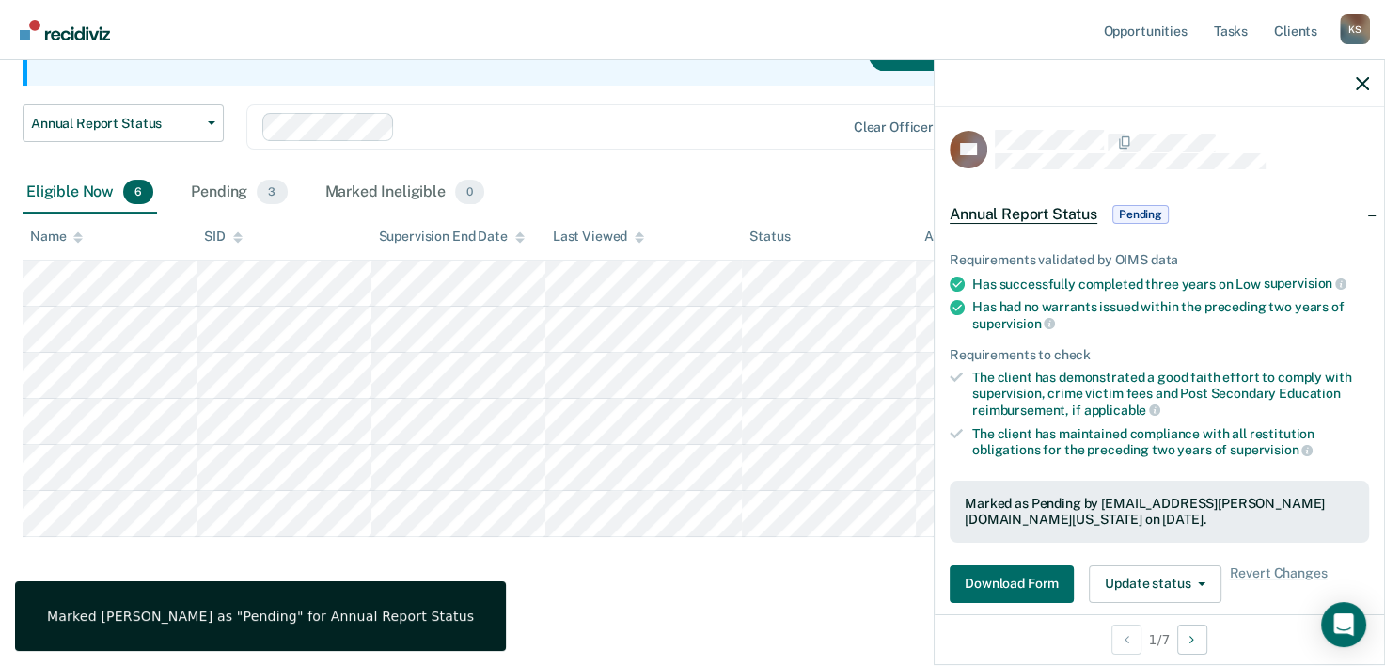
scroll to position [218, 0]
click at [1361, 80] on icon "button" at bounding box center [1362, 83] width 13 height 13
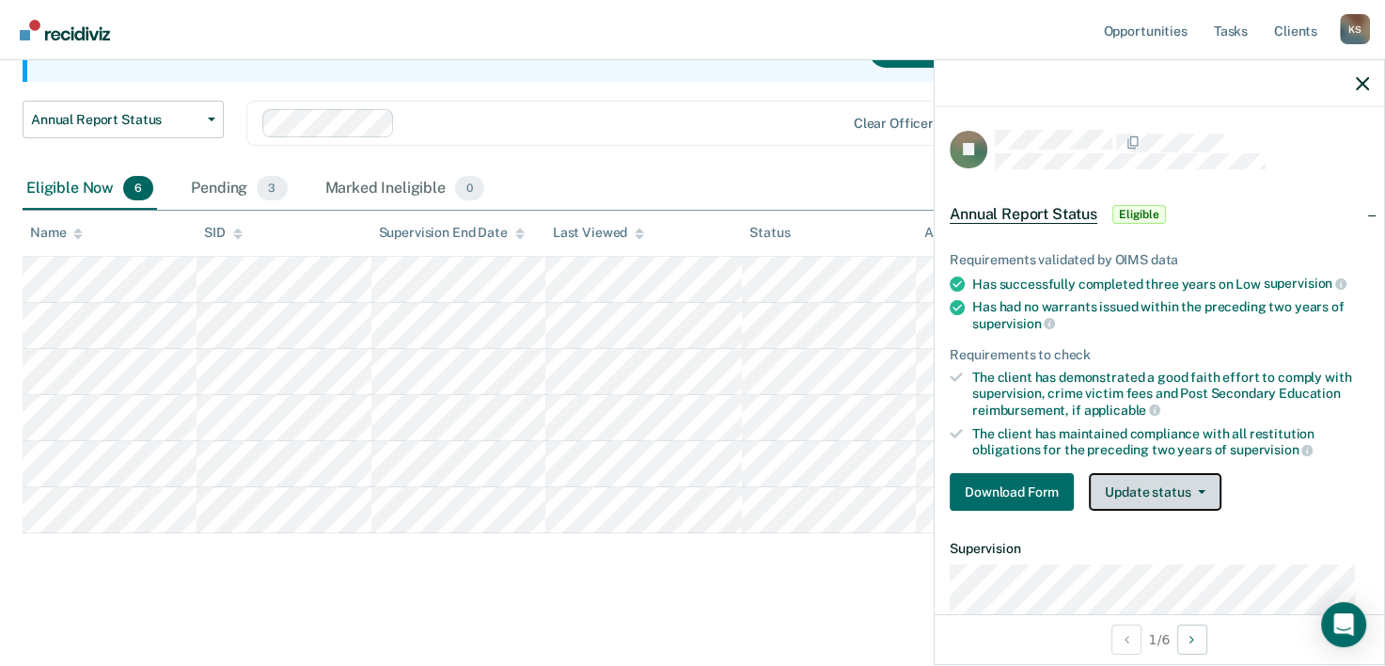
click at [1169, 496] on button "Update status" at bounding box center [1155, 492] width 133 height 38
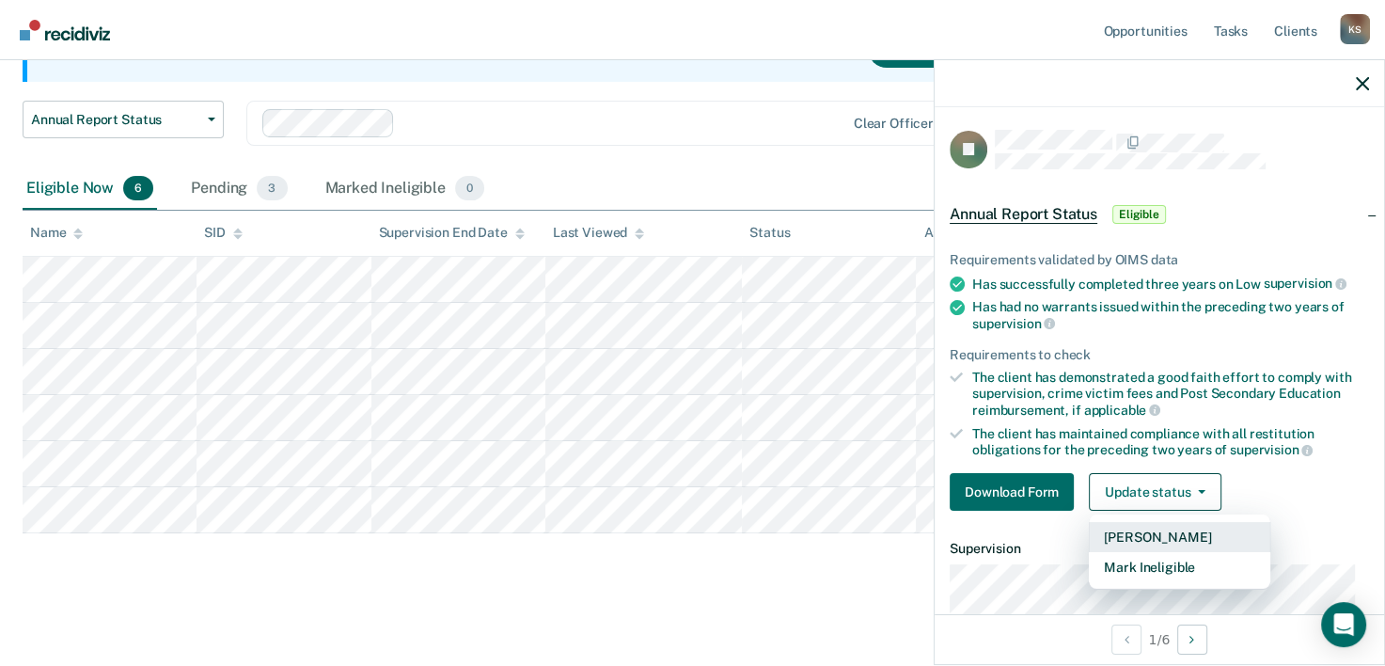
click at [1145, 528] on button "[PERSON_NAME]" at bounding box center [1179, 537] width 181 height 30
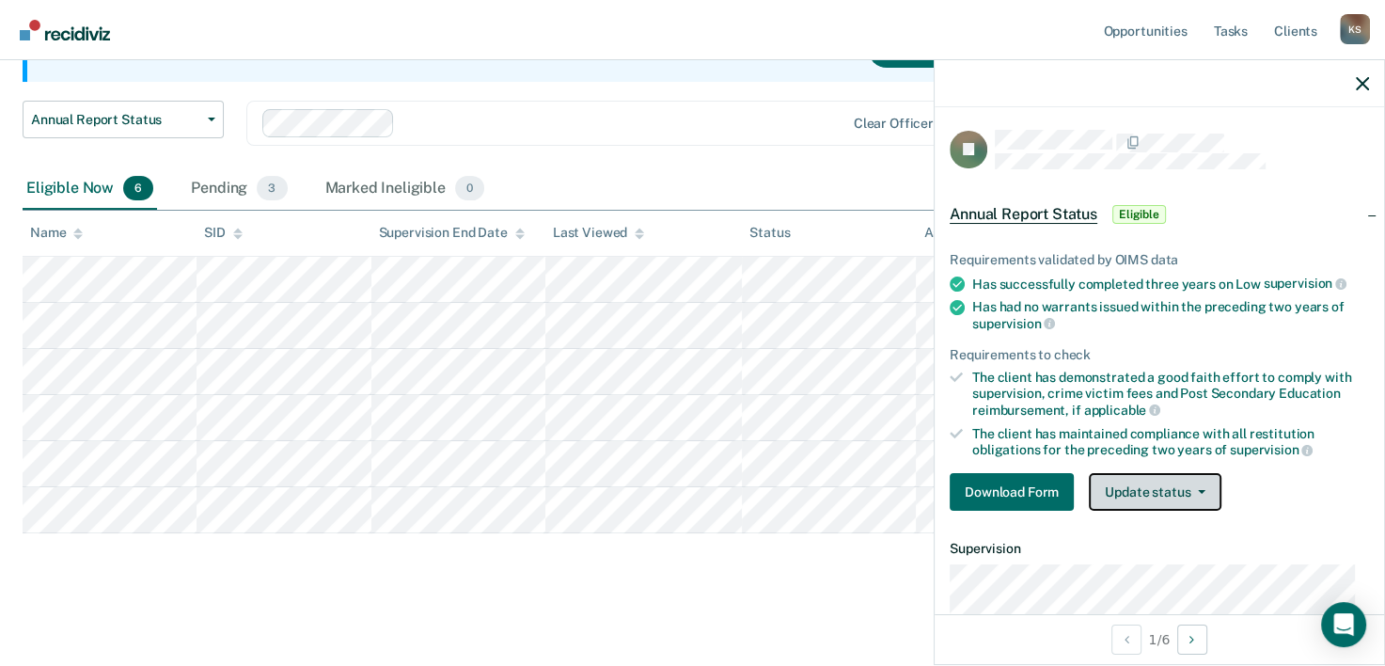
scroll to position [173, 0]
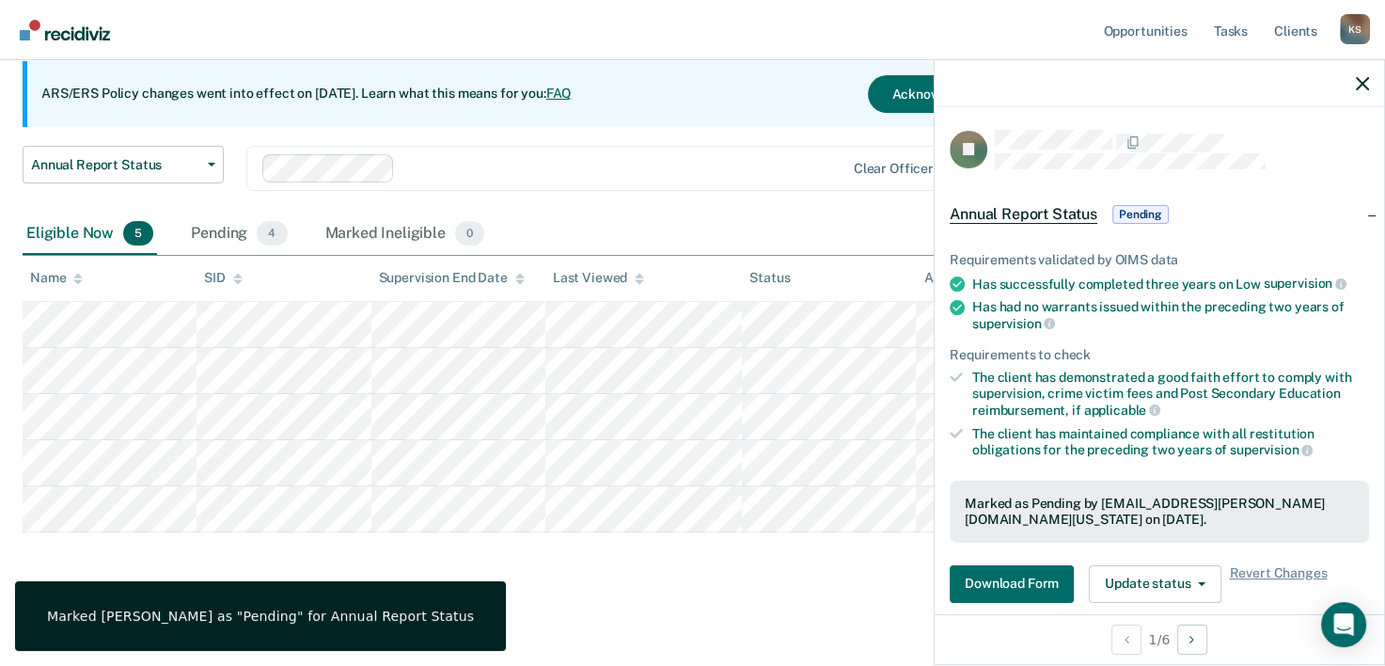
click at [732, 209] on div "Annual Report Status Early Release from Supervision Annual Report Status Clear …" at bounding box center [542, 180] width 1039 height 68
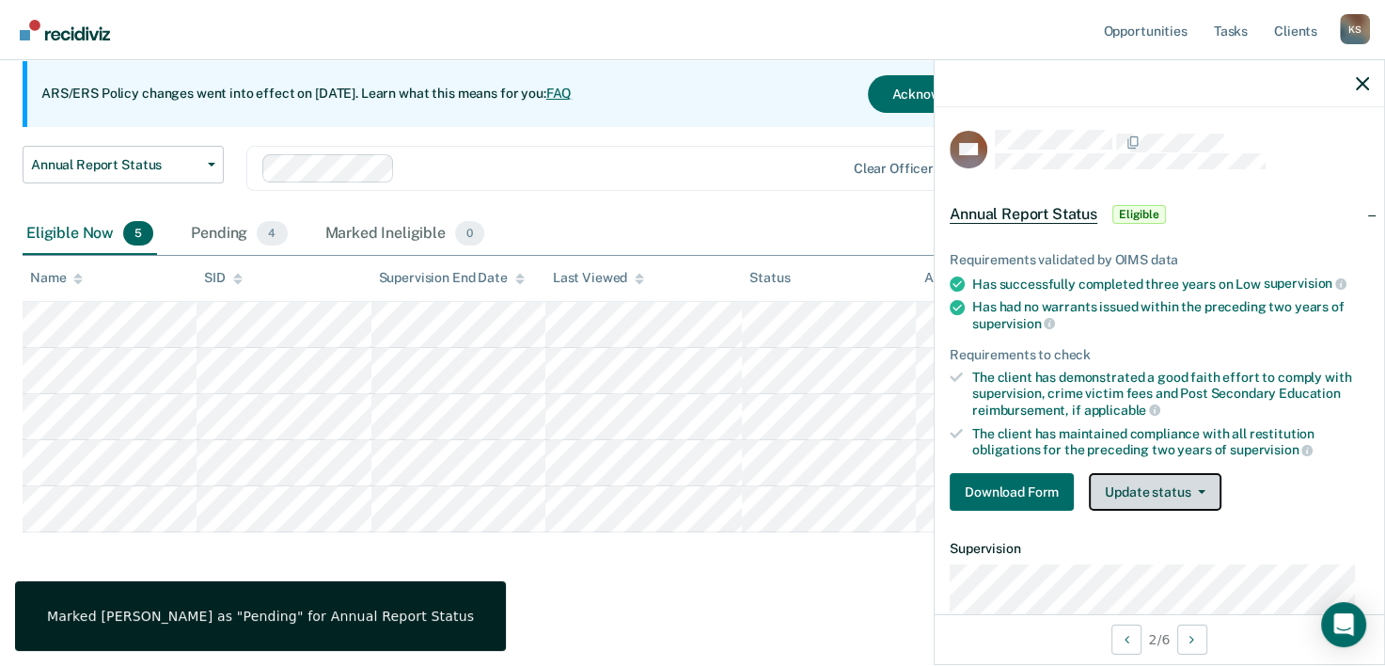
click at [1121, 483] on button "Update status" at bounding box center [1155, 492] width 133 height 38
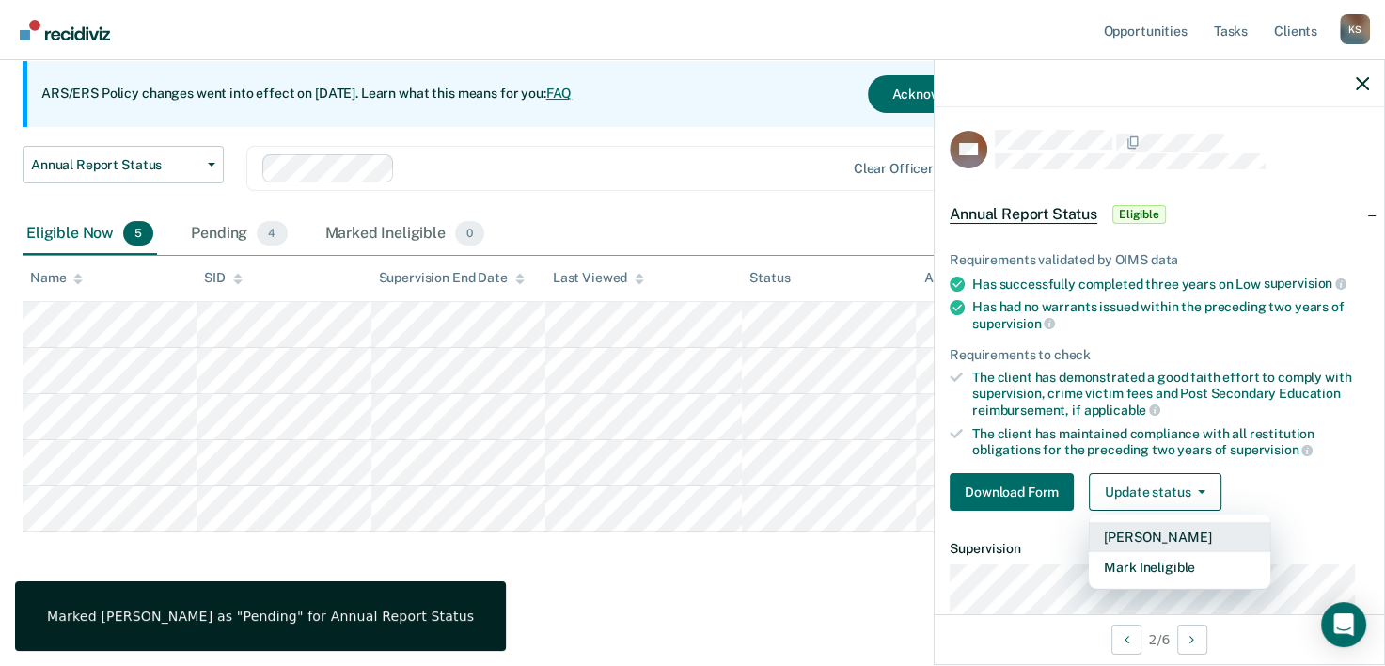
click at [1139, 530] on button "[PERSON_NAME]" at bounding box center [1179, 537] width 181 height 30
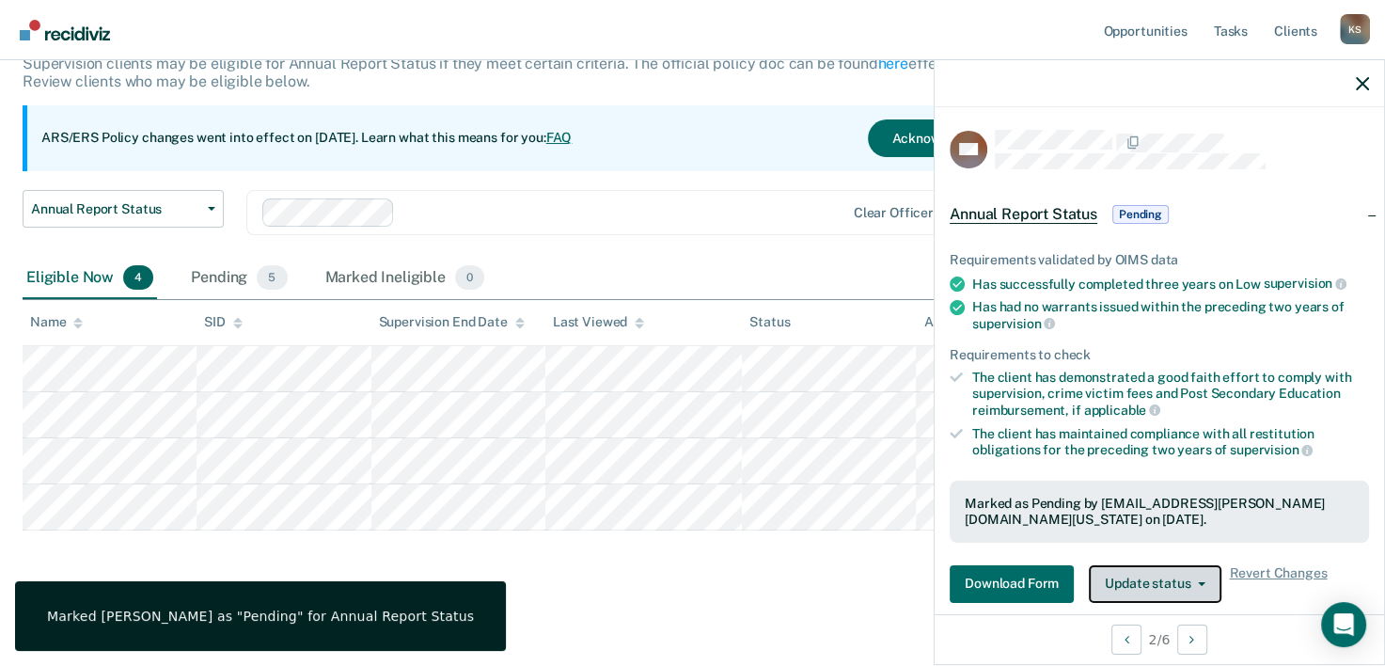
scroll to position [127, 0]
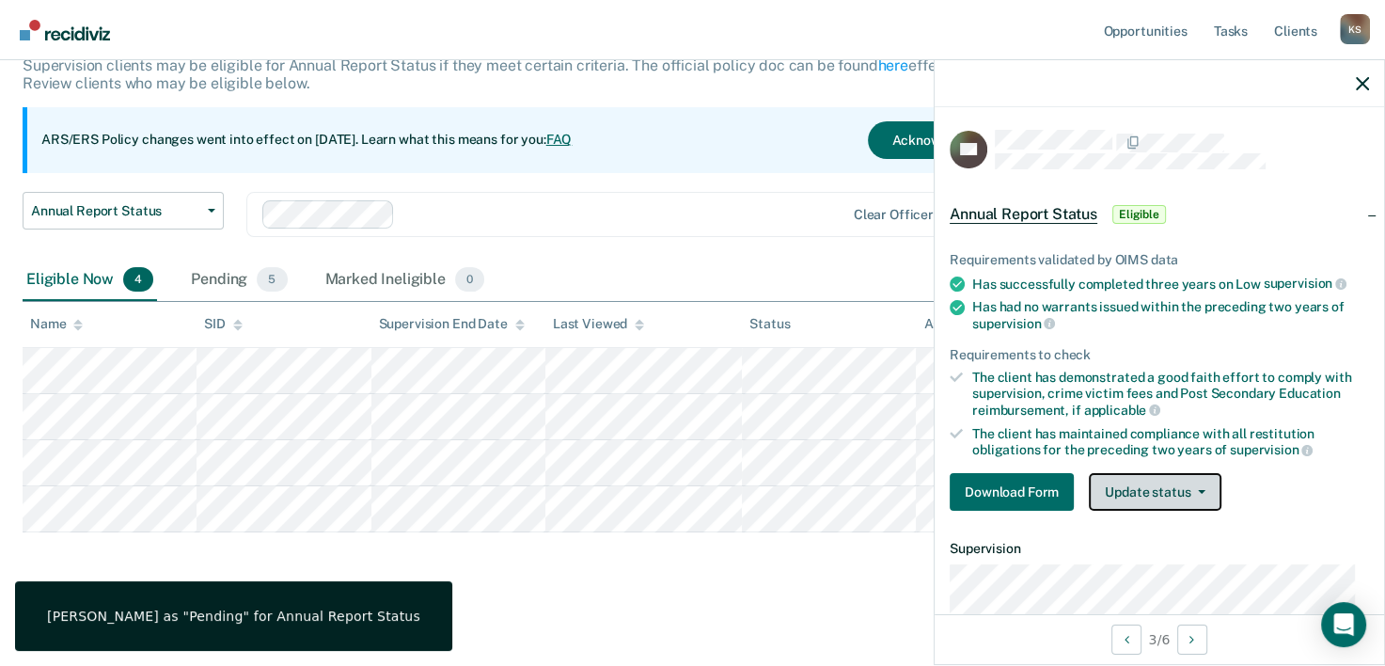
click at [1190, 492] on button "Update status" at bounding box center [1155, 492] width 133 height 38
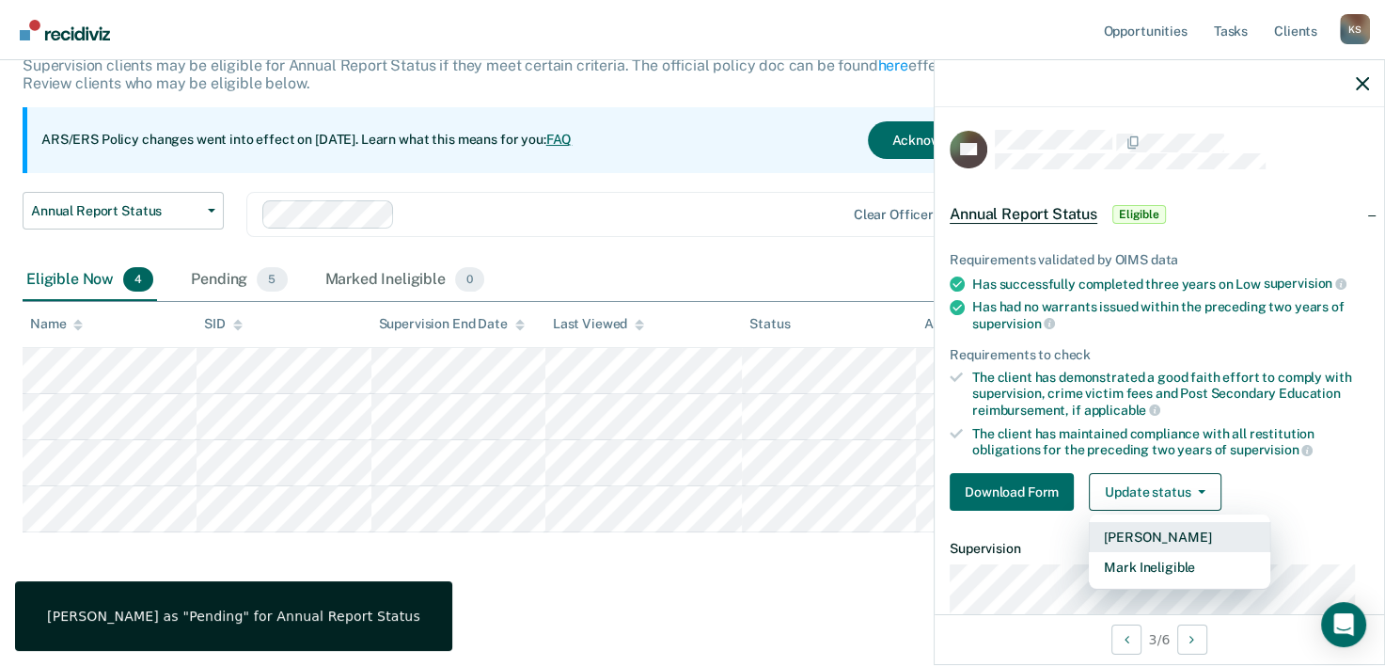
click at [1173, 538] on button "[PERSON_NAME]" at bounding box center [1179, 537] width 181 height 30
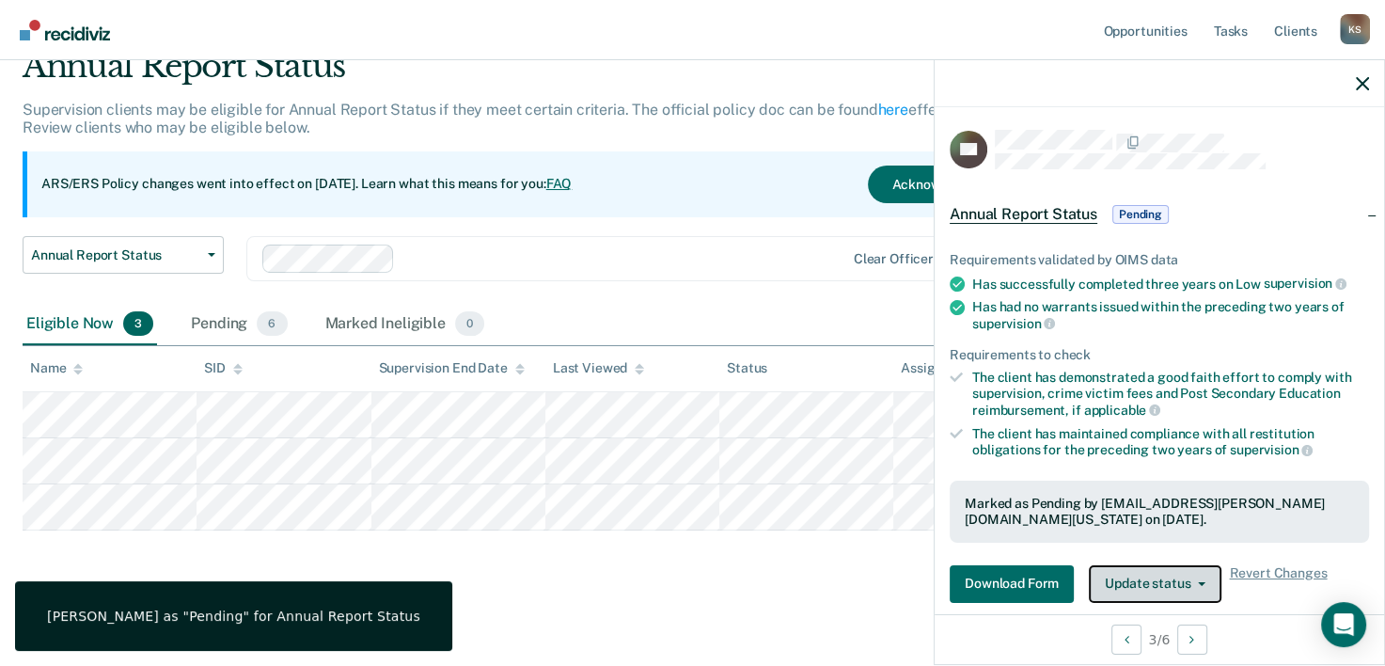
scroll to position [81, 0]
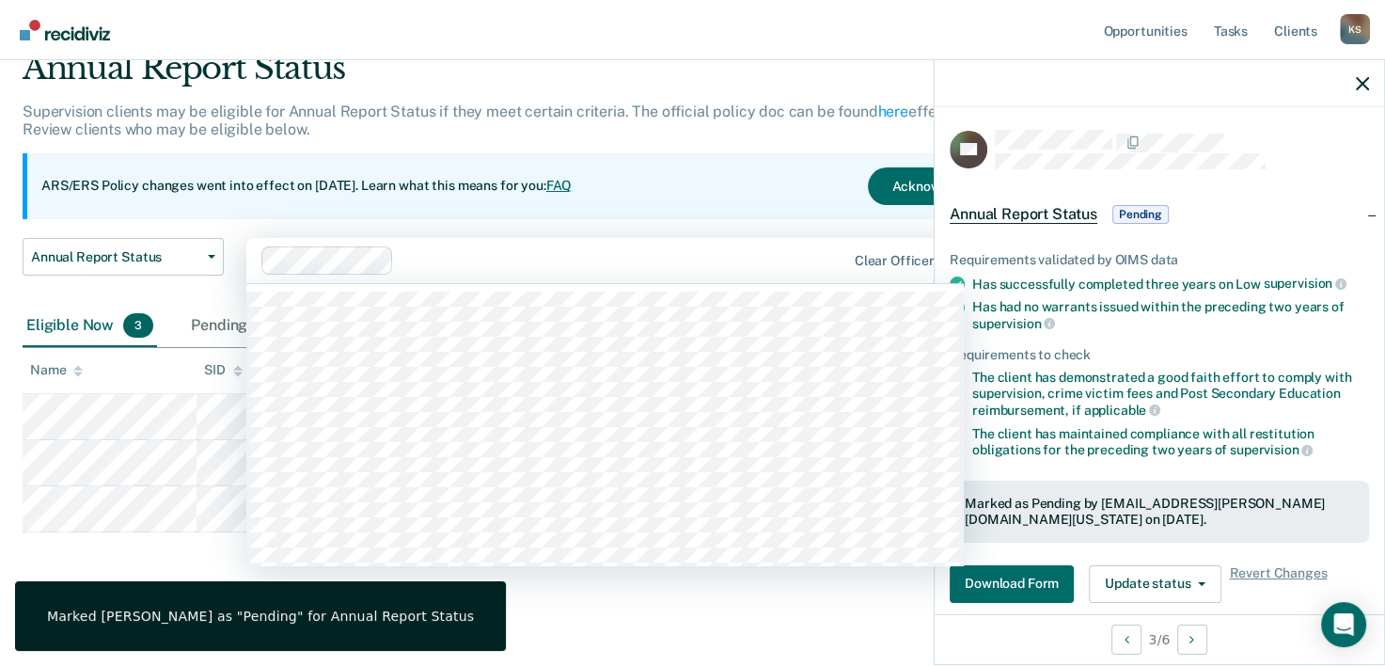
click at [736, 256] on div at bounding box center [623, 260] width 444 height 22
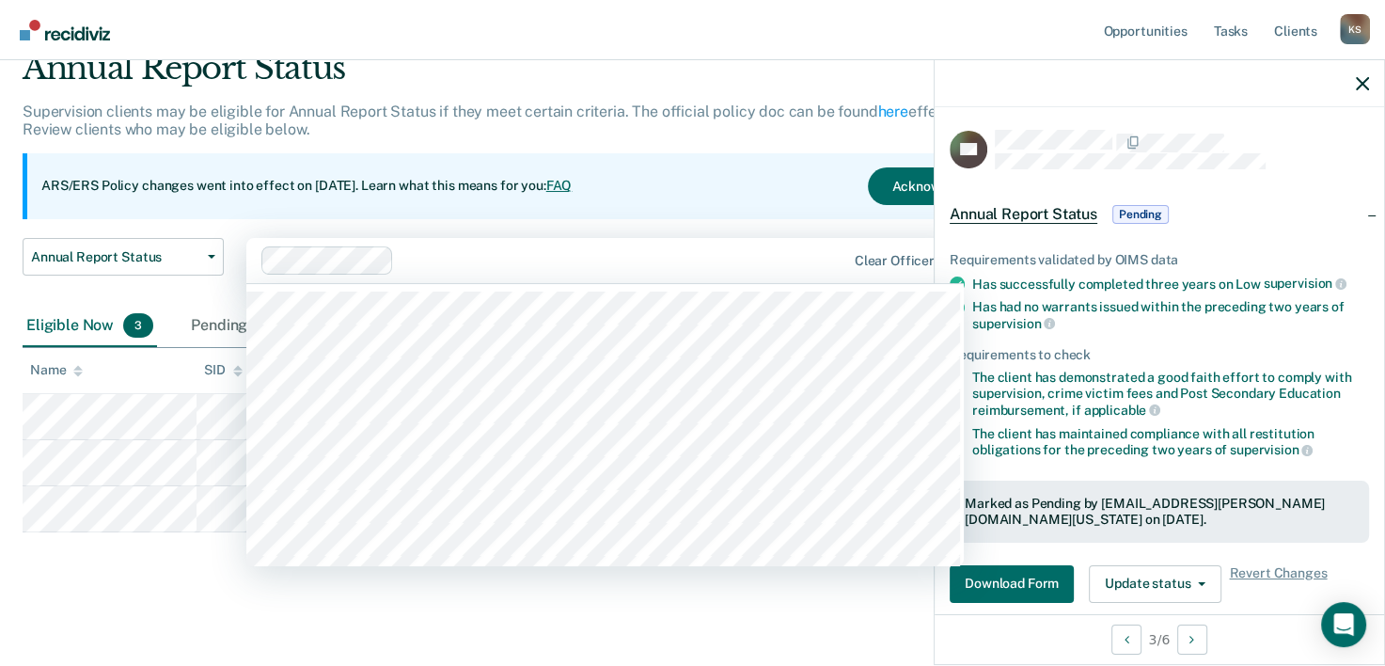
click at [733, 137] on div "Supervision clients may be eligible for Annual Report Status if they meet certa…" at bounding box center [542, 127] width 1039 height 51
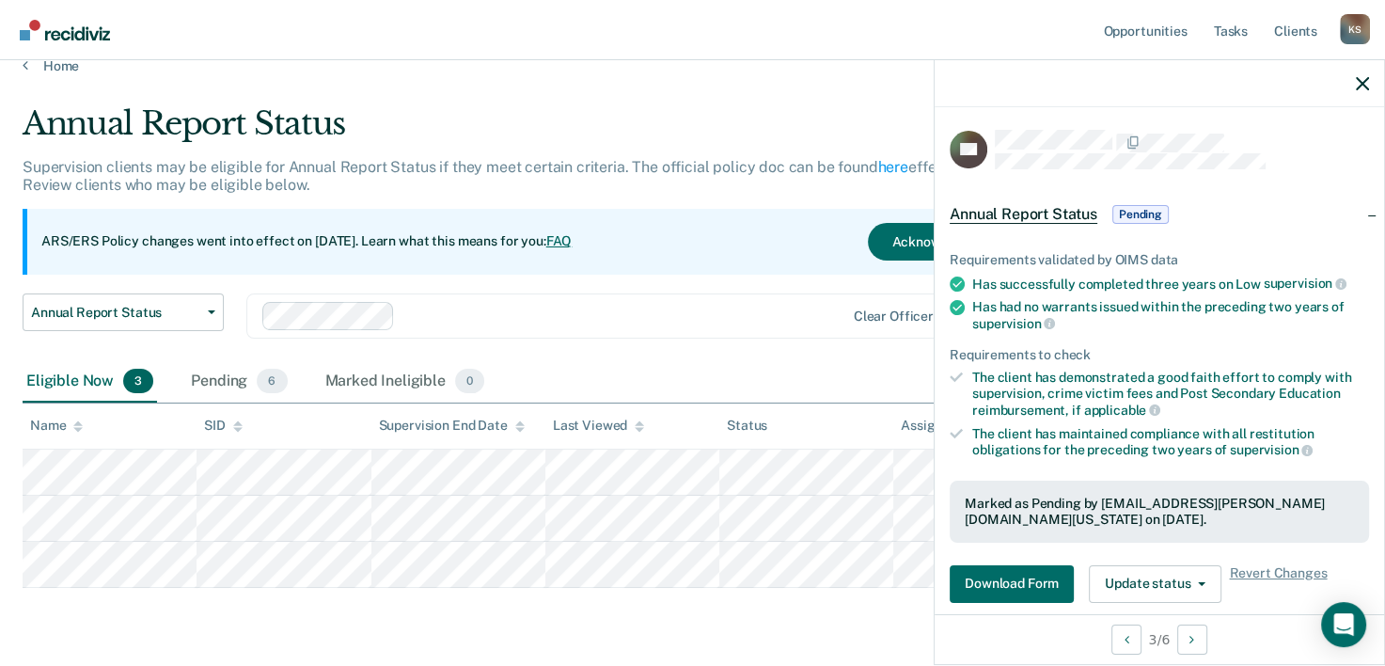
scroll to position [0, 0]
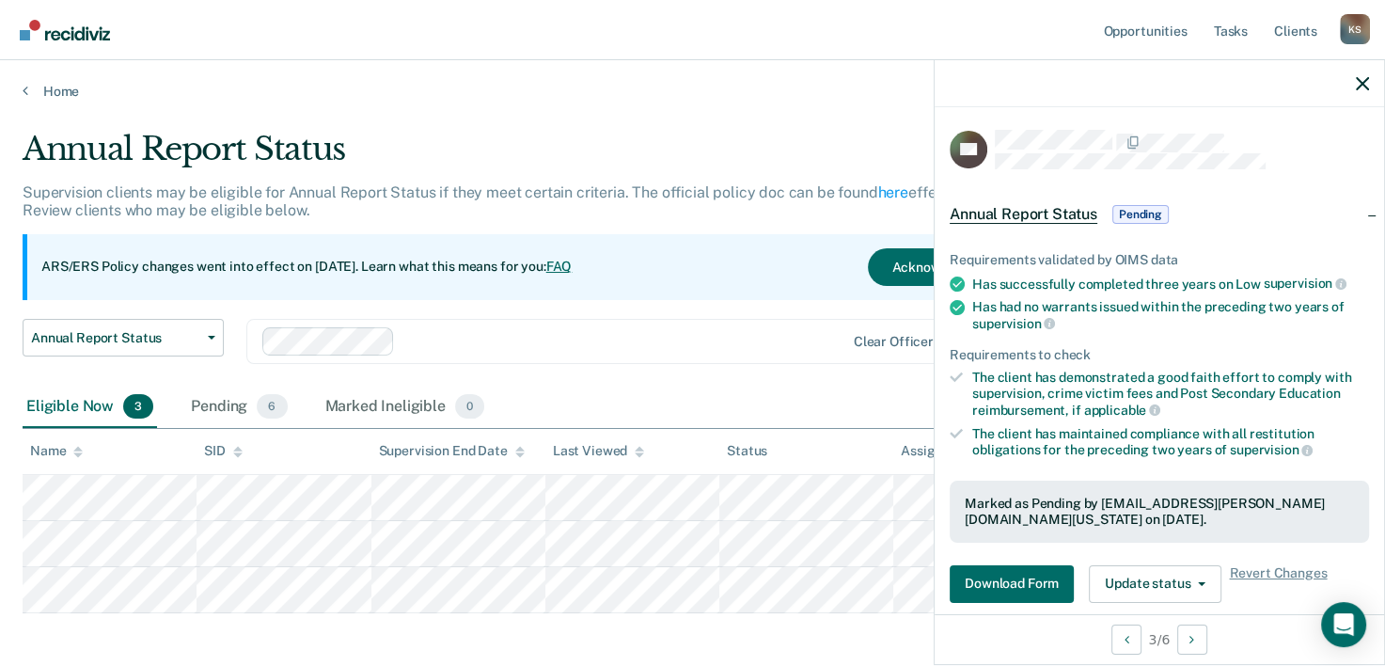
click at [513, 123] on main "Annual Report Status Supervision clients may be eligible for Annual Report Stat…" at bounding box center [692, 421] width 1385 height 643
click at [1359, 89] on icon "button" at bounding box center [1362, 83] width 13 height 13
